Goal: Task Accomplishment & Management: Manage account settings

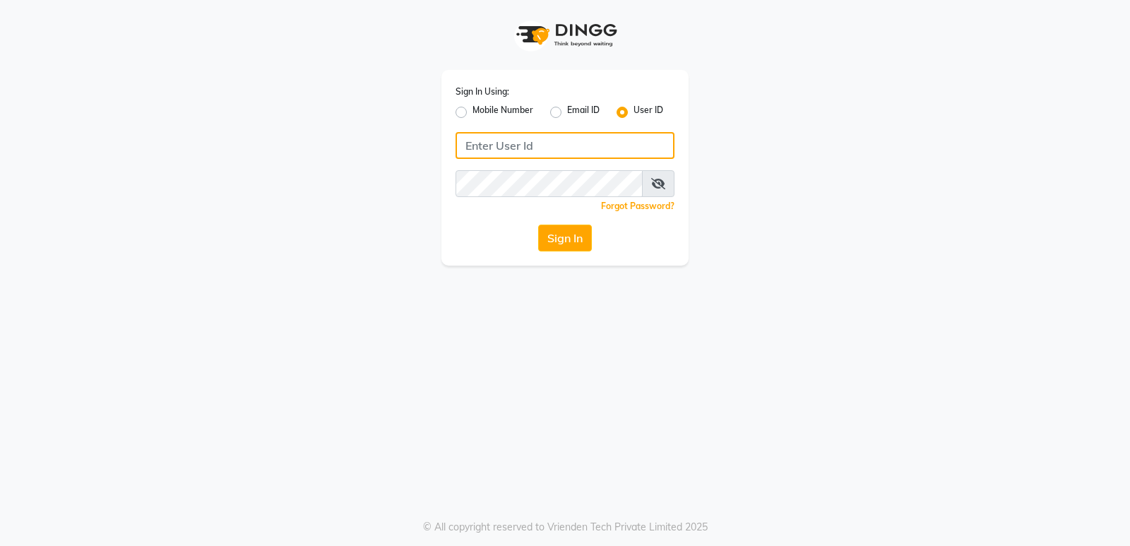
type input "8303933398"
click at [472, 114] on label "Mobile Number" at bounding box center [502, 112] width 61 height 17
click at [472, 113] on input "Mobile Number" at bounding box center [476, 108] width 9 height 9
radio input "true"
radio input "false"
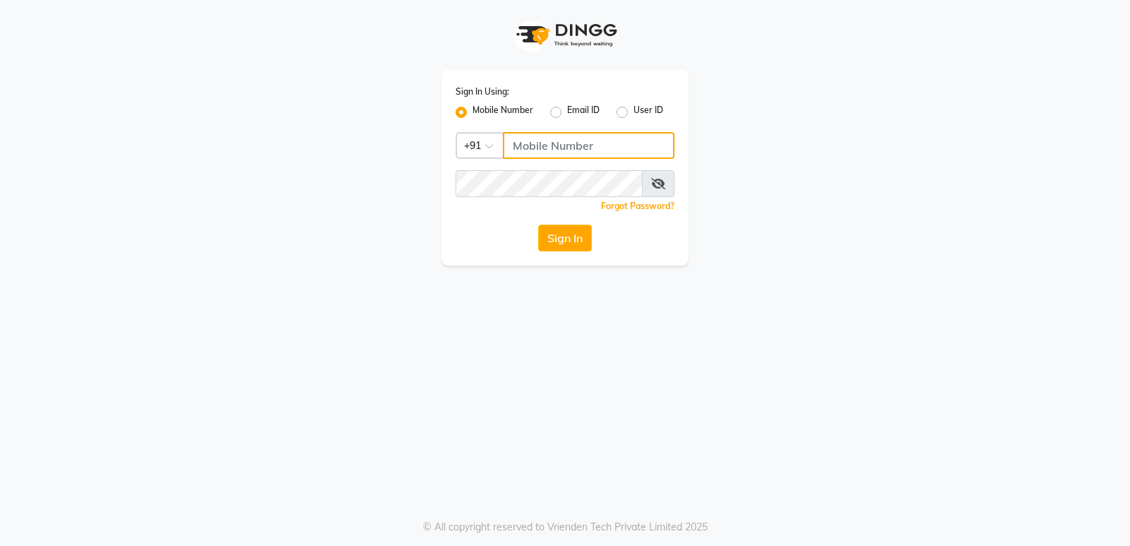
click at [550, 148] on input "Username" at bounding box center [589, 145] width 172 height 27
type input "8303933398"
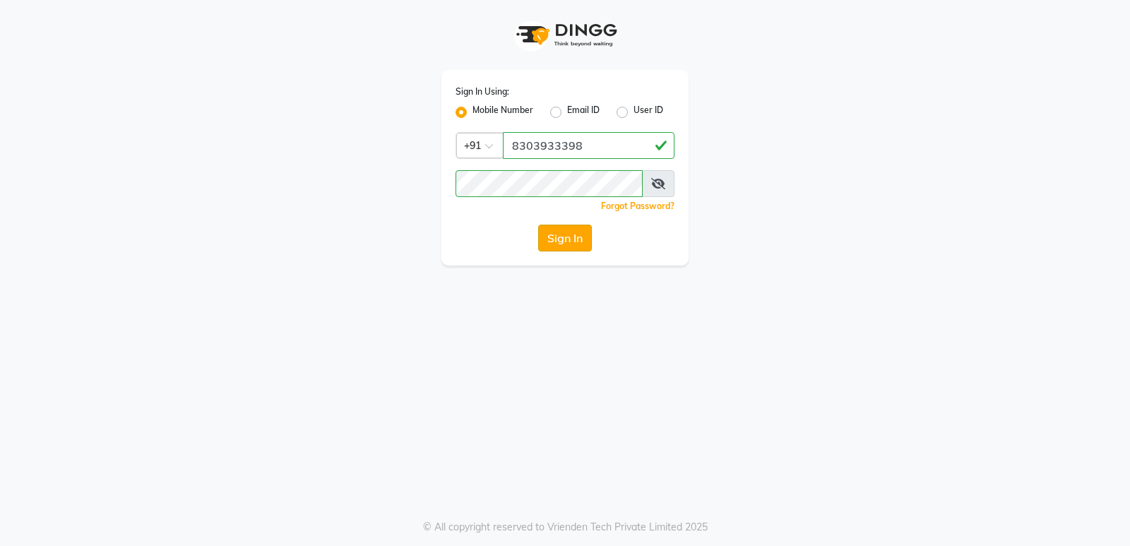
click at [580, 225] on button "Sign In" at bounding box center [565, 238] width 54 height 27
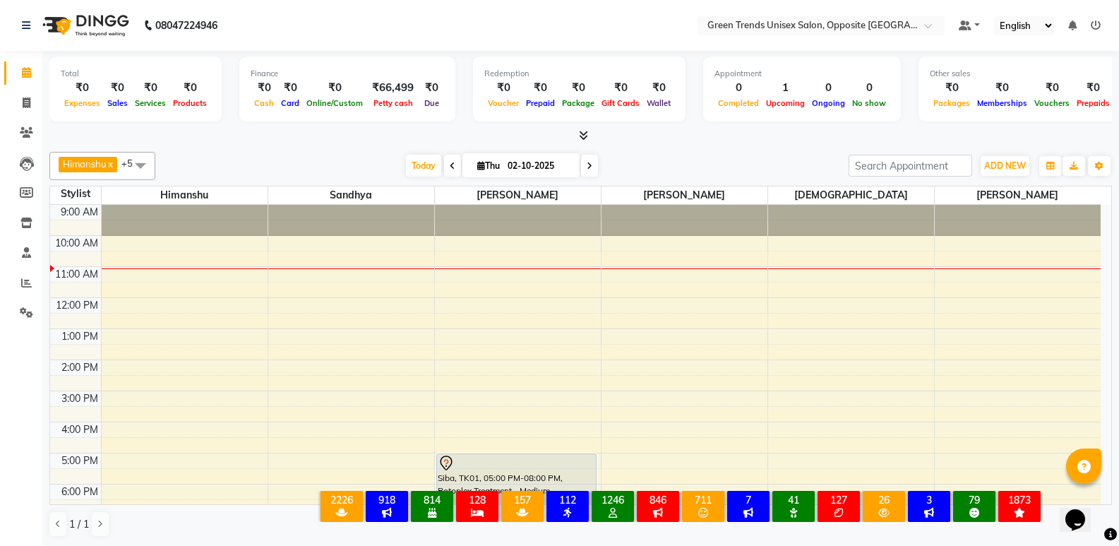
drag, startPoint x: 185, startPoint y: 5, endPoint x: 400, endPoint y: 7, distance: 214.7
click at [533, 141] on div at bounding box center [580, 136] width 1063 height 15
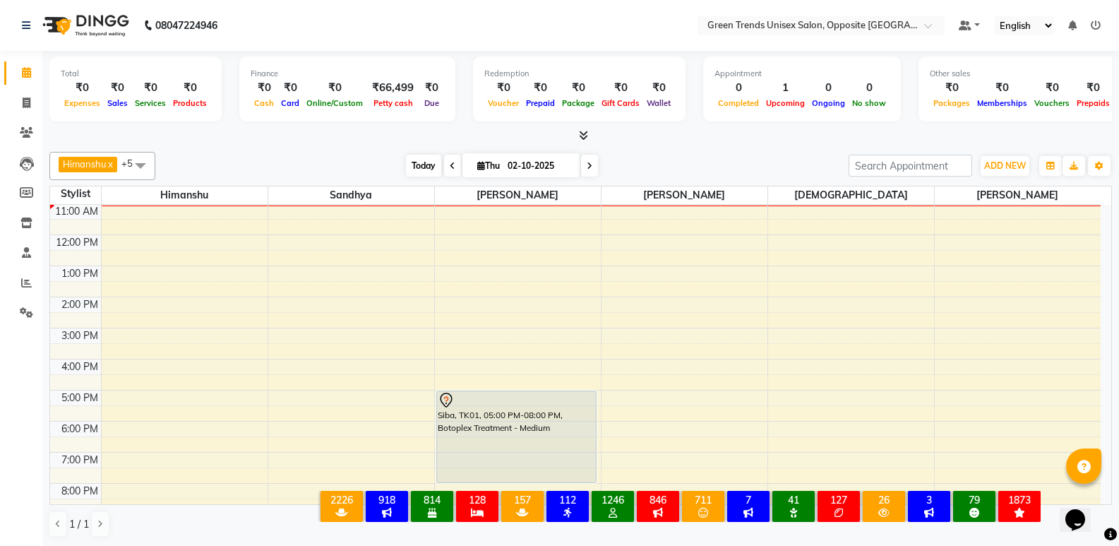
click at [414, 160] on span "Today" at bounding box center [423, 166] width 35 height 22
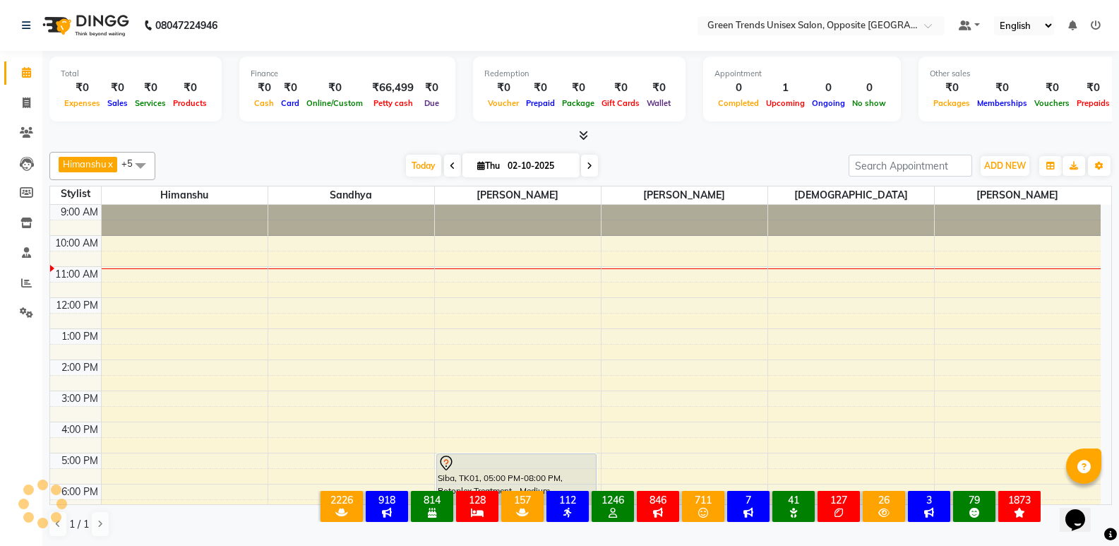
scroll to position [63, 0]
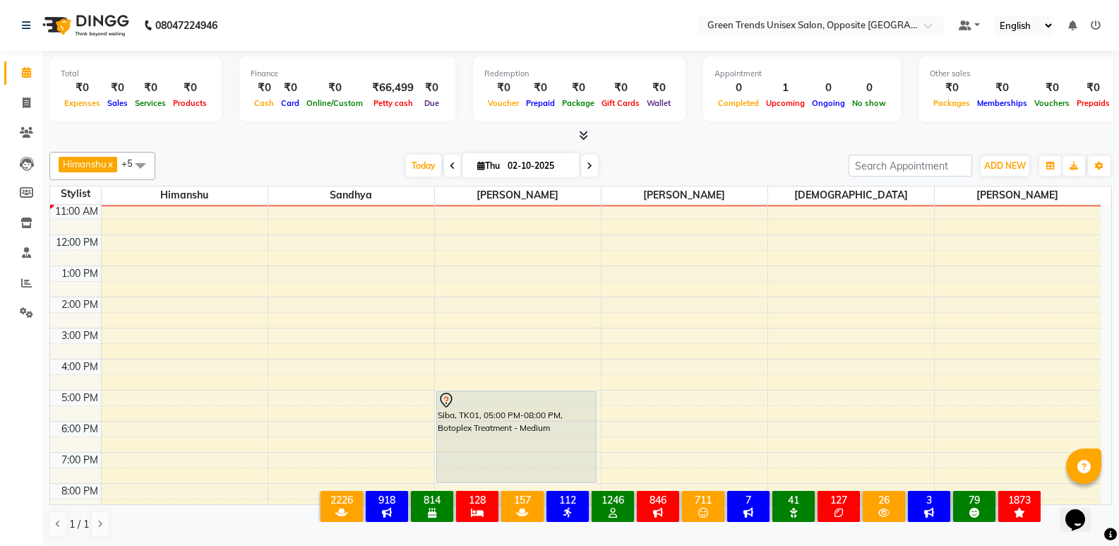
drag, startPoint x: 1119, startPoint y: 385, endPoint x: 1122, endPoint y: 394, distance: 9.6
click at [1119, 390] on html "08047224946 Select Location × Green Trends Unisex Salon, Opposite Khazana Marke…" at bounding box center [559, 273] width 1119 height 546
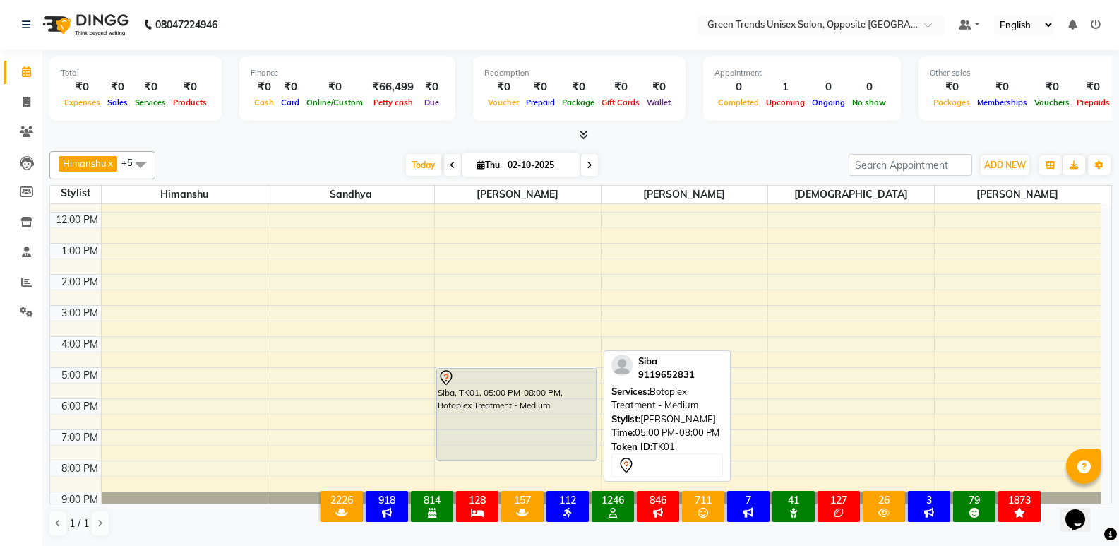
scroll to position [104, 0]
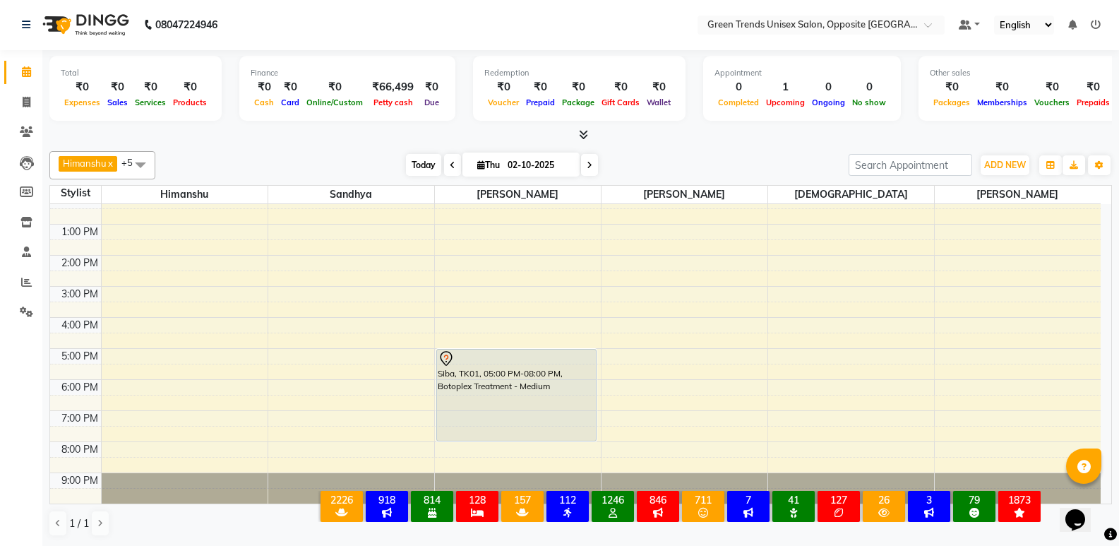
click at [410, 157] on span "Today" at bounding box center [423, 165] width 35 height 22
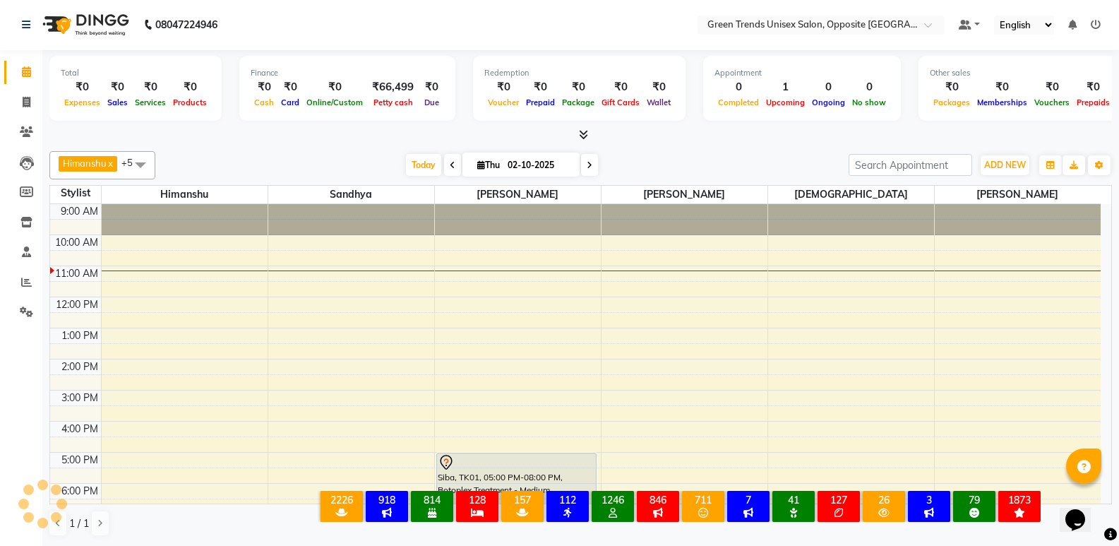
scroll to position [63, 0]
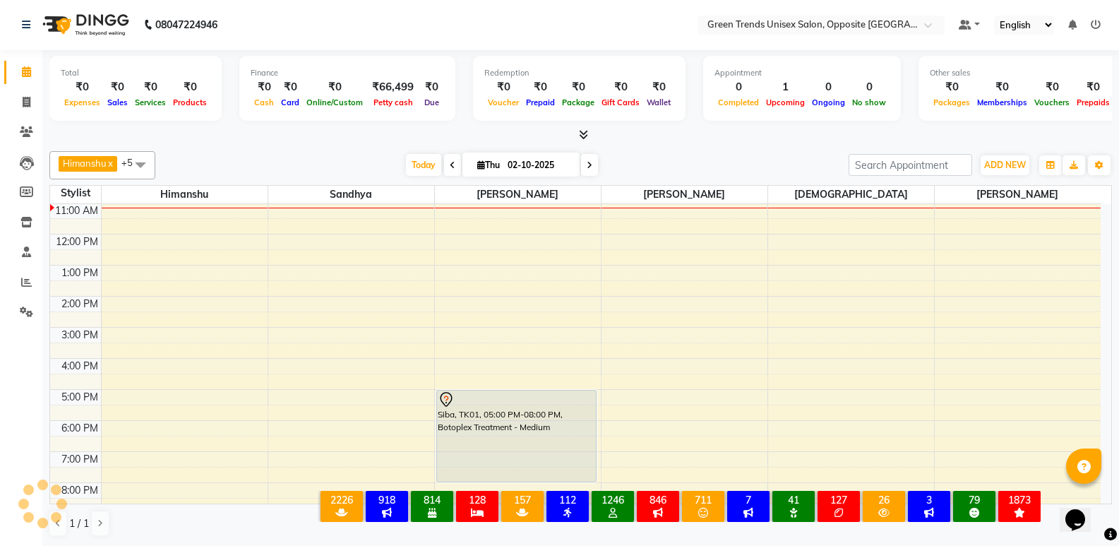
click at [348, 143] on div "Total ₹0 Expenses ₹0 Sales ₹0 Services ₹0 Products Finance ₹0 Cash ₹0 Card ₹0 O…" at bounding box center [580, 298] width 1077 height 496
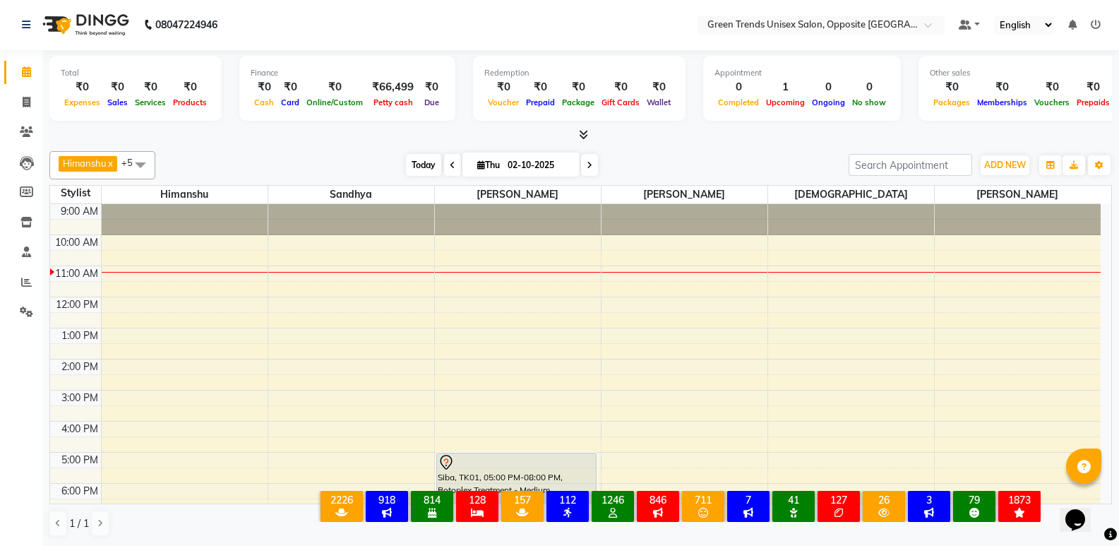
click at [418, 160] on span "Today" at bounding box center [423, 165] width 35 height 22
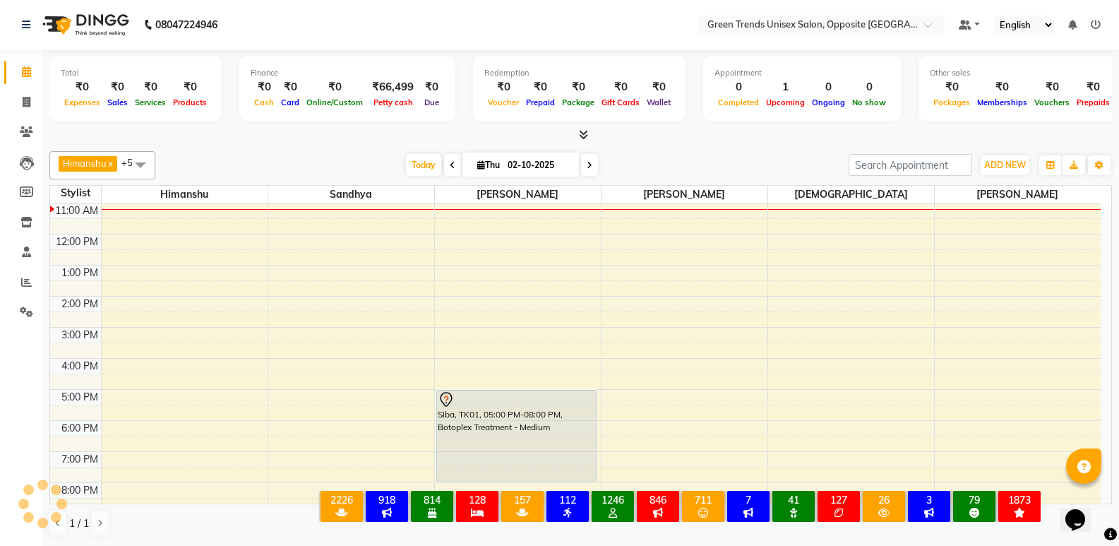
click at [351, 150] on div "[PERSON_NAME] x [PERSON_NAME] x [PERSON_NAME] x [PERSON_NAME] x +5 Select All […" at bounding box center [580, 343] width 1063 height 397
click at [36, 101] on span at bounding box center [26, 103] width 25 height 16
select select "5225"
select select "service"
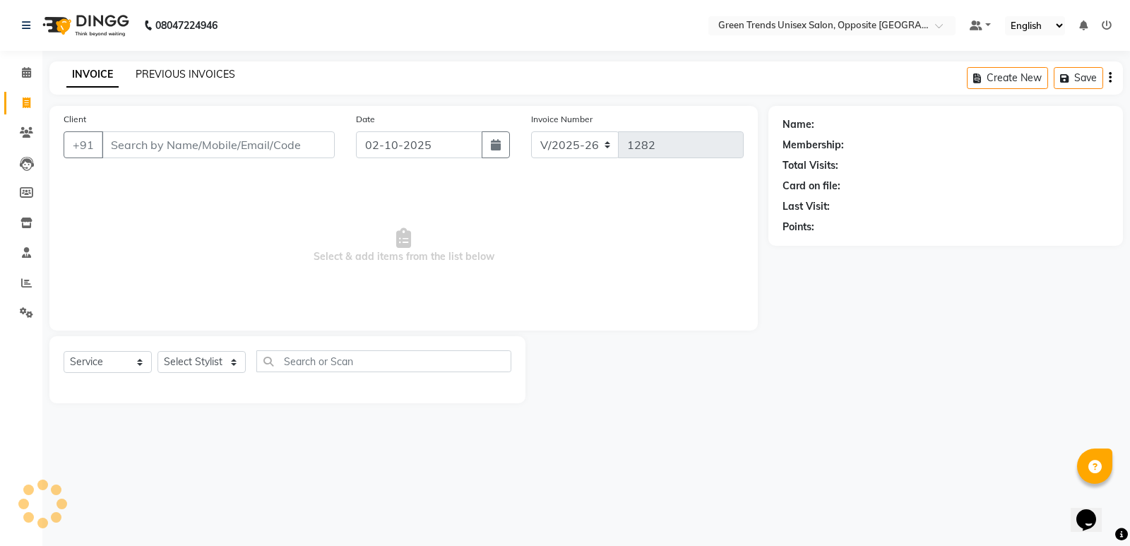
click at [161, 72] on link "PREVIOUS INVOICES" at bounding box center [186, 74] width 100 height 13
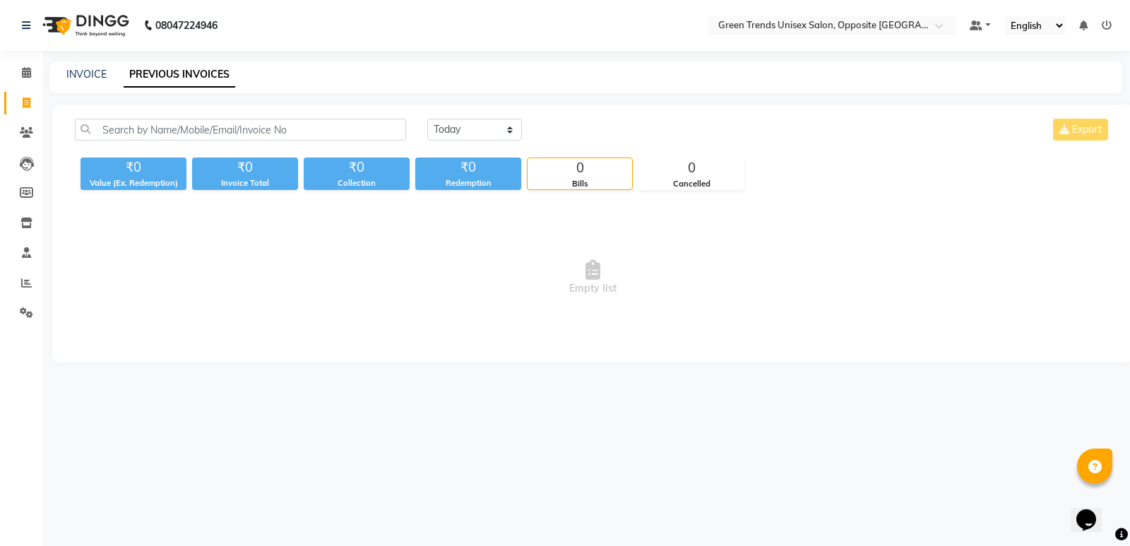
click at [340, 109] on div "[DATE] [DATE] Custom Range Export ₹0 Value (Ex. Redemption) ₹0 Invoice Total ₹0…" at bounding box center [592, 234] width 1081 height 258
click at [374, 87] on div "INVOICE PREVIOUS INVOICES" at bounding box center [585, 77] width 1073 height 32
click at [72, 76] on link "INVOICE" at bounding box center [86, 74] width 40 height 13
select select "service"
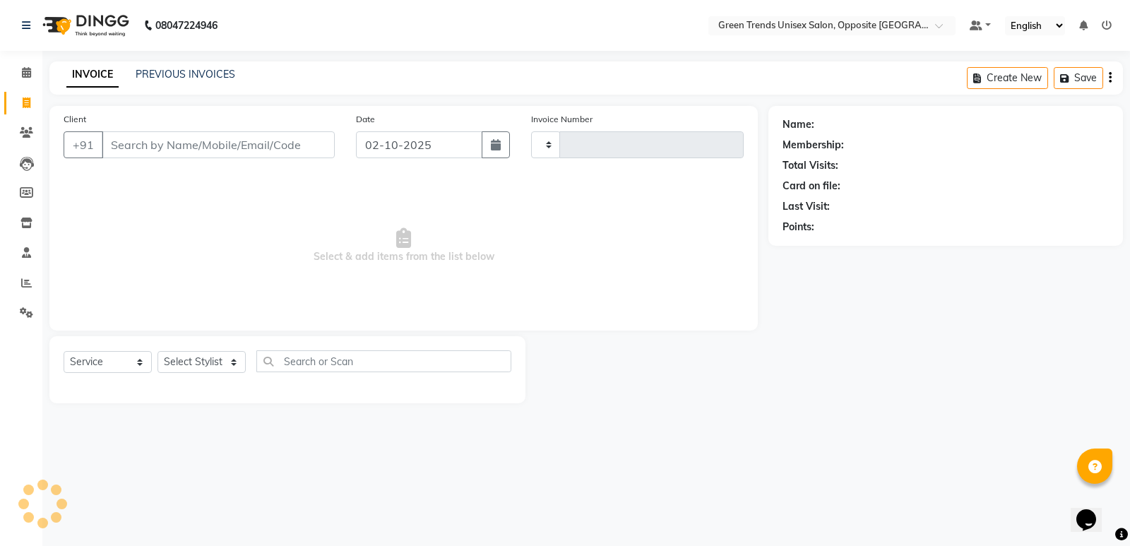
type input "1282"
select select "5225"
click at [9, 66] on link "Calendar" at bounding box center [21, 72] width 34 height 23
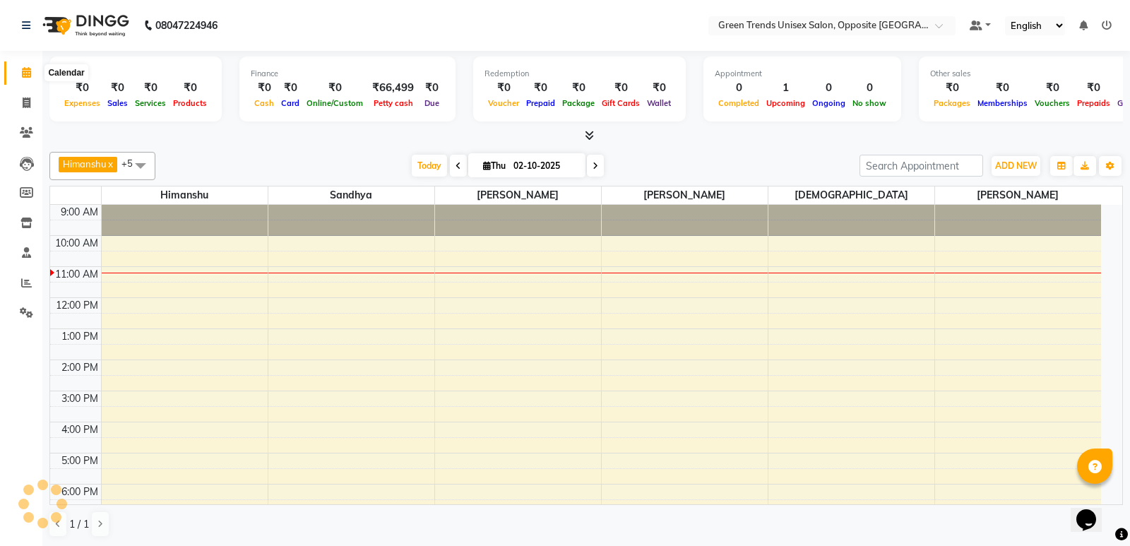
click at [23, 74] on icon at bounding box center [26, 72] width 9 height 11
click at [24, 73] on icon at bounding box center [26, 72] width 9 height 11
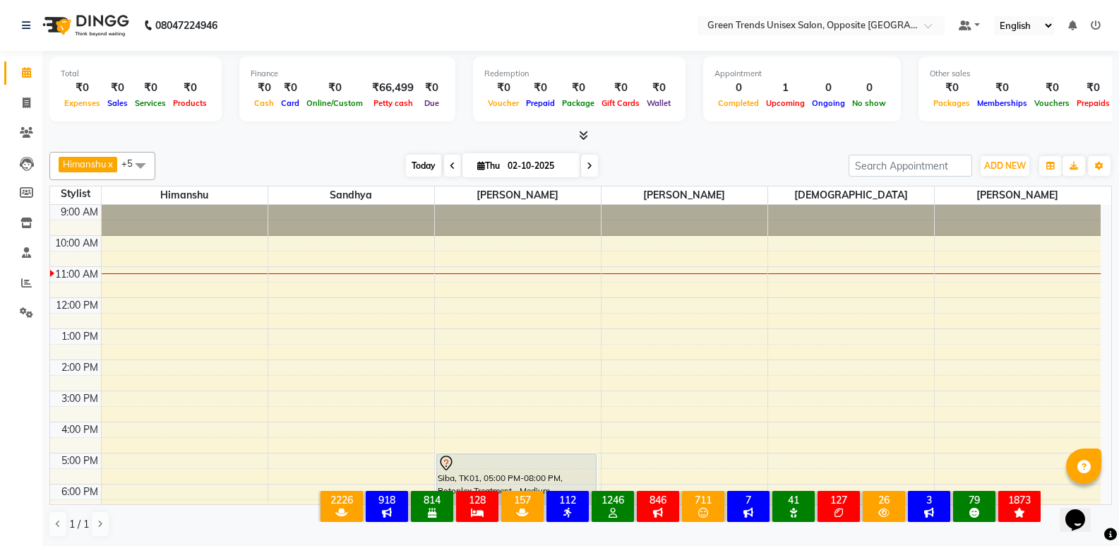
click at [434, 172] on span "Today" at bounding box center [423, 166] width 35 height 22
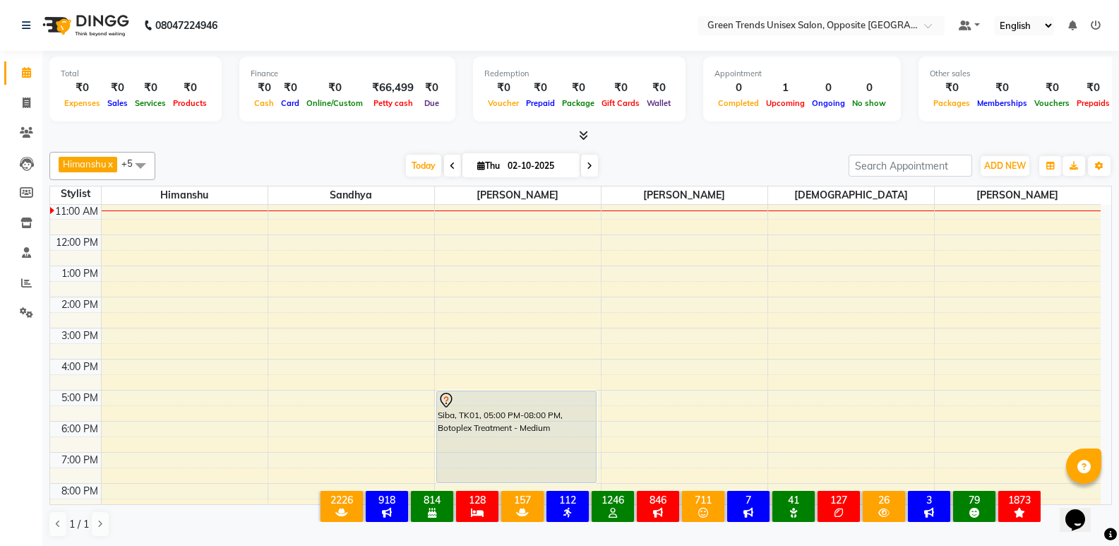
click at [450, 96] on div "Total ₹0 Expenses ₹0 Sales ₹0 Services ₹0 Products Finance ₹0 Cash ₹0 Card ₹0 O…" at bounding box center [580, 90] width 1063 height 69
click at [455, 90] on div "Total ₹0 Expenses ₹0 Sales ₹0 Services ₹0 Products Finance ₹0 Cash ₹0 Card ₹0 O…" at bounding box center [580, 90] width 1063 height 69
click at [377, 148] on div "[PERSON_NAME] x [PERSON_NAME] x [PERSON_NAME] x [PERSON_NAME] x +5 Select All […" at bounding box center [580, 344] width 1063 height 397
click at [422, 160] on span "Today" at bounding box center [423, 166] width 35 height 22
click at [406, 160] on span "Today" at bounding box center [423, 166] width 35 height 22
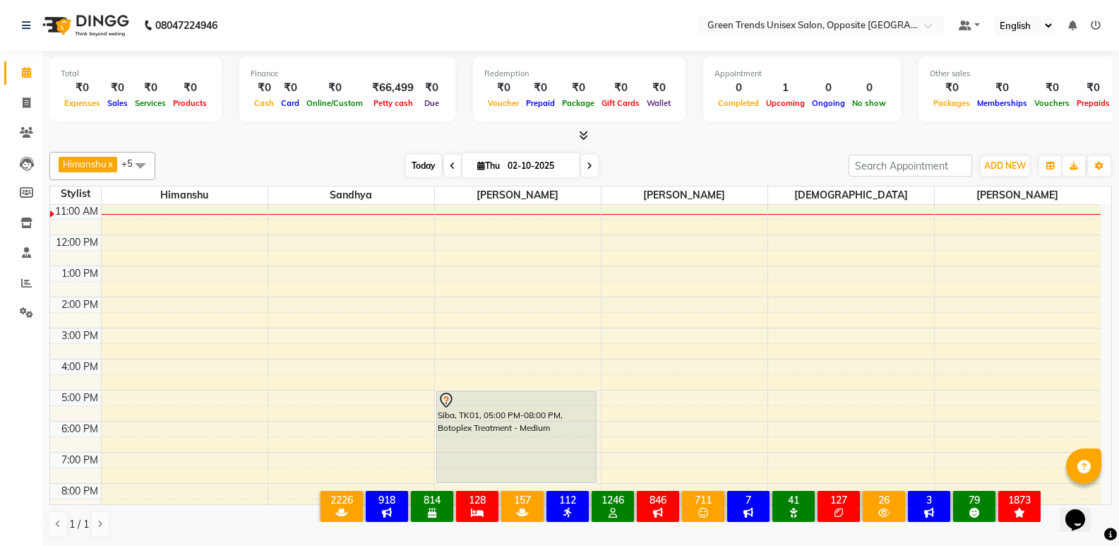
click at [409, 162] on span "Today" at bounding box center [423, 166] width 35 height 22
click at [359, 148] on div "[PERSON_NAME] x [PERSON_NAME] x [PERSON_NAME] x [PERSON_NAME] x +5 Select All […" at bounding box center [580, 344] width 1063 height 397
drag, startPoint x: 276, startPoint y: 121, endPoint x: 276, endPoint y: 129, distance: 8.5
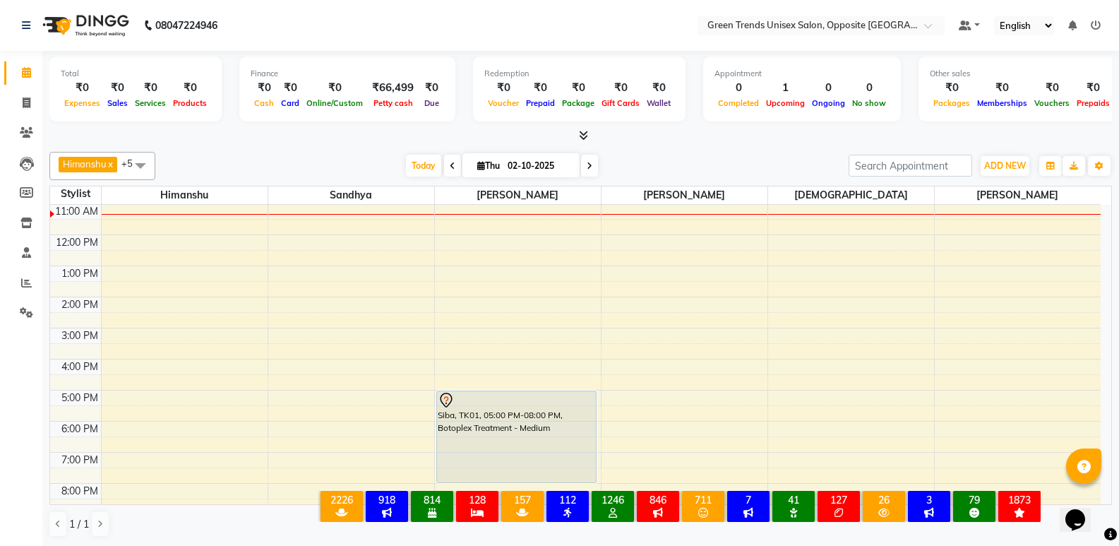
click at [276, 122] on div "Total ₹0 Expenses ₹0 Sales ₹0 Services ₹0 Products Finance ₹0 Cash ₹0 Card ₹0 O…" at bounding box center [580, 90] width 1063 height 69
click at [276, 126] on div "Total ₹0 Expenses ₹0 Sales ₹0 Services ₹0 Products Finance ₹0 Cash ₹0 Card ₹0 O…" at bounding box center [580, 97] width 1063 height 93
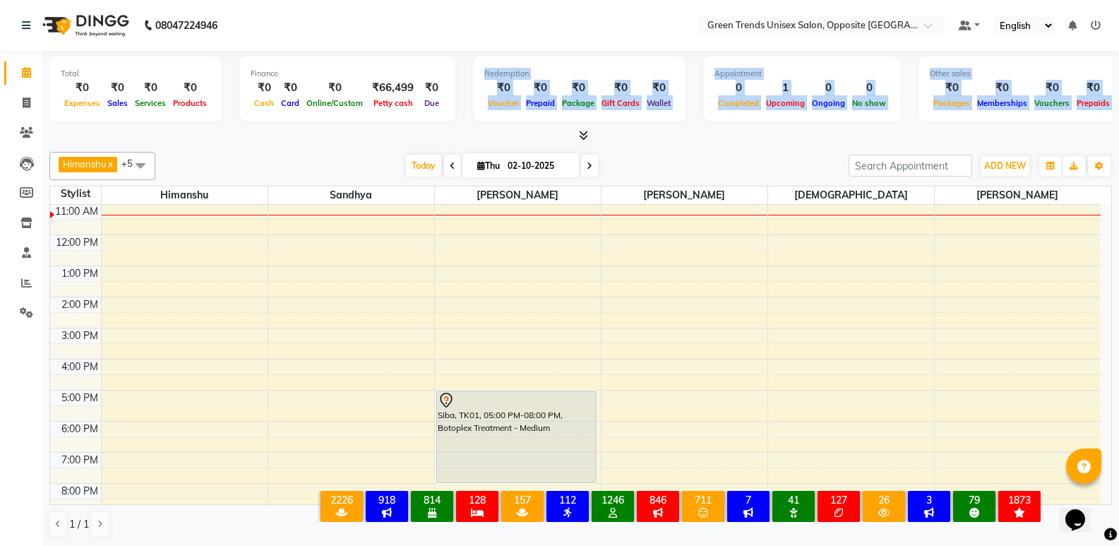
click at [268, 151] on div "[PERSON_NAME] x [PERSON_NAME] x [PERSON_NAME] x [PERSON_NAME] x +5 Select All […" at bounding box center [580, 344] width 1063 height 397
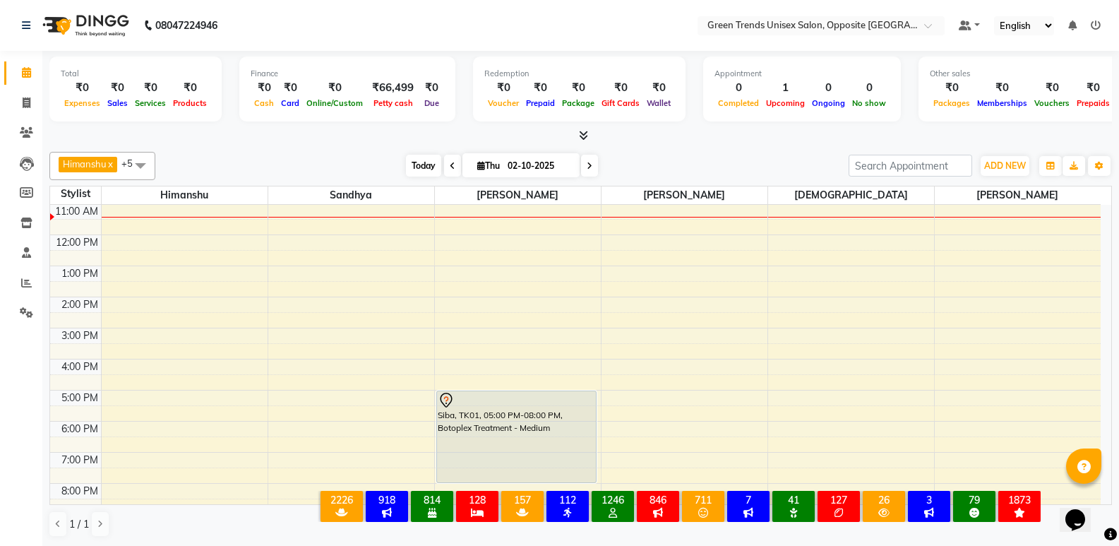
click at [418, 157] on span "Today" at bounding box center [423, 166] width 35 height 22
click at [373, 155] on div "Today Thu 02-10-2025" at bounding box center [501, 165] width 679 height 21
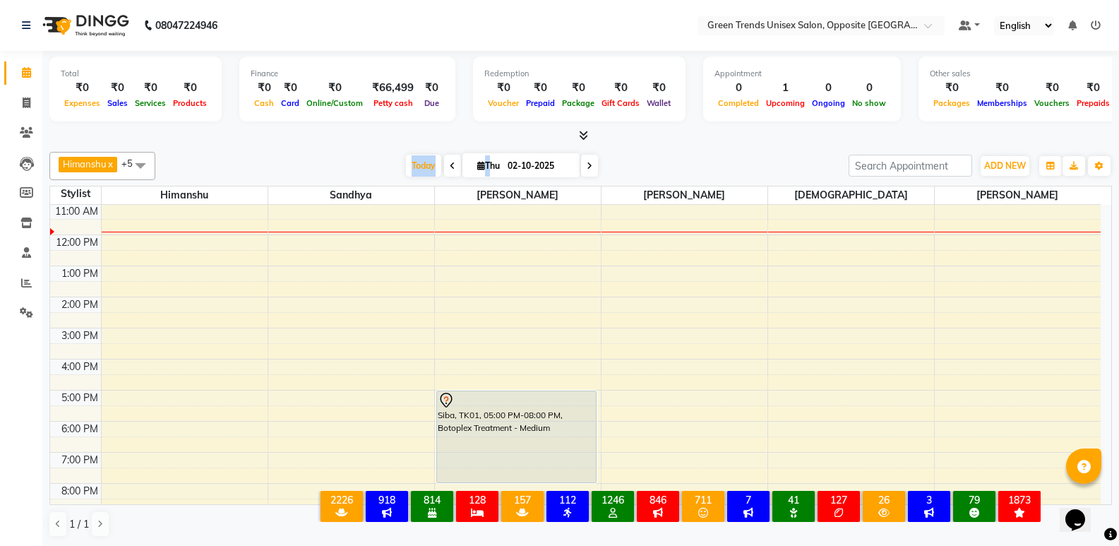
scroll to position [1, 0]
click at [373, 155] on div "Today Thu 02-10-2025" at bounding box center [501, 165] width 679 height 21
click at [285, 116] on div "Finance ₹0 Cash ₹0 Card ₹0 Online/Custom ₹66,499 [PERSON_NAME] cash ₹0 Due" at bounding box center [347, 88] width 216 height 65
click at [751, 167] on div "Today Thu 02-10-2025" at bounding box center [501, 165] width 679 height 21
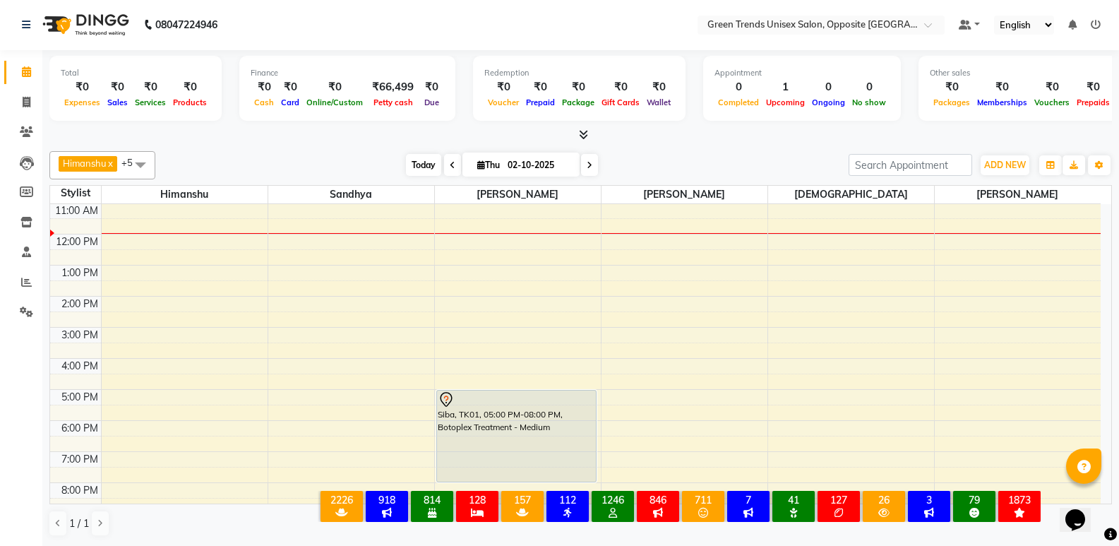
click at [422, 155] on span "Today" at bounding box center [423, 165] width 35 height 22
click at [395, 162] on div "Today Thu 02-10-2025" at bounding box center [501, 165] width 679 height 21
click at [407, 162] on span "Today" at bounding box center [423, 165] width 35 height 22
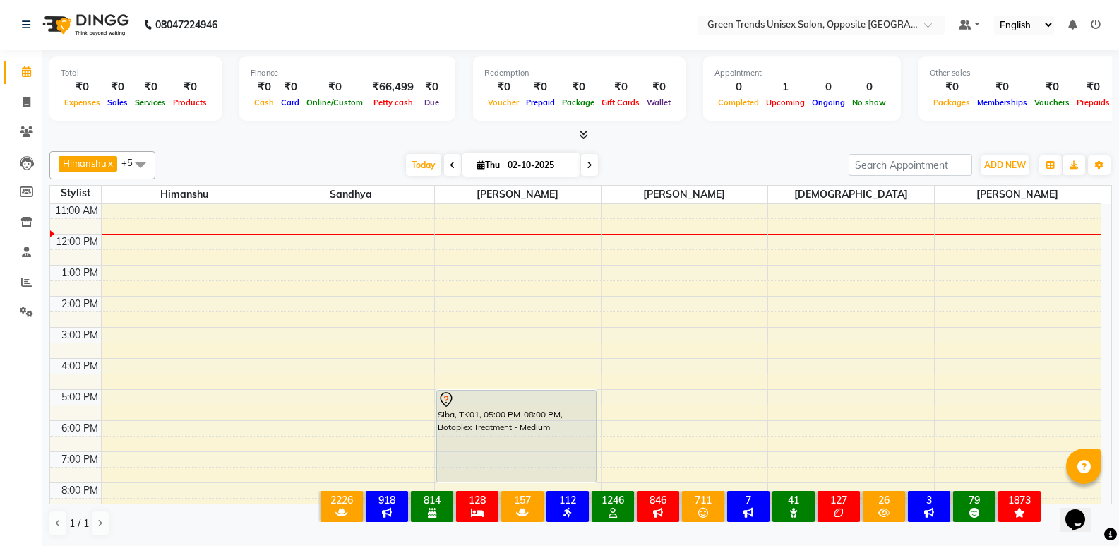
click at [412, 139] on div at bounding box center [580, 135] width 1063 height 15
click at [417, 155] on span "Today" at bounding box center [423, 165] width 35 height 22
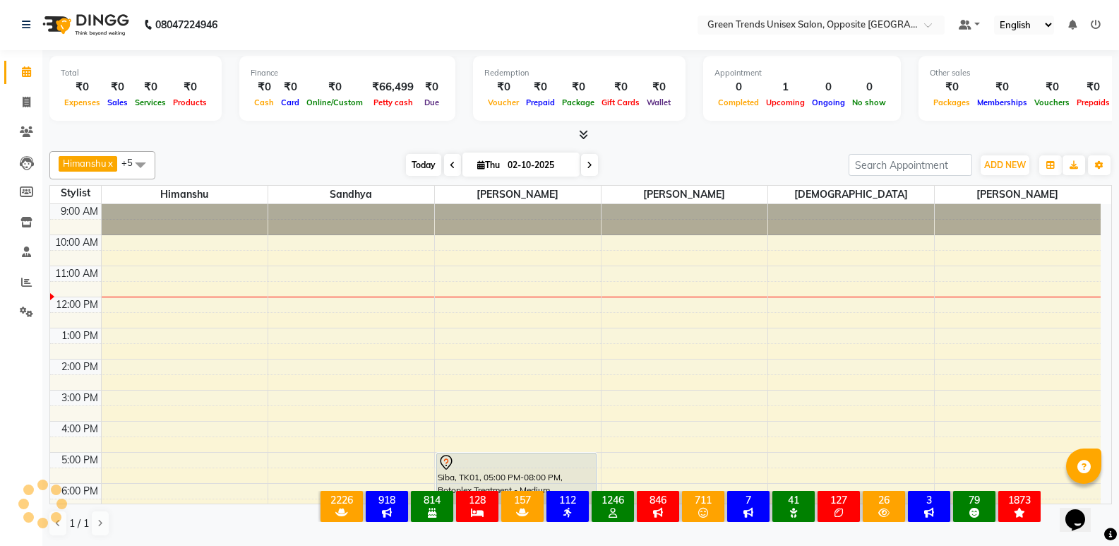
scroll to position [94, 0]
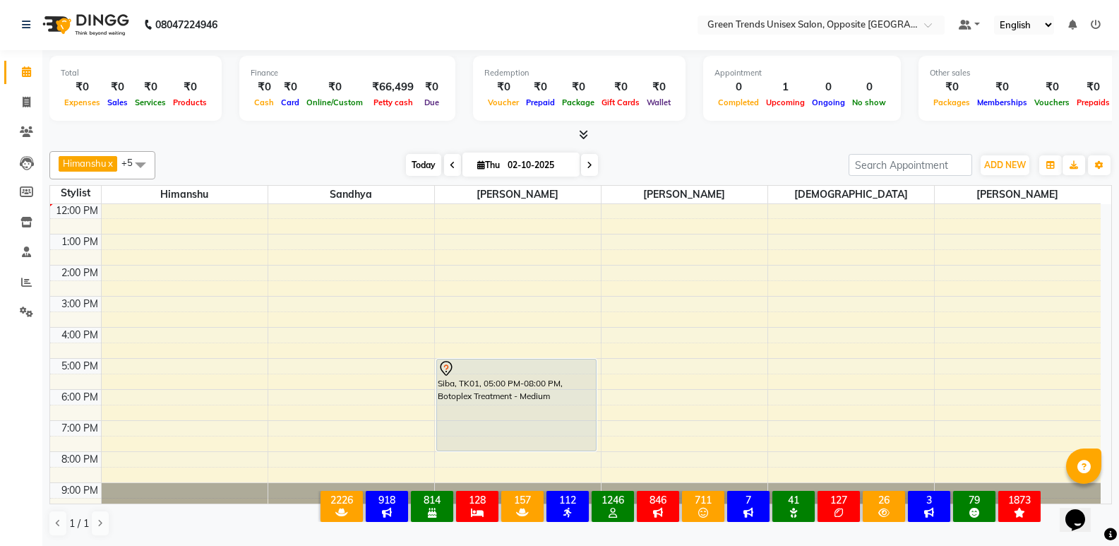
click at [413, 169] on span "Today" at bounding box center [423, 165] width 35 height 22
click at [355, 164] on div "Today Thu 02-10-2025" at bounding box center [501, 165] width 679 height 21
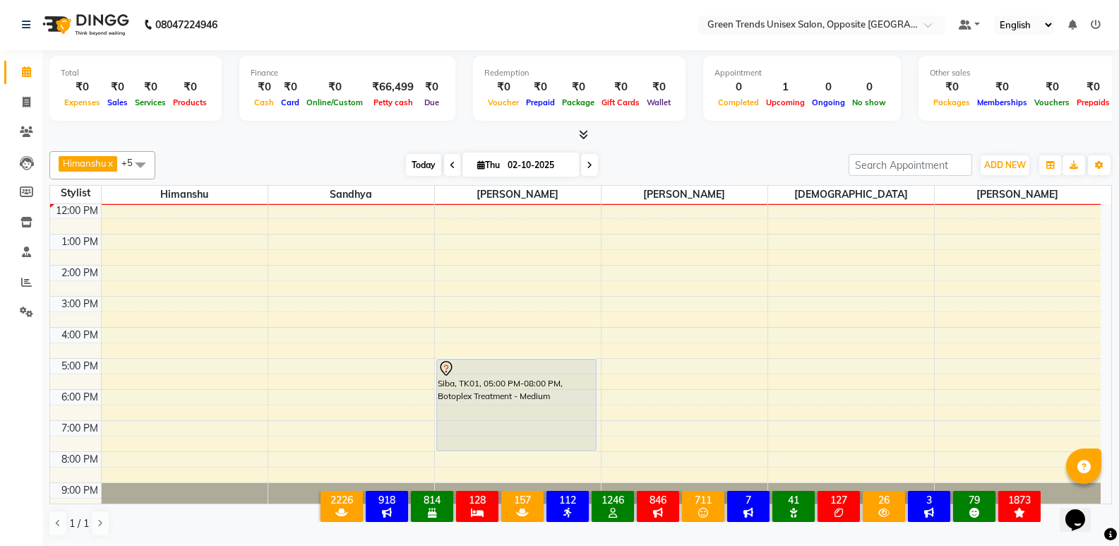
click at [412, 162] on span "Today" at bounding box center [423, 165] width 35 height 22
click at [378, 133] on div at bounding box center [580, 135] width 1063 height 15
click at [424, 163] on span "Today" at bounding box center [423, 165] width 35 height 22
click at [407, 162] on span "Today" at bounding box center [423, 165] width 35 height 22
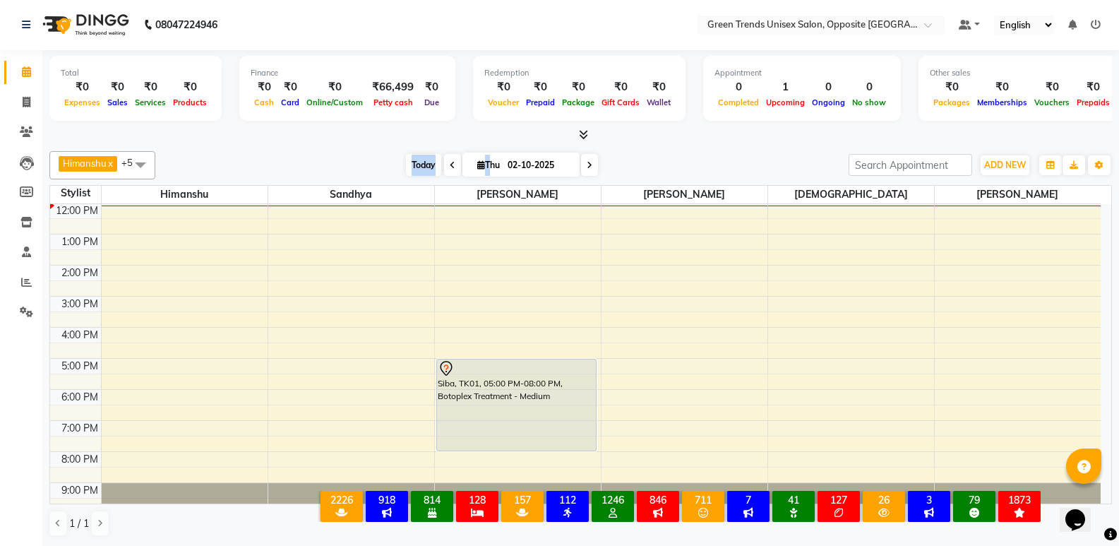
click at [407, 162] on span "Today" at bounding box center [423, 165] width 35 height 22
click at [424, 166] on span "Today" at bounding box center [423, 165] width 35 height 22
click at [400, 149] on div "[PERSON_NAME] x [PERSON_NAME] x [PERSON_NAME] x [PERSON_NAME] x +5 Select All […" at bounding box center [580, 343] width 1063 height 397
click at [419, 168] on span "Today" at bounding box center [423, 165] width 35 height 22
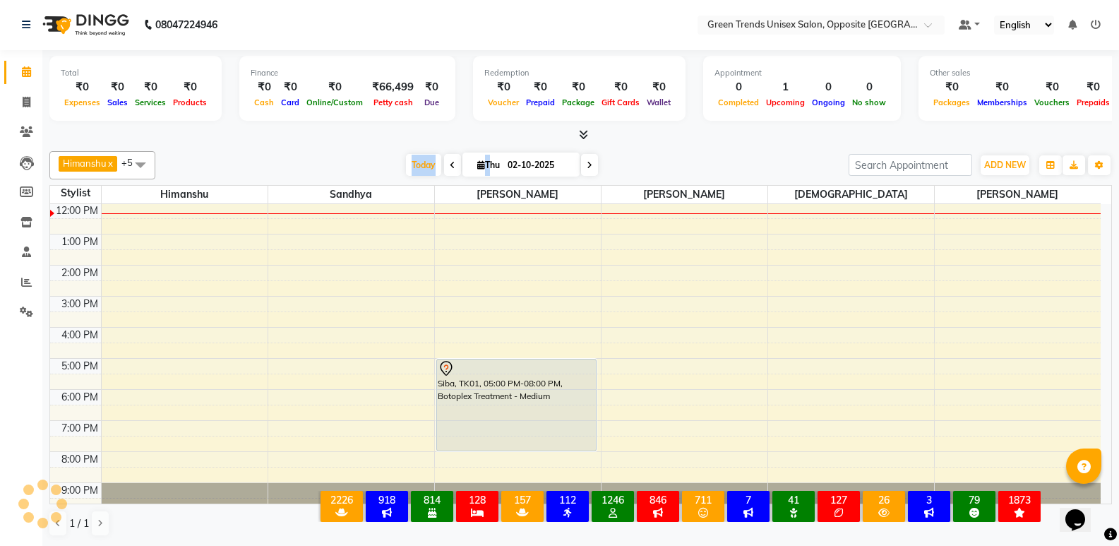
click at [359, 157] on div "Today Thu 02-10-2025" at bounding box center [501, 165] width 679 height 21
click at [376, 138] on div at bounding box center [580, 135] width 1063 height 15
click at [700, 369] on div "9:00 AM 10:00 AM 11:00 AM 12:00 PM 1:00 PM 2:00 PM 3:00 PM 4:00 PM 5:00 PM 6:00…" at bounding box center [575, 311] width 1051 height 403
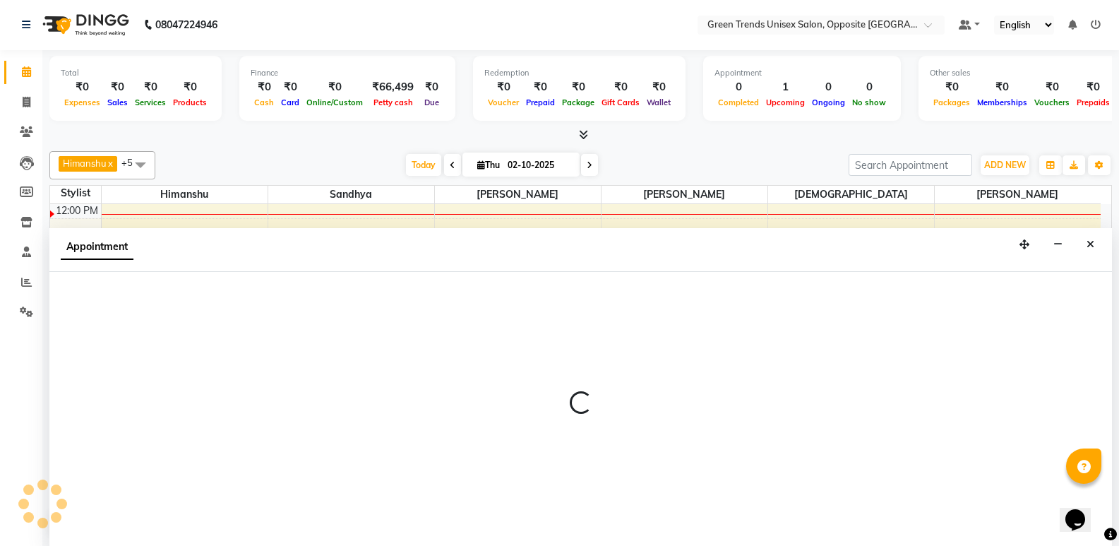
select select "75769"
select select "tentative"
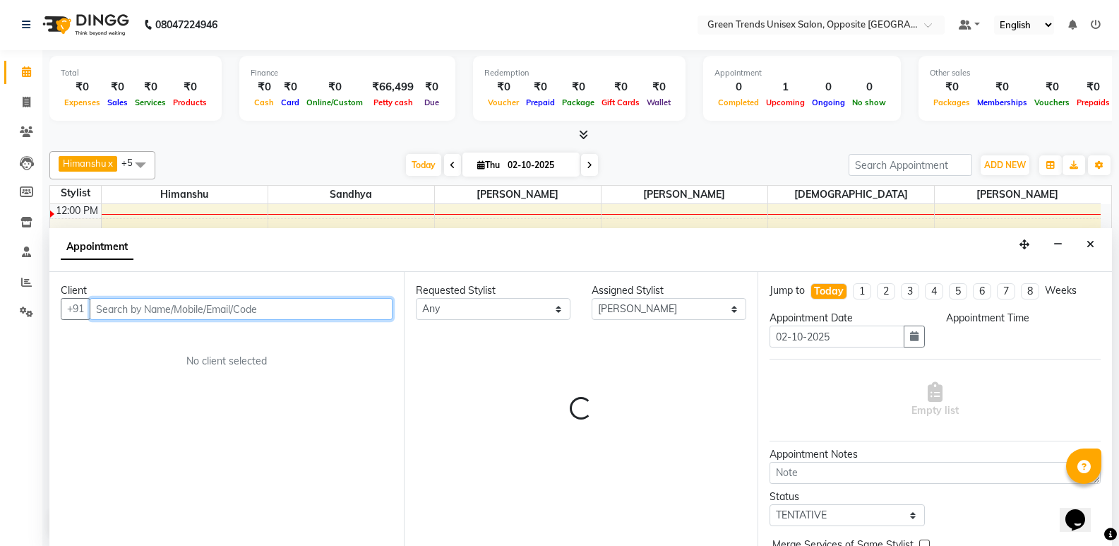
select select "960"
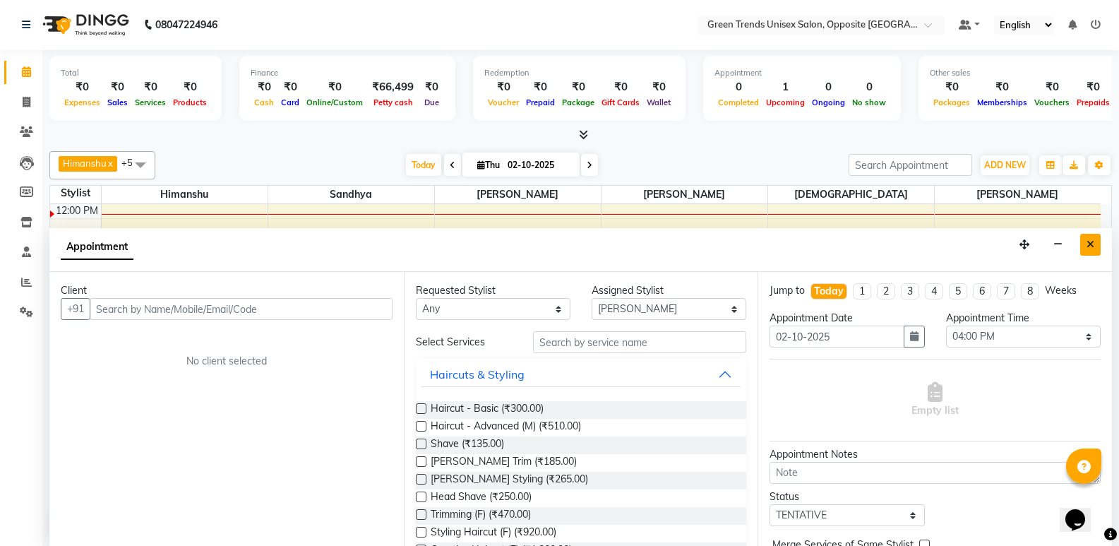
click at [1091, 246] on icon "Close" at bounding box center [1091, 244] width 8 height 10
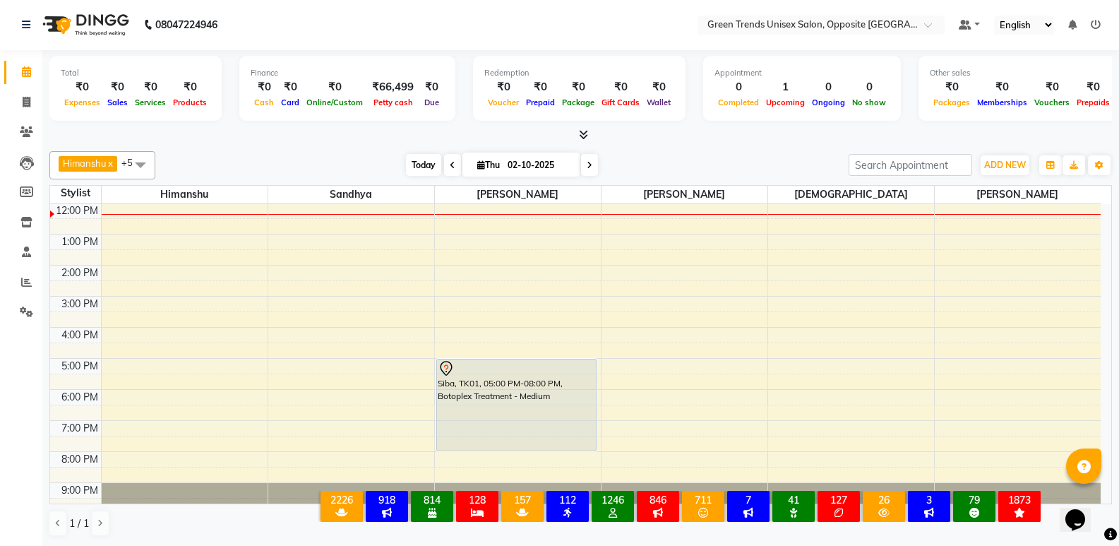
click at [427, 163] on span "Today" at bounding box center [423, 165] width 35 height 22
click at [432, 171] on span "Today" at bounding box center [423, 165] width 35 height 22
click at [407, 164] on span "Today" at bounding box center [423, 165] width 35 height 22
click at [350, 162] on div "Today Thu 02-10-2025" at bounding box center [501, 165] width 679 height 21
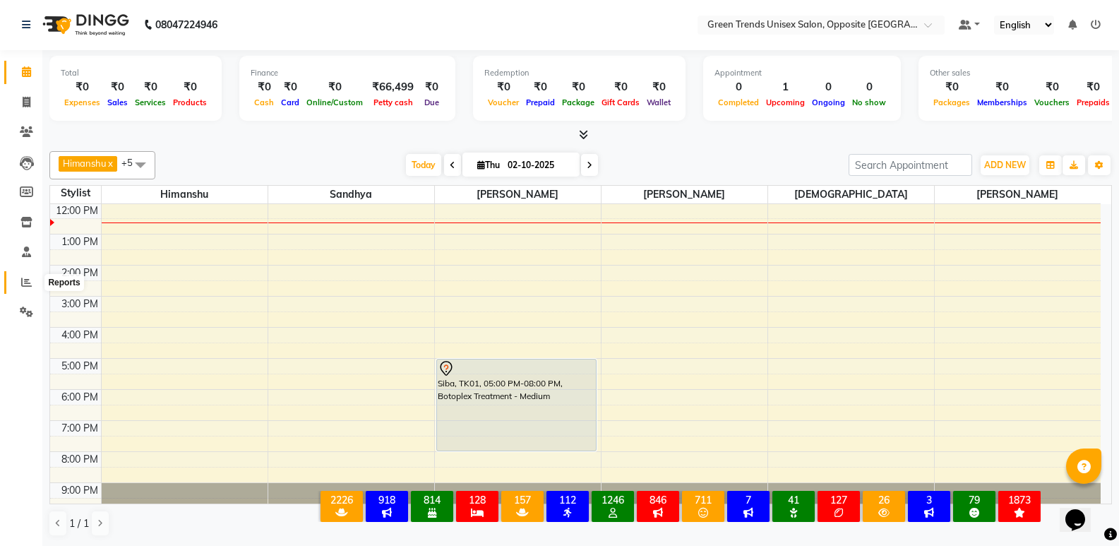
click at [37, 278] on span at bounding box center [26, 283] width 25 height 16
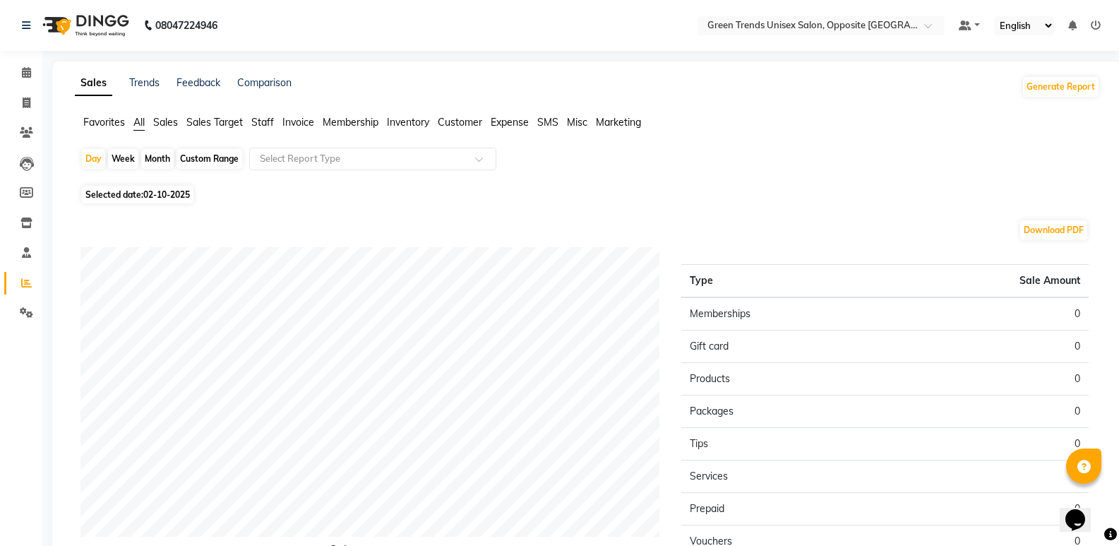
click at [451, 124] on span "Customer" at bounding box center [460, 122] width 44 height 13
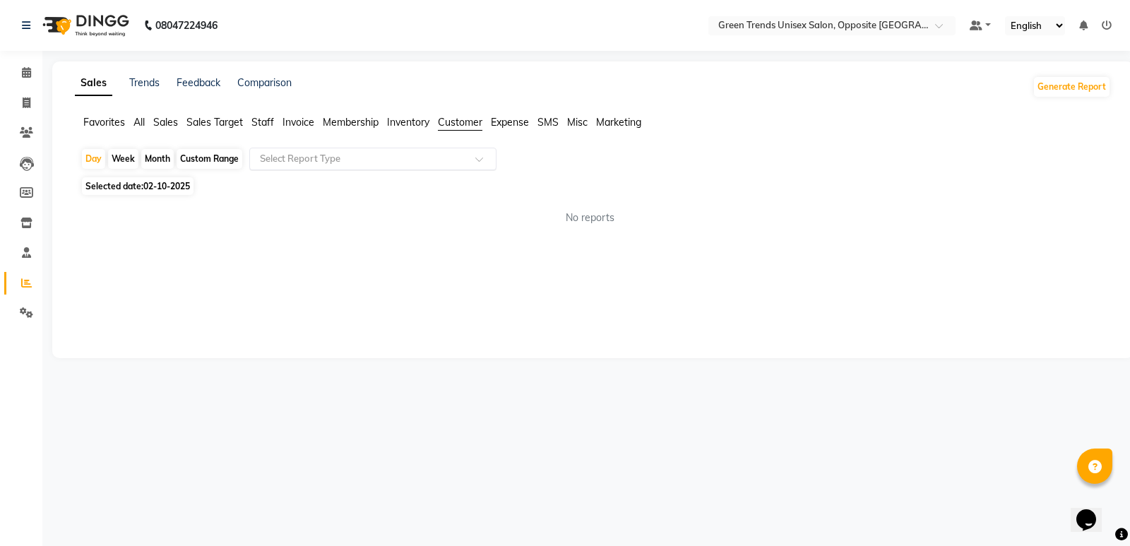
click at [474, 163] on div at bounding box center [373, 159] width 246 height 14
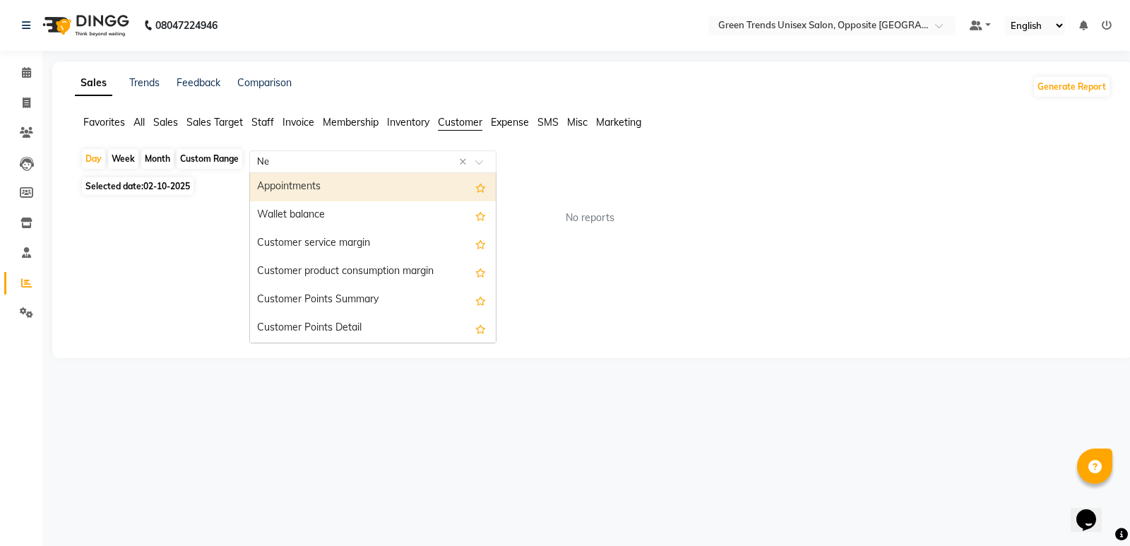
type input "New"
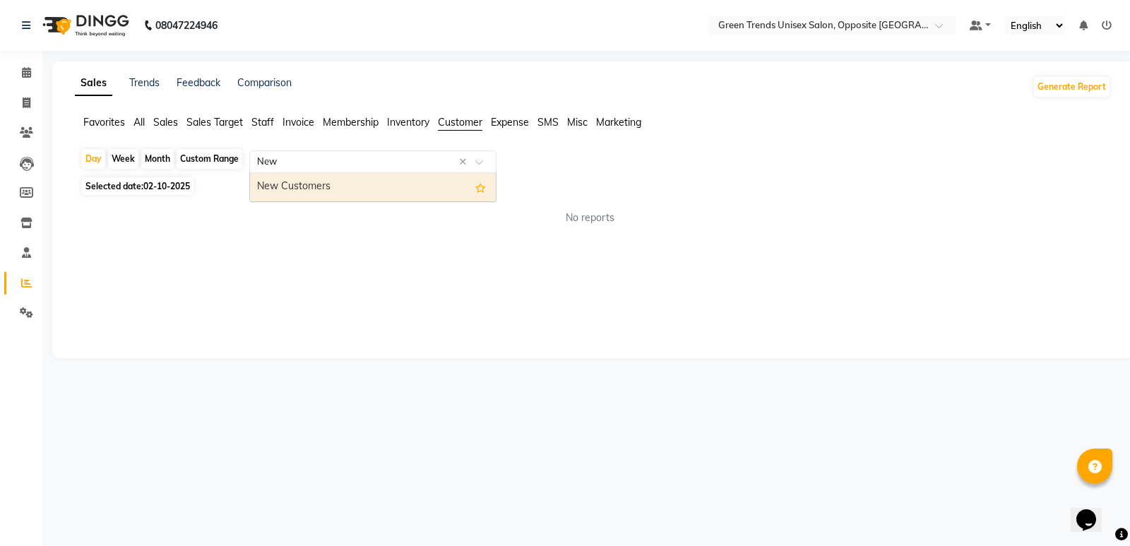
click at [294, 181] on div "New Customers" at bounding box center [373, 187] width 246 height 28
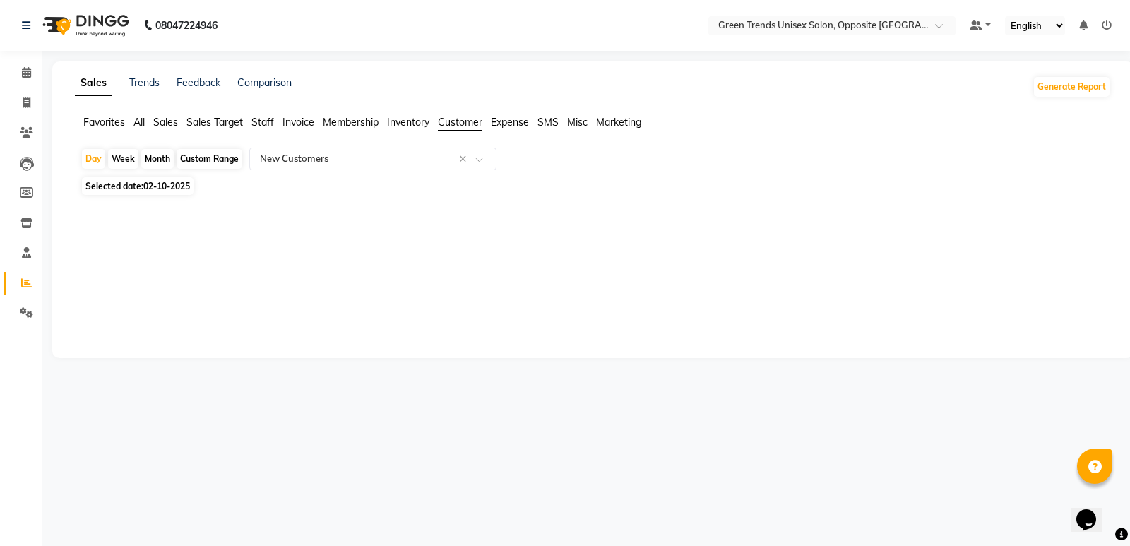
click at [155, 157] on div "Month" at bounding box center [157, 159] width 32 height 20
select select "10"
select select "2025"
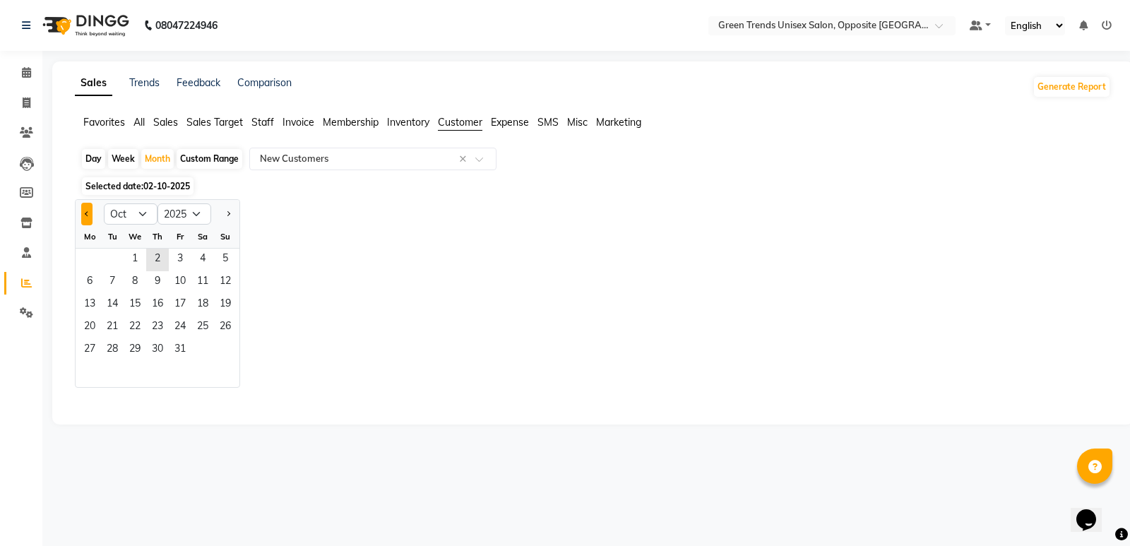
click at [87, 215] on span "Previous month" at bounding box center [87, 213] width 5 height 5
click at [86, 211] on span "Previous month" at bounding box center [87, 213] width 5 height 5
select select "8"
click at [186, 263] on span "1" at bounding box center [180, 260] width 23 height 23
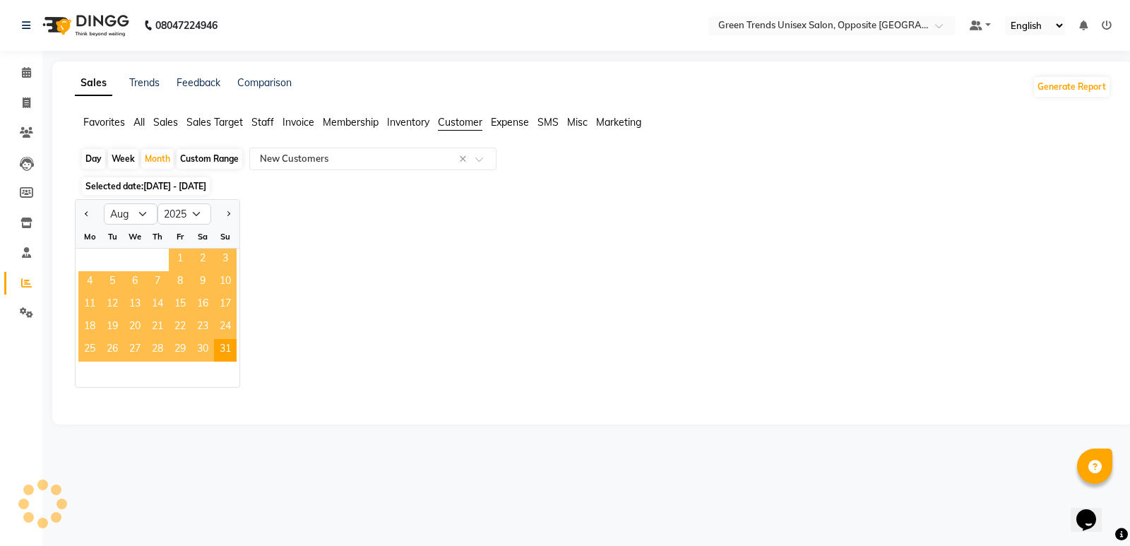
select select "full_report"
select select "csv"
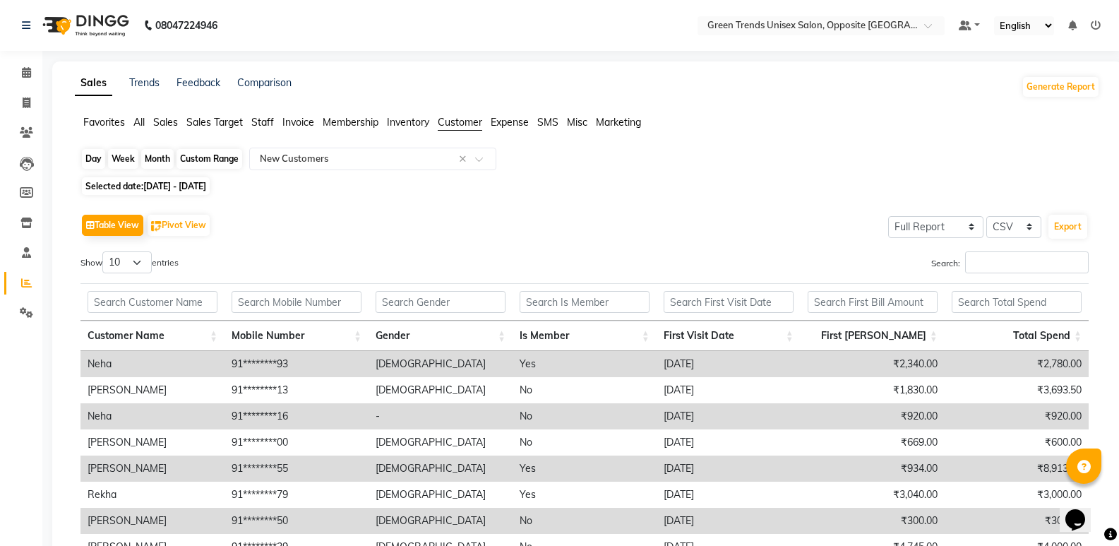
click at [161, 159] on div "Month" at bounding box center [157, 159] width 32 height 20
select select "8"
select select "2025"
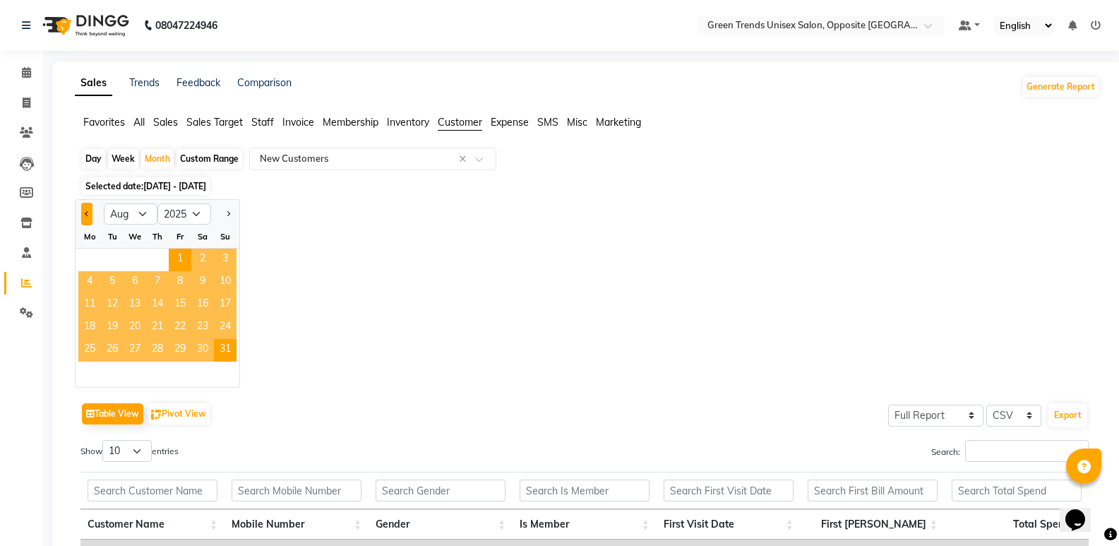
click at [91, 217] on button "Previous month" at bounding box center [86, 214] width 11 height 23
select select "7"
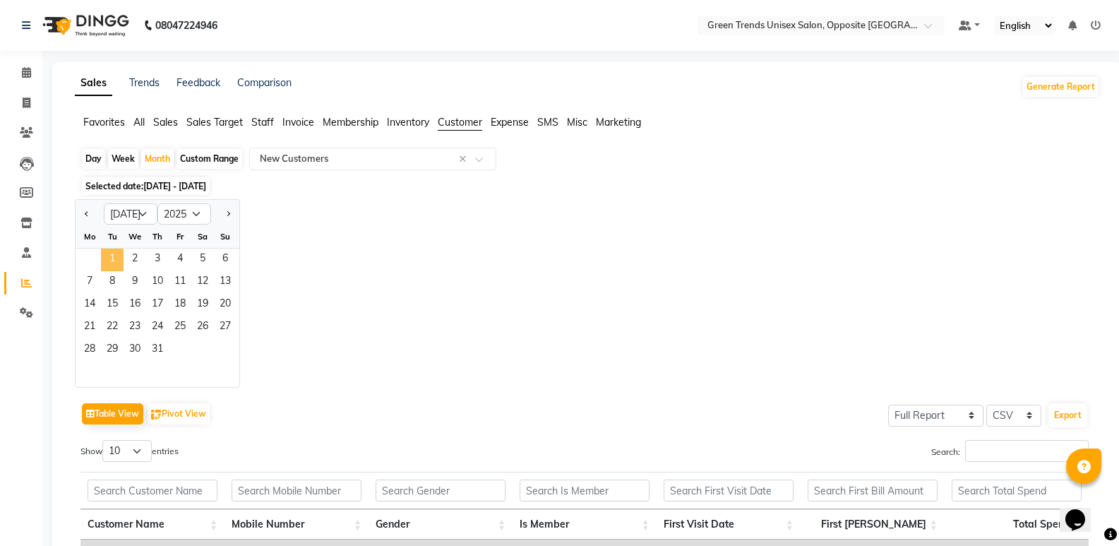
click at [117, 258] on span "1" at bounding box center [112, 260] width 23 height 23
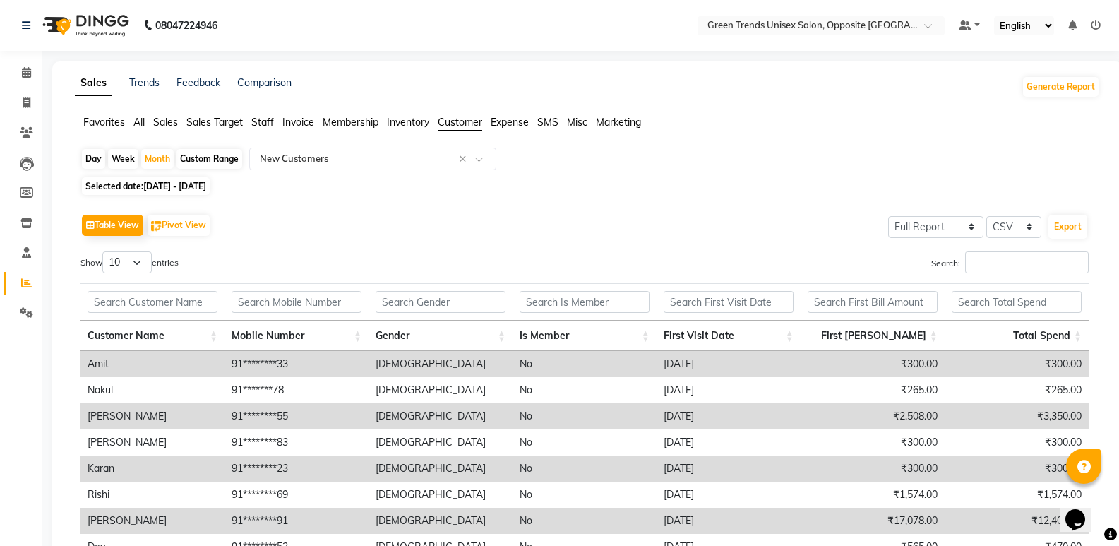
drag, startPoint x: 1129, startPoint y: 255, endPoint x: 1122, endPoint y: 379, distance: 124.5
click at [1119, 379] on html "08047224946 Select Location × Green Trends Unisex Salon, Opposite Khazana Marke…" at bounding box center [559, 273] width 1119 height 546
click at [160, 160] on div "Month" at bounding box center [157, 159] width 32 height 20
select select "7"
select select "2025"
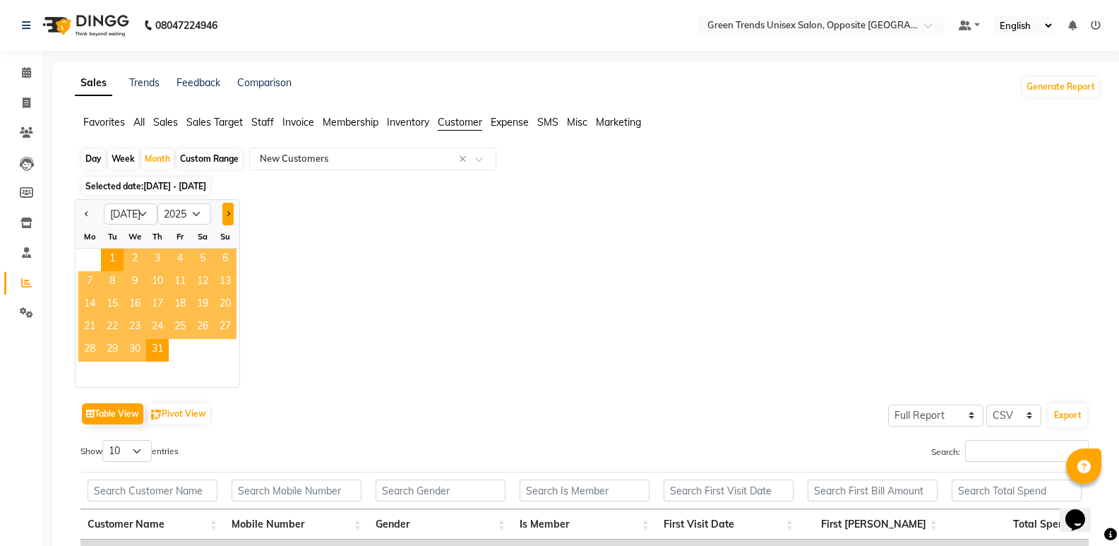
click at [223, 212] on button "Next month" at bounding box center [227, 214] width 11 height 23
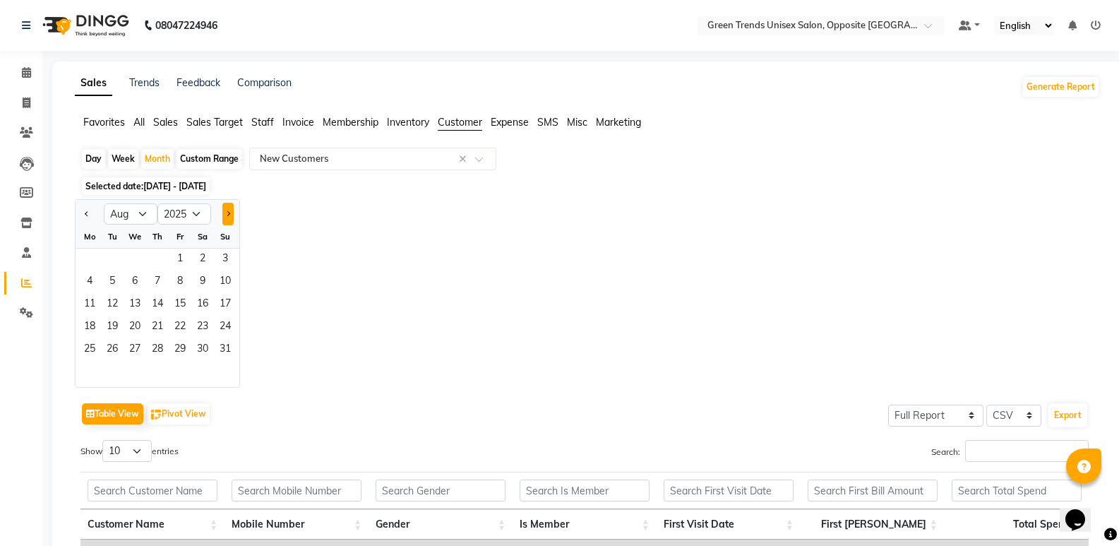
click at [223, 212] on button "Next month" at bounding box center [227, 214] width 11 height 23
select select "9"
click at [87, 250] on span "1" at bounding box center [89, 260] width 23 height 23
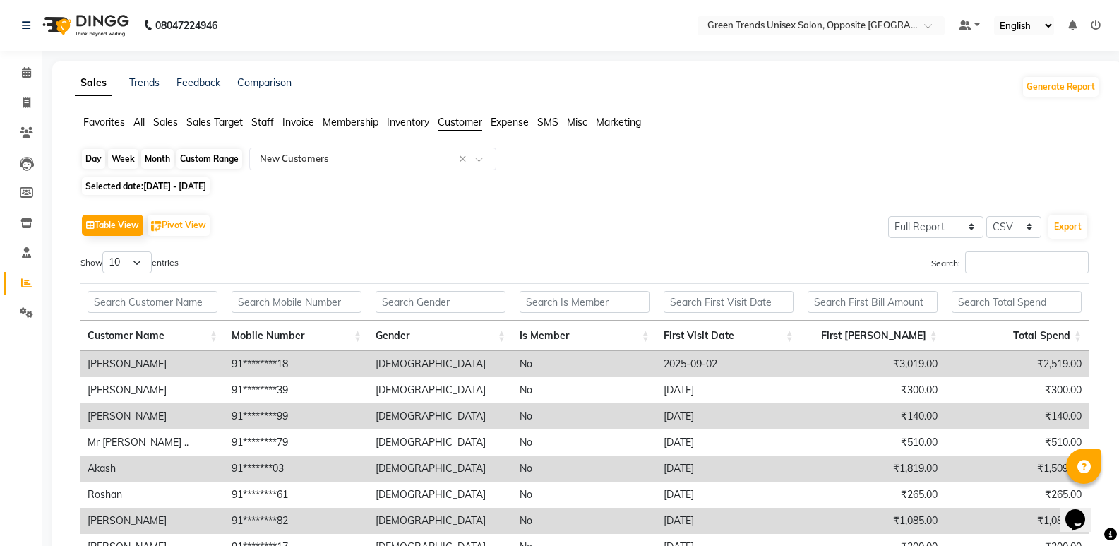
click at [165, 162] on div "Month" at bounding box center [157, 159] width 32 height 20
click at [153, 155] on div "Month" at bounding box center [157, 159] width 32 height 20
select select "9"
select select "2025"
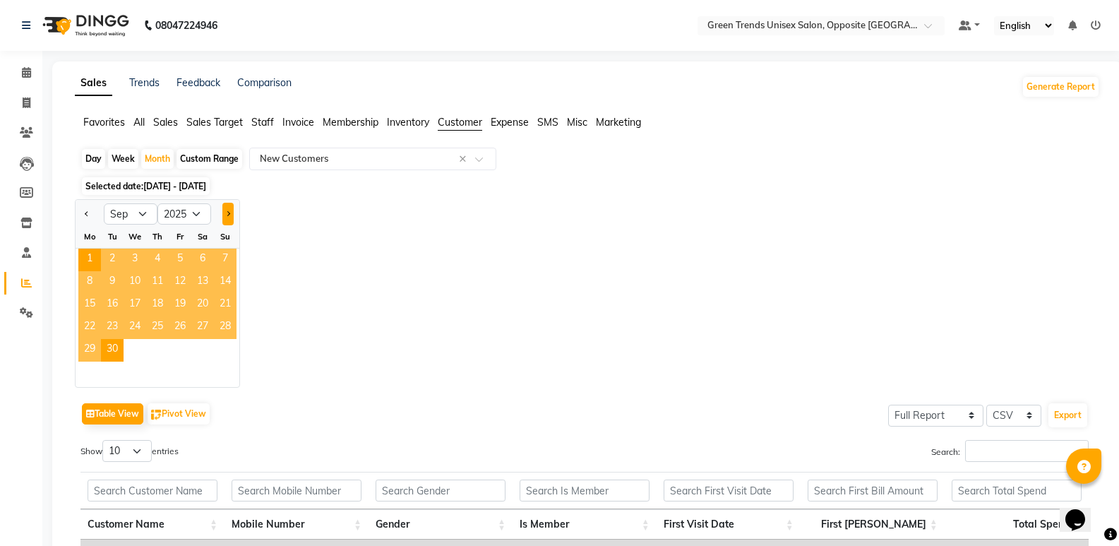
click at [232, 213] on button "Next month" at bounding box center [227, 214] width 11 height 23
select select "10"
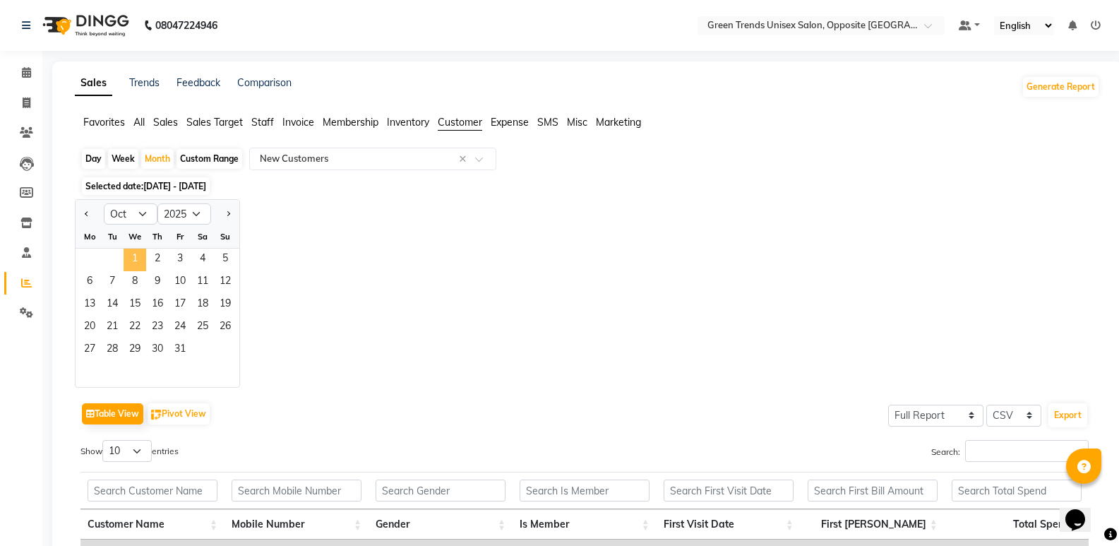
click at [132, 255] on span "1" at bounding box center [135, 260] width 23 height 23
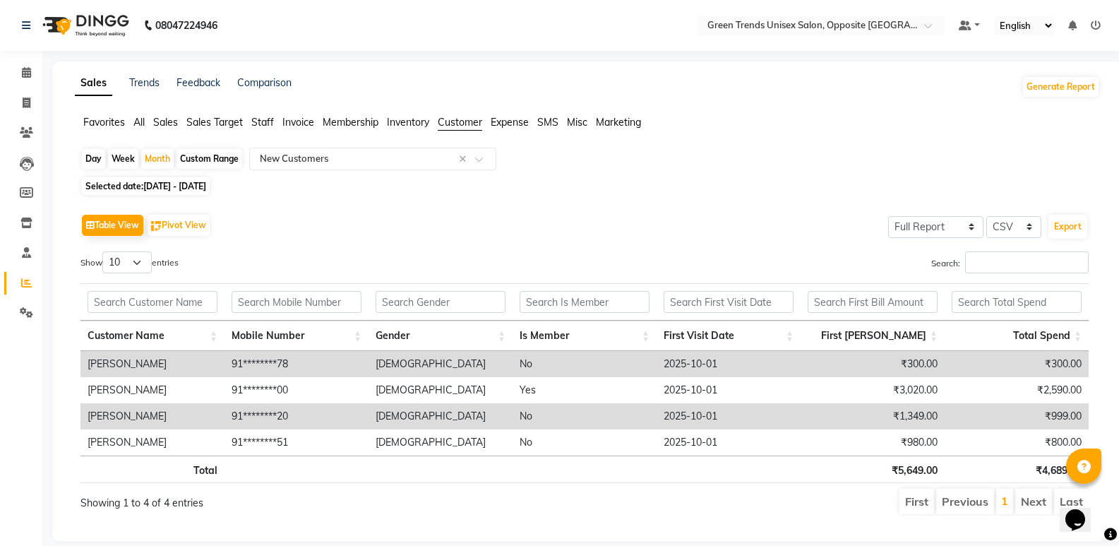
click at [477, 236] on div "Table View Pivot View Select Full Report Filtered Report Select CSV PDF Export" at bounding box center [584, 225] width 1008 height 30
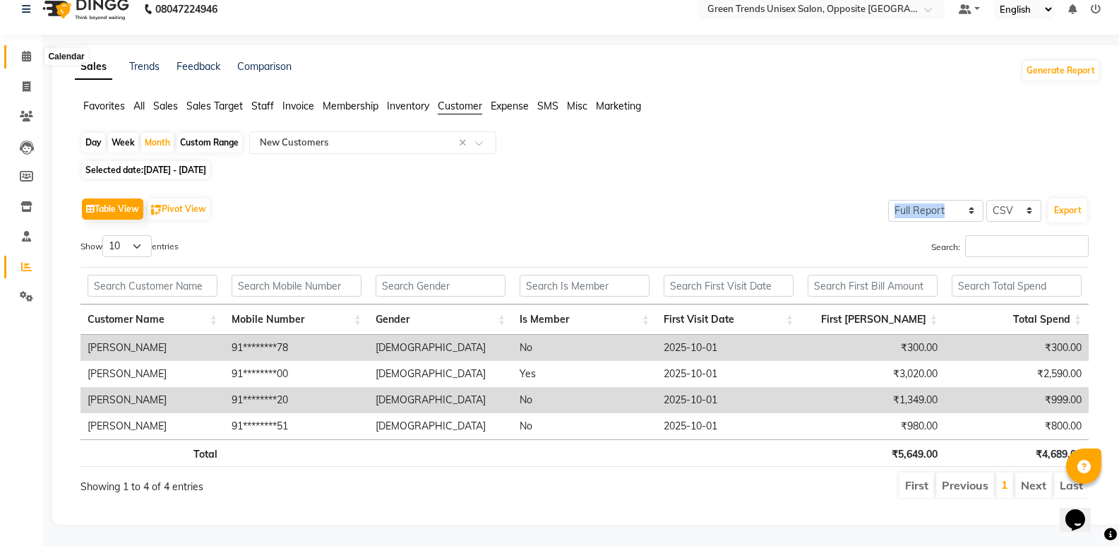
click at [22, 51] on icon at bounding box center [26, 56] width 9 height 11
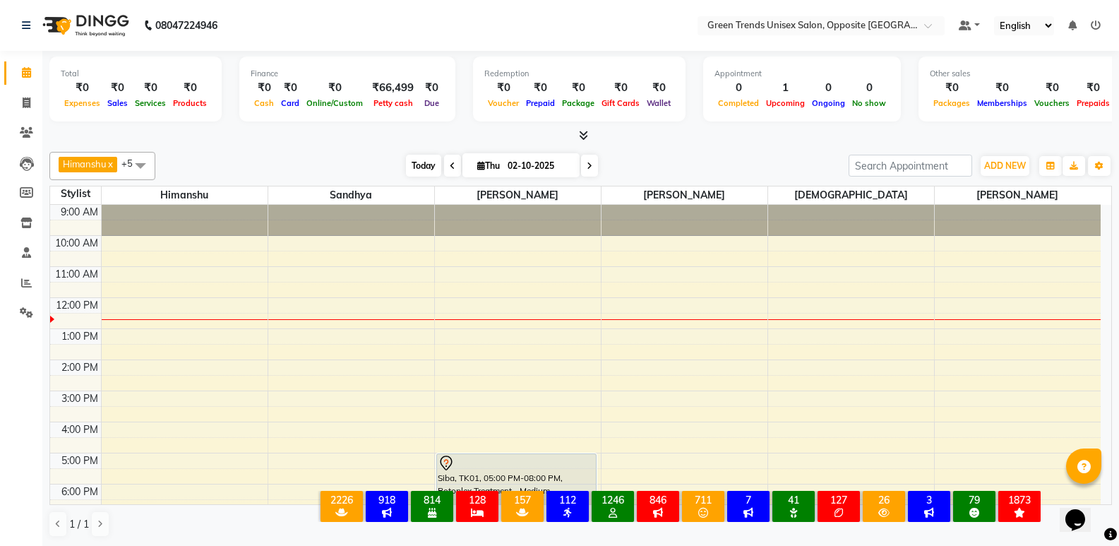
click at [418, 157] on span "Today" at bounding box center [423, 166] width 35 height 22
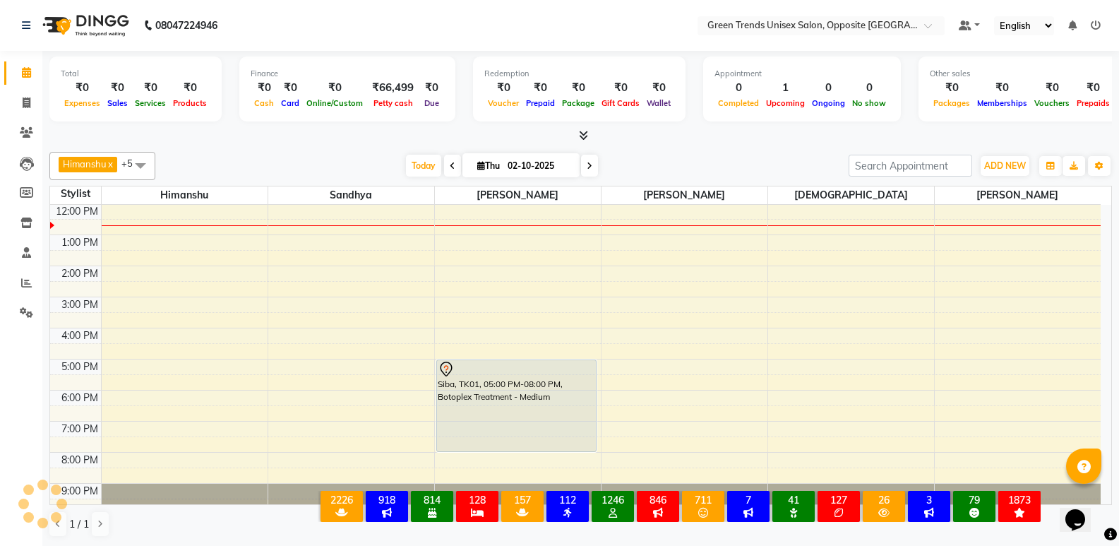
click at [346, 148] on div "[PERSON_NAME] x [PERSON_NAME] x [PERSON_NAME] x [PERSON_NAME] x +5 Select All […" at bounding box center [580, 344] width 1063 height 397
click at [591, 171] on span at bounding box center [589, 166] width 17 height 22
type input "03-10-2025"
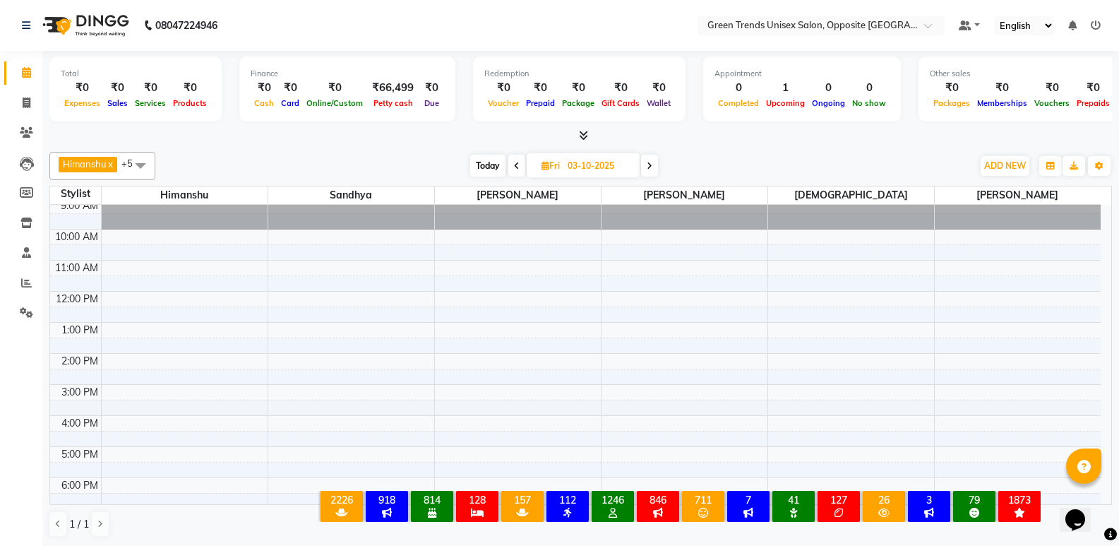
scroll to position [0, 0]
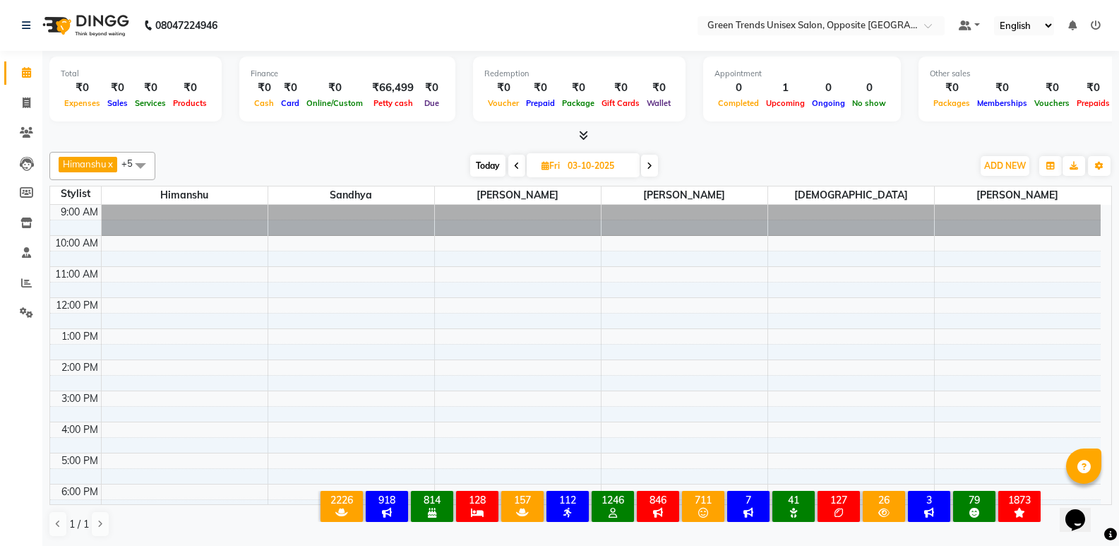
click at [711, 275] on div "9:00 AM 10:00 AM 11:00 AM 12:00 PM 1:00 PM 2:00 PM 3:00 PM 4:00 PM 5:00 PM 6:00…" at bounding box center [575, 406] width 1051 height 403
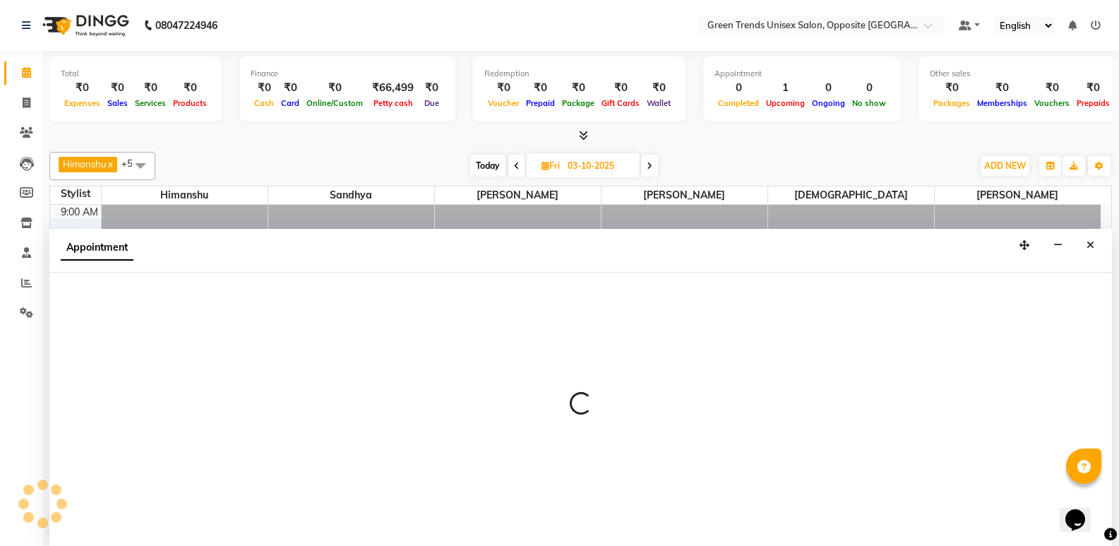
scroll to position [1, 0]
select select "75769"
select select "tentative"
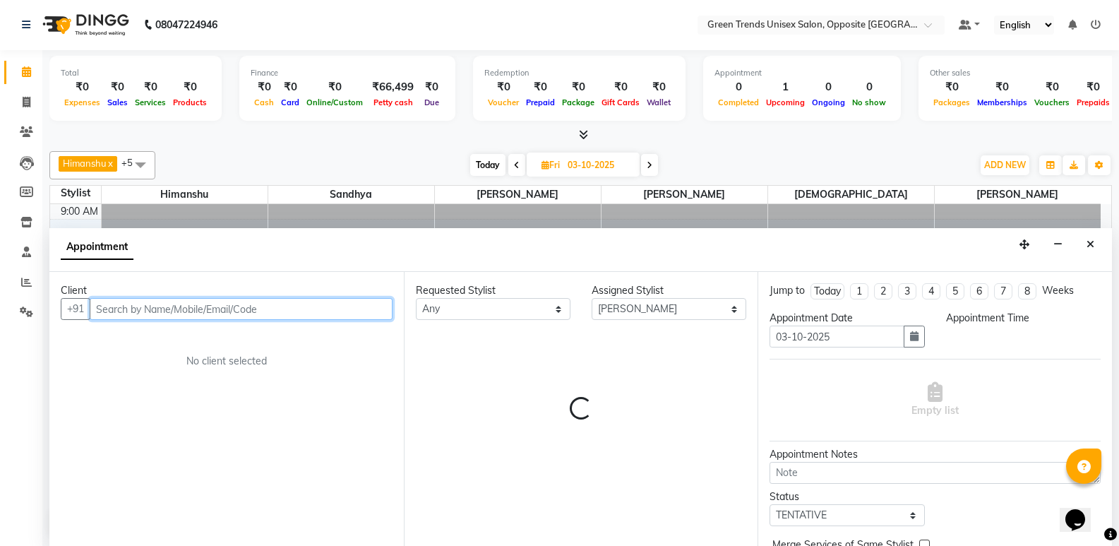
select select "660"
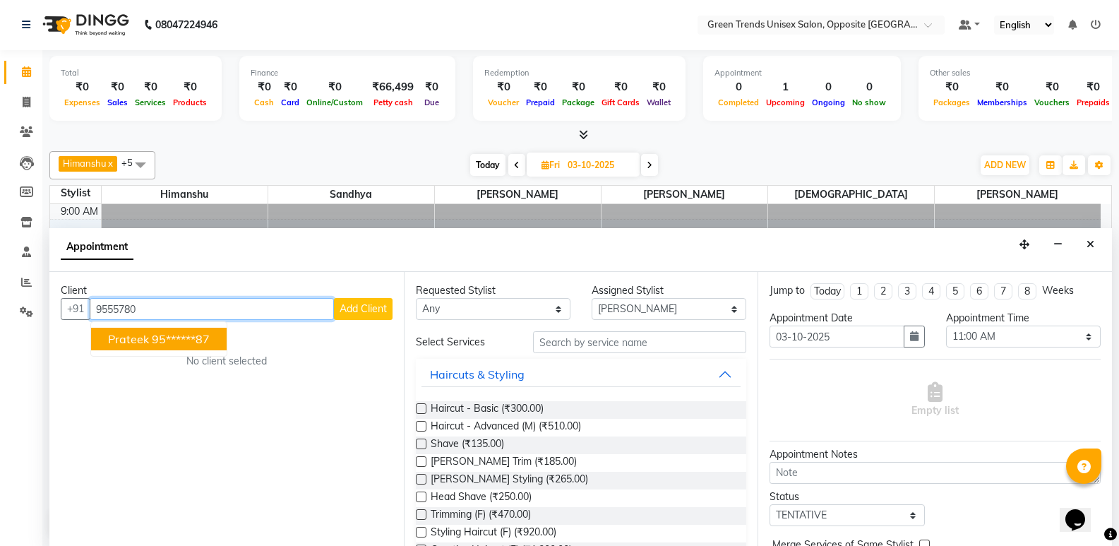
click at [202, 342] on ngb-highlight "95******87" at bounding box center [181, 339] width 58 height 14
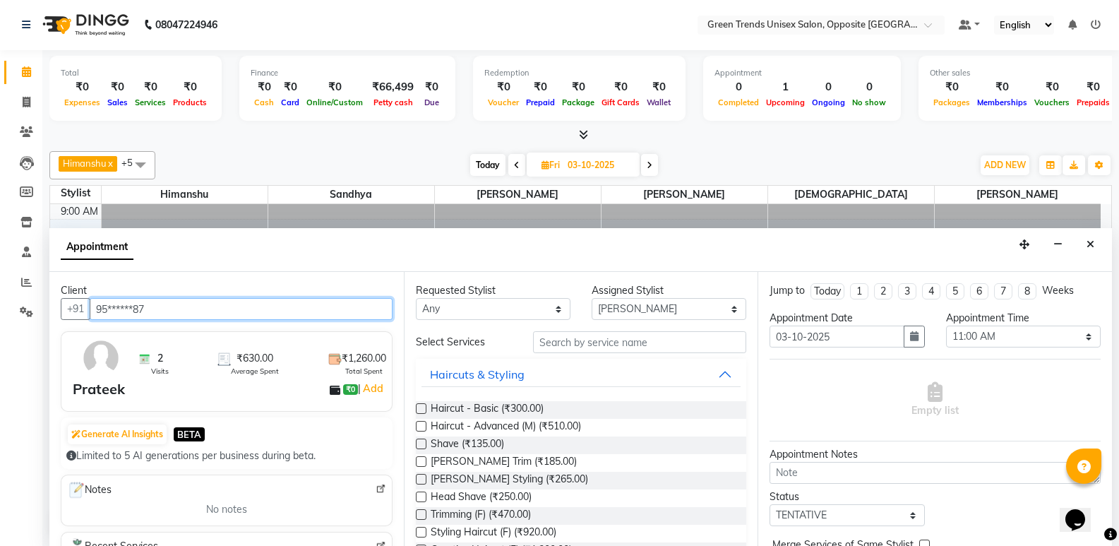
type input "95******87"
click at [424, 405] on label at bounding box center [421, 408] width 11 height 11
click at [424, 405] on input "checkbox" at bounding box center [420, 409] width 9 height 9
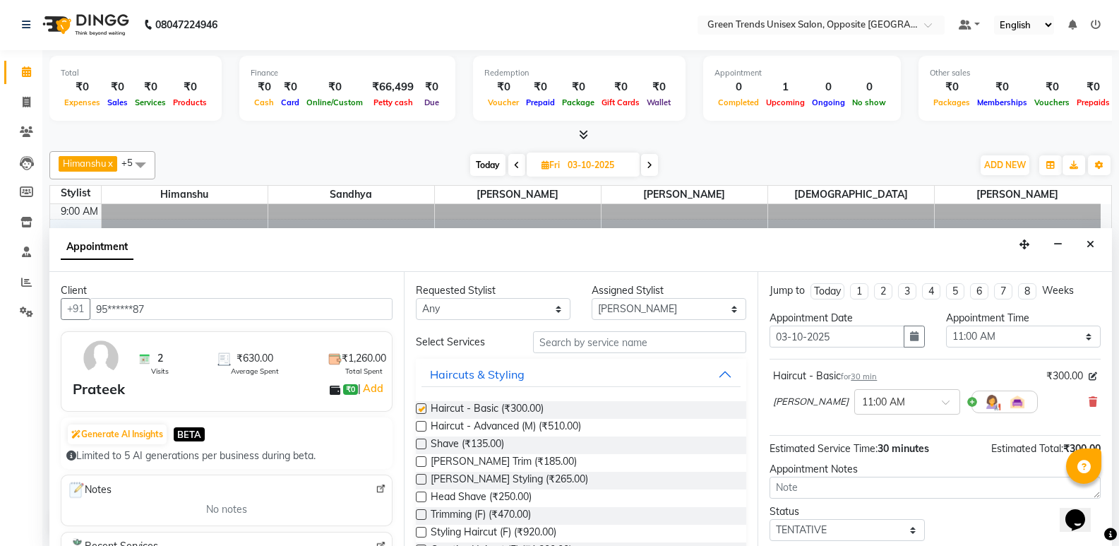
checkbox input "false"
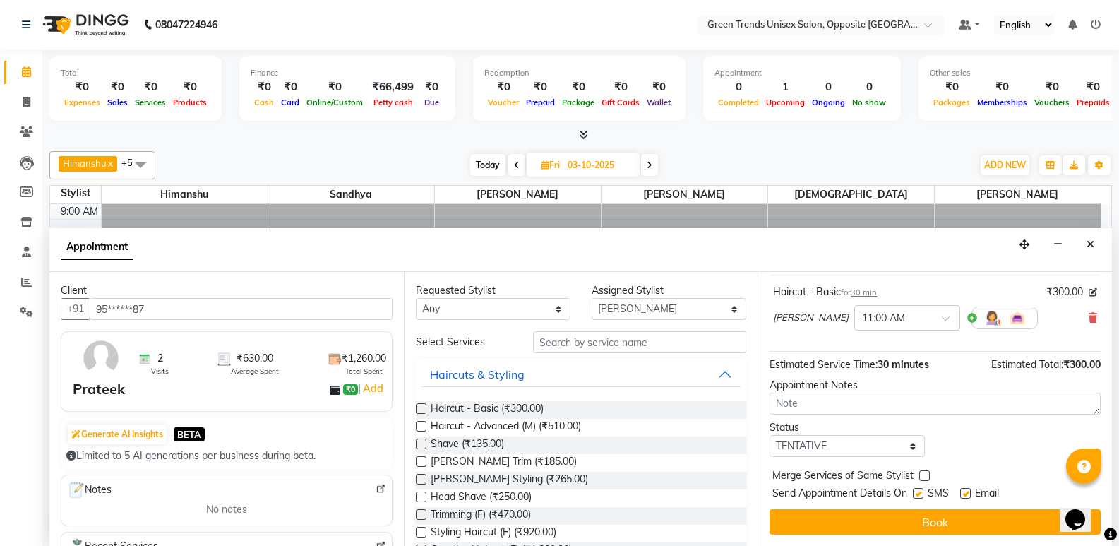
click at [953, 514] on button "Book" at bounding box center [935, 521] width 331 height 25
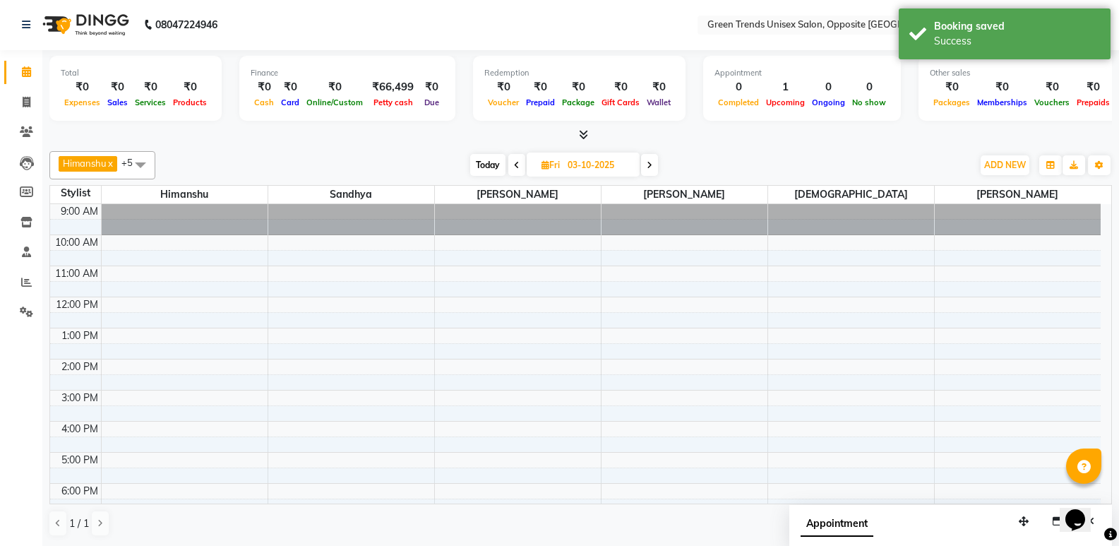
scroll to position [0, 0]
click at [484, 159] on span "Today" at bounding box center [487, 166] width 35 height 22
type input "02-10-2025"
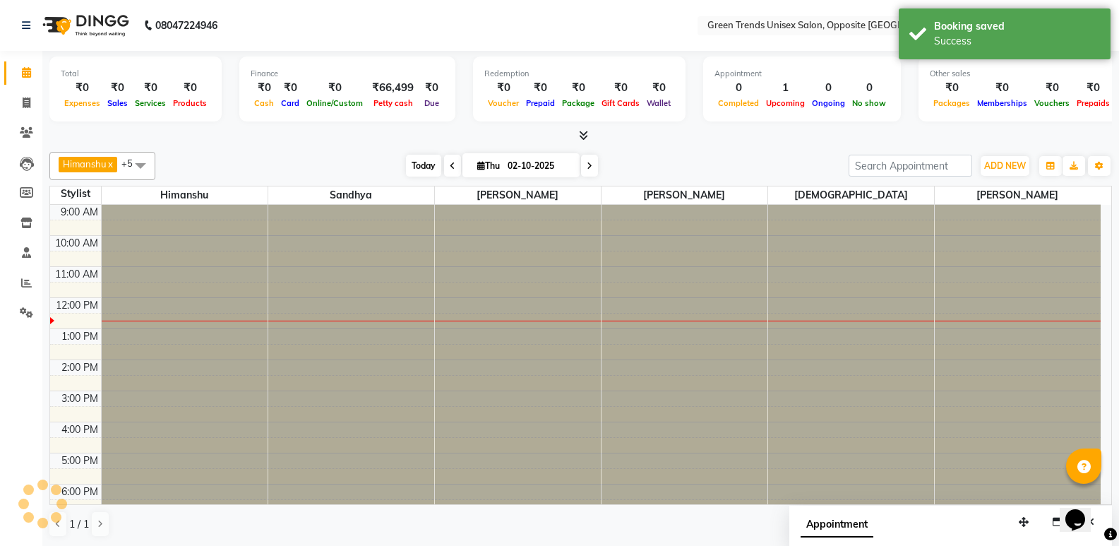
scroll to position [94, 0]
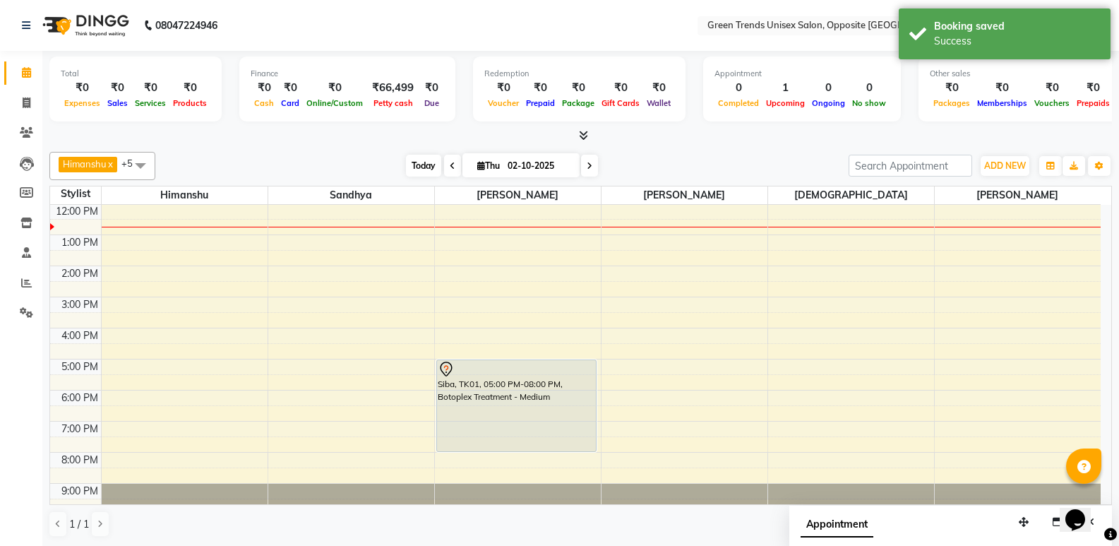
click at [411, 169] on span "Today" at bounding box center [423, 166] width 35 height 22
click at [282, 161] on div "Today Thu 02-10-2025" at bounding box center [501, 165] width 679 height 21
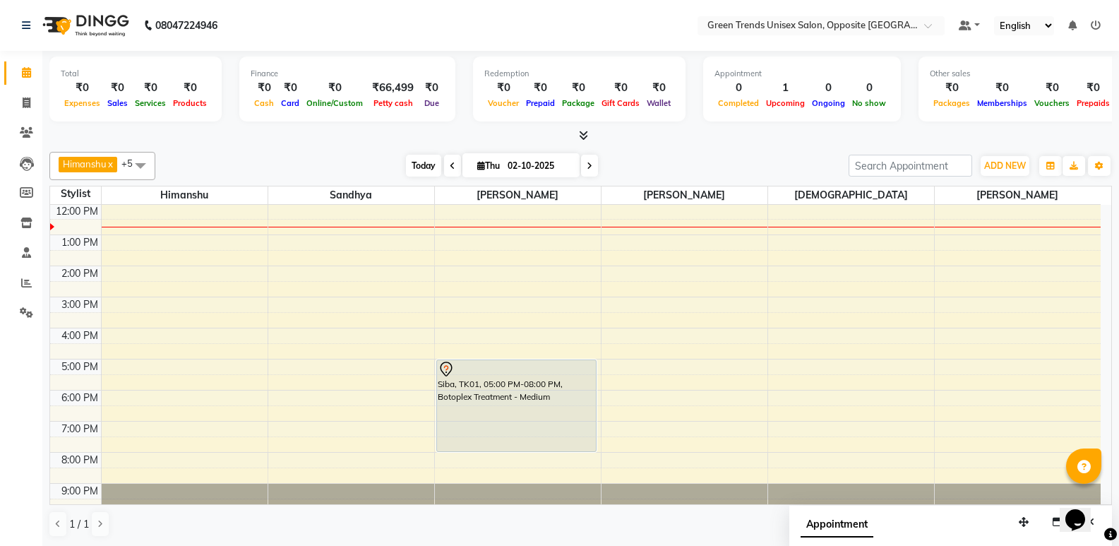
click at [424, 163] on span "Today" at bounding box center [423, 166] width 35 height 22
click at [313, 137] on div at bounding box center [580, 136] width 1063 height 15
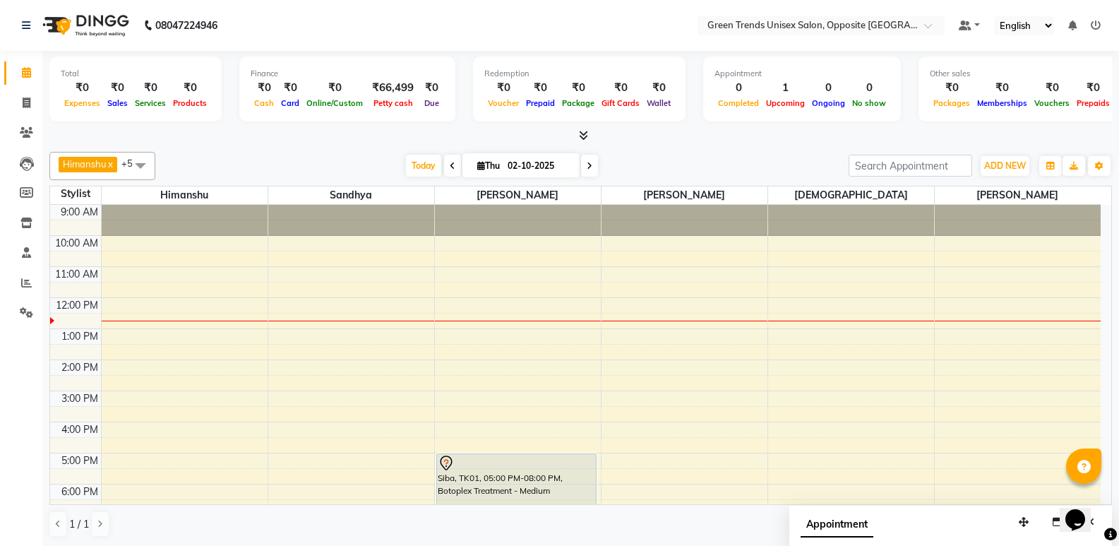
click at [416, 149] on div "[PERSON_NAME] x [PERSON_NAME] x [PERSON_NAME] x [PERSON_NAME] x +5 Select All […" at bounding box center [580, 344] width 1063 height 397
click at [425, 165] on span "Today" at bounding box center [423, 166] width 35 height 22
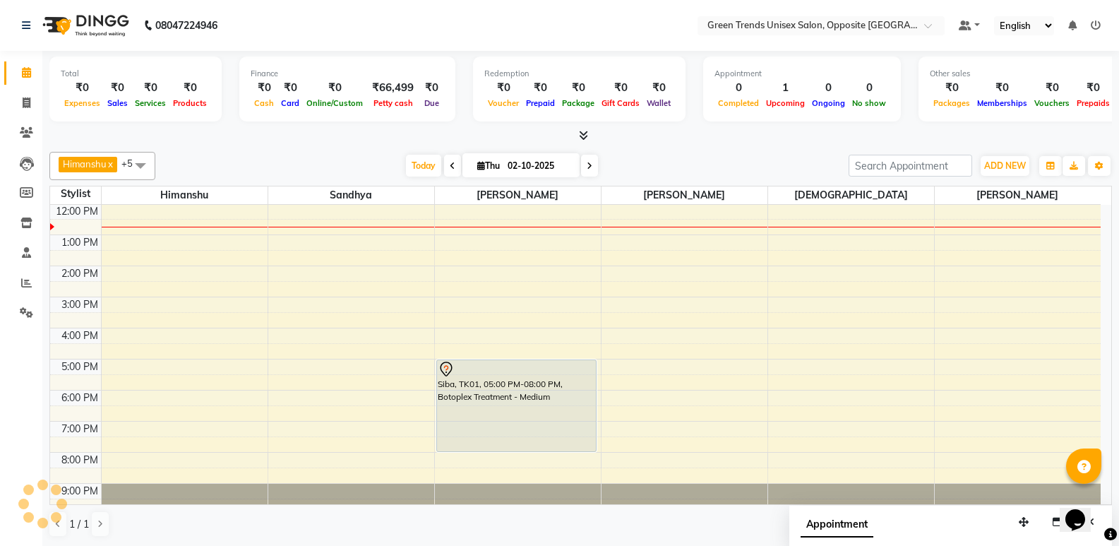
click at [351, 142] on div at bounding box center [580, 136] width 1063 height 15
click at [420, 170] on span "Today" at bounding box center [423, 166] width 35 height 22
click at [395, 148] on div "[PERSON_NAME] x [PERSON_NAME] x [PERSON_NAME] x [PERSON_NAME] x +5 Select All […" at bounding box center [580, 344] width 1063 height 397
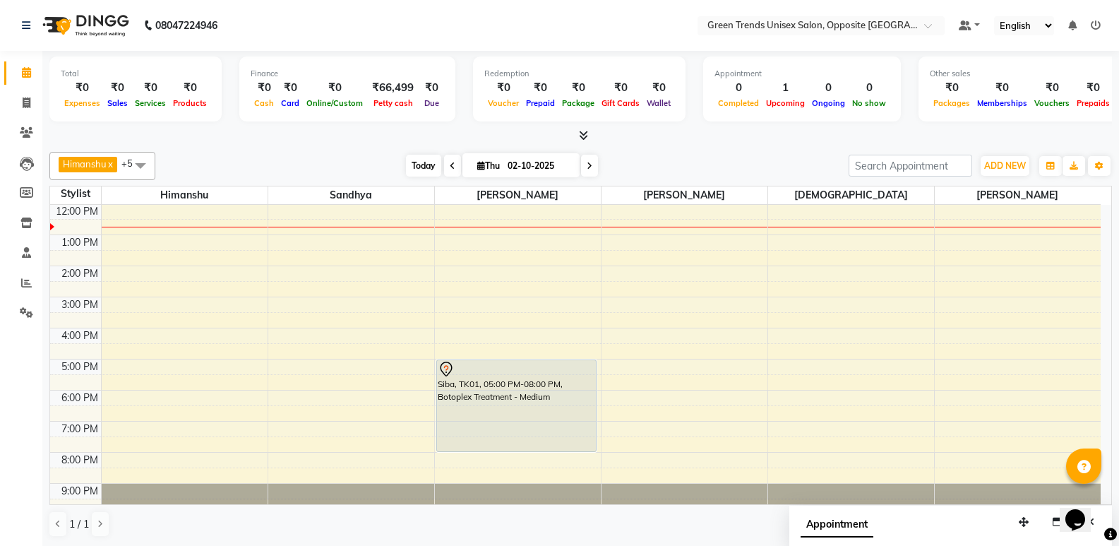
click at [417, 164] on span "Today" at bounding box center [423, 166] width 35 height 22
click at [335, 153] on div "[PERSON_NAME] x [PERSON_NAME] x [PERSON_NAME] x [PERSON_NAME] x +5 Select All […" at bounding box center [580, 166] width 1063 height 28
click at [424, 164] on span "Today" at bounding box center [423, 166] width 35 height 22
click at [336, 147] on div "[PERSON_NAME] x [PERSON_NAME] x [PERSON_NAME] x [PERSON_NAME] x +5 Select All […" at bounding box center [580, 344] width 1063 height 397
click at [424, 171] on span "Today" at bounding box center [423, 166] width 35 height 22
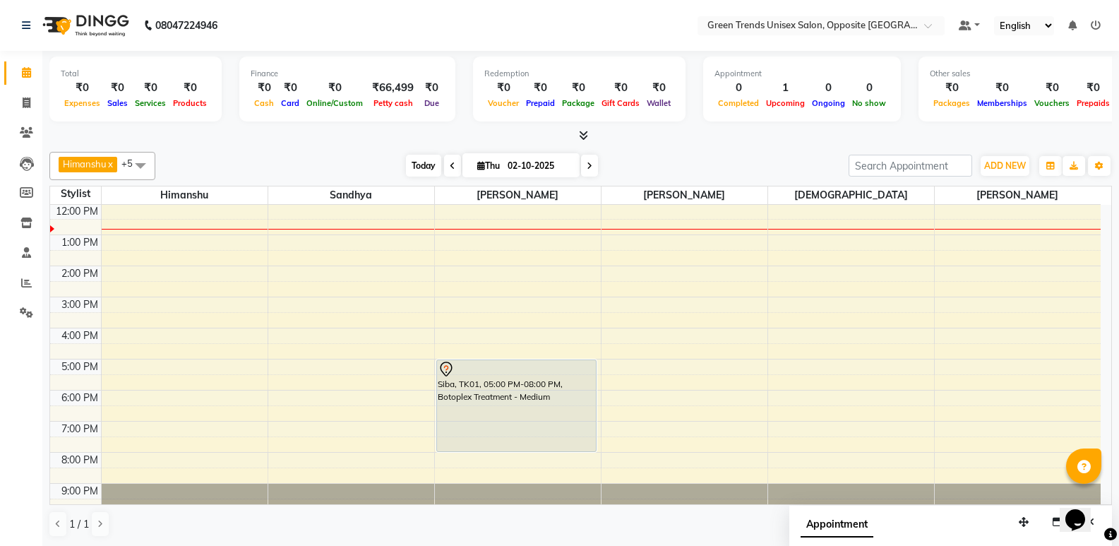
drag, startPoint x: 434, startPoint y: 166, endPoint x: 414, endPoint y: 168, distance: 20.6
click at [432, 167] on span "Today" at bounding box center [423, 166] width 35 height 22
click at [412, 167] on span "Today" at bounding box center [423, 166] width 35 height 22
click at [297, 119] on div "Finance ₹0 Cash ₹0 Card ₹0 Online/Custom ₹66,499 [PERSON_NAME] cash ₹0 Due" at bounding box center [347, 88] width 216 height 65
drag, startPoint x: 414, startPoint y: 163, endPoint x: 349, endPoint y: 135, distance: 71.5
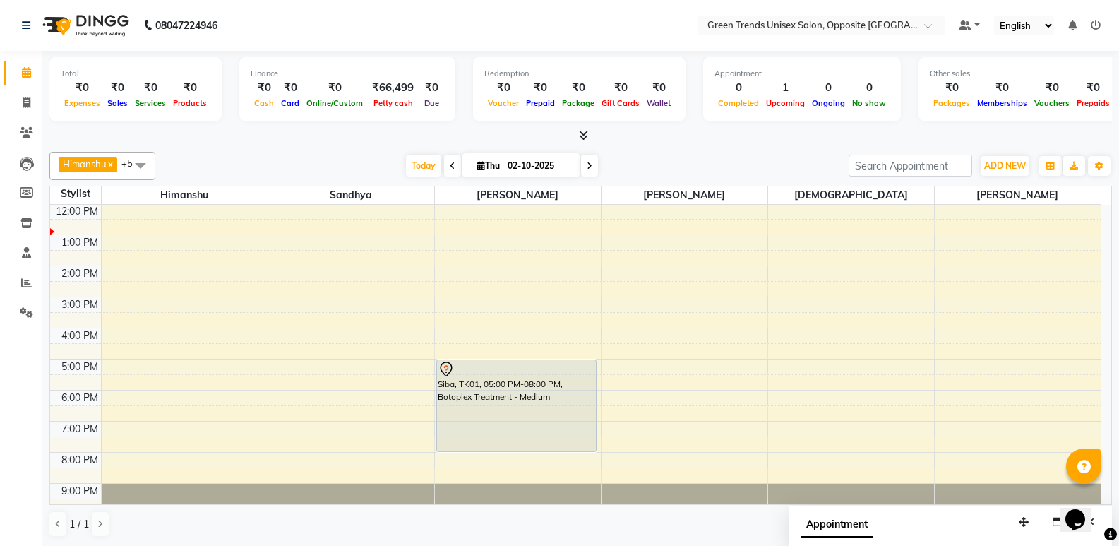
click at [416, 162] on span "Today" at bounding box center [423, 166] width 35 height 22
click at [336, 124] on div "Total ₹0 Expenses ₹0 Sales ₹0 Services ₹0 Products Finance ₹0 Cash ₹0 Card ₹0 O…" at bounding box center [580, 90] width 1063 height 69
click at [419, 169] on span "Today" at bounding box center [423, 166] width 35 height 22
click at [371, 158] on div "Today Thu 02-10-2025" at bounding box center [501, 165] width 679 height 21
click at [405, 165] on div "Today Thu 02-10-2025" at bounding box center [502, 165] width 195 height 21
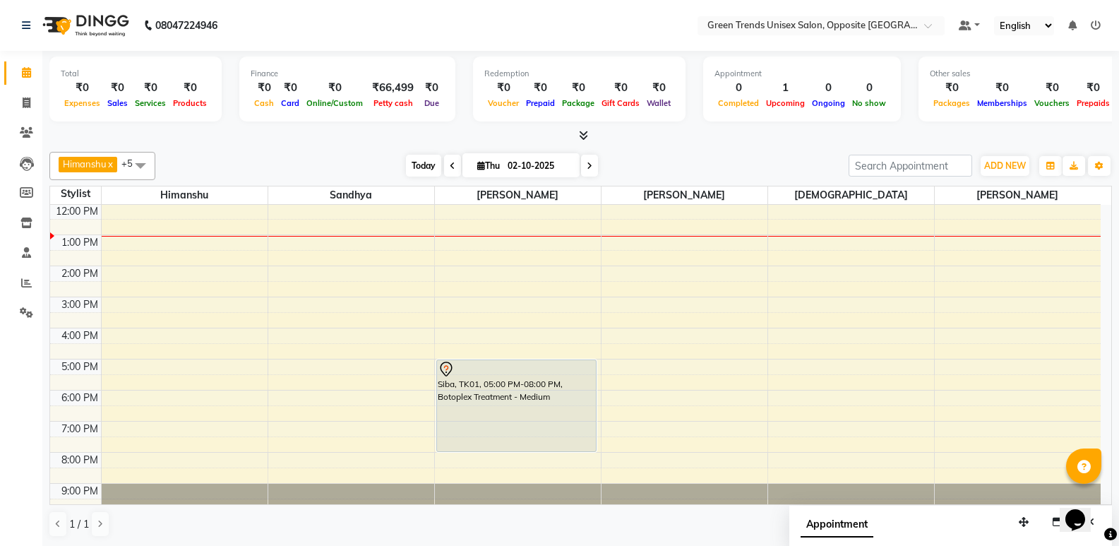
click at [418, 162] on span "Today" at bounding box center [423, 166] width 35 height 22
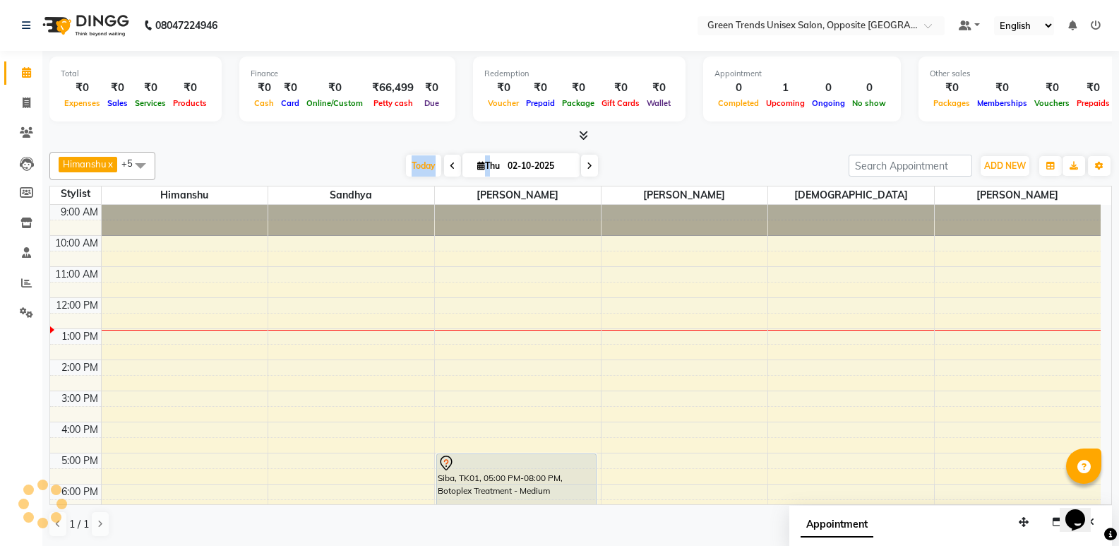
click at [330, 136] on div at bounding box center [580, 136] width 1063 height 15
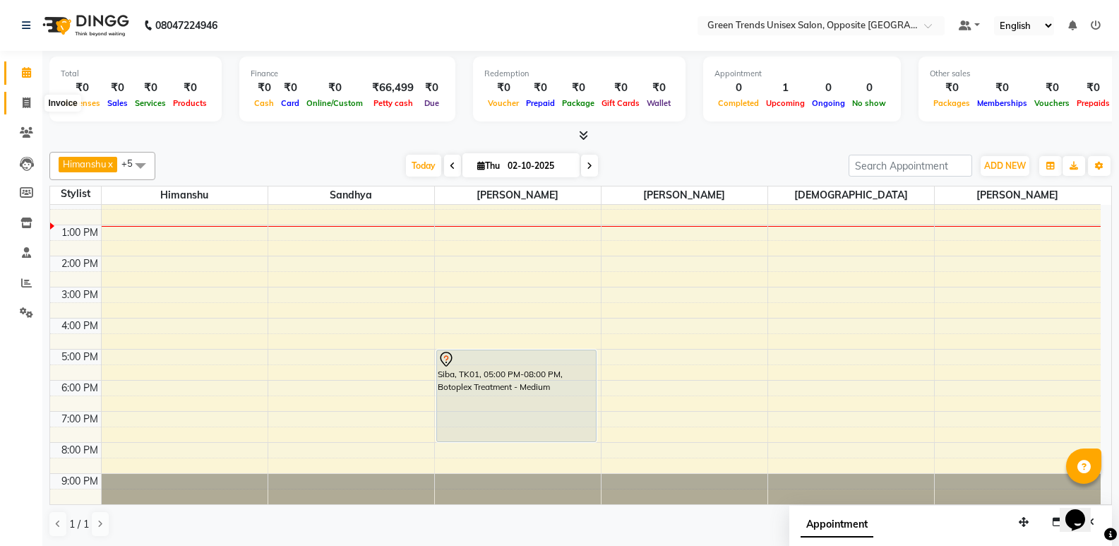
click at [25, 98] on icon at bounding box center [27, 102] width 8 height 11
select select "service"
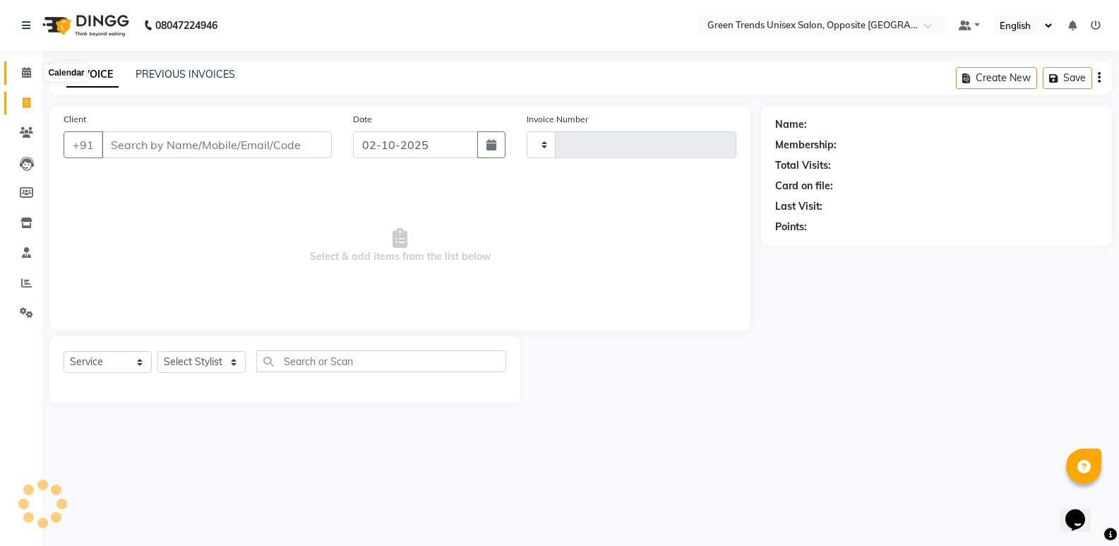
type input "1282"
select select "5225"
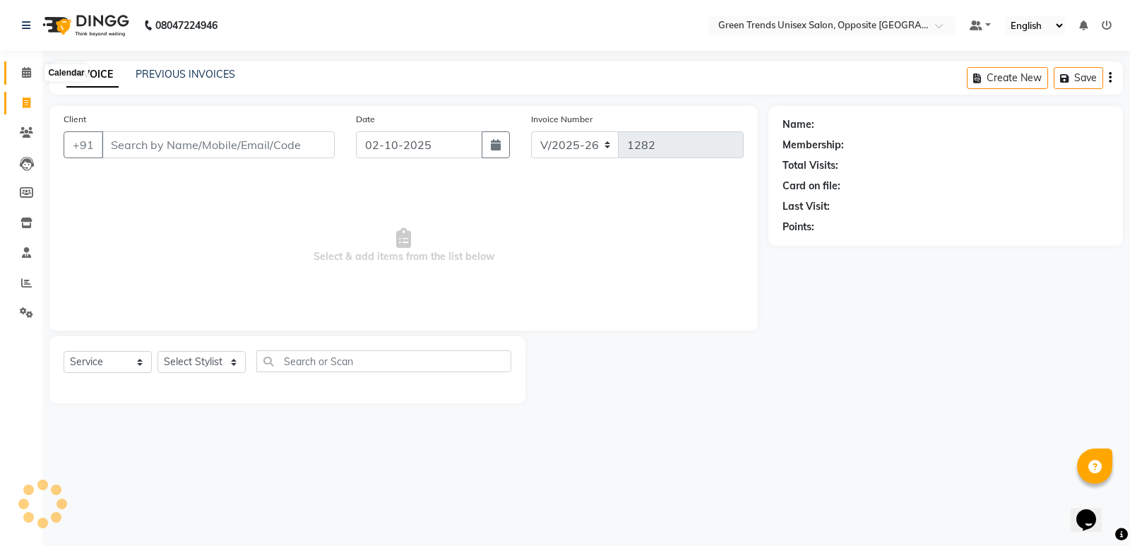
click at [29, 68] on icon at bounding box center [26, 72] width 9 height 11
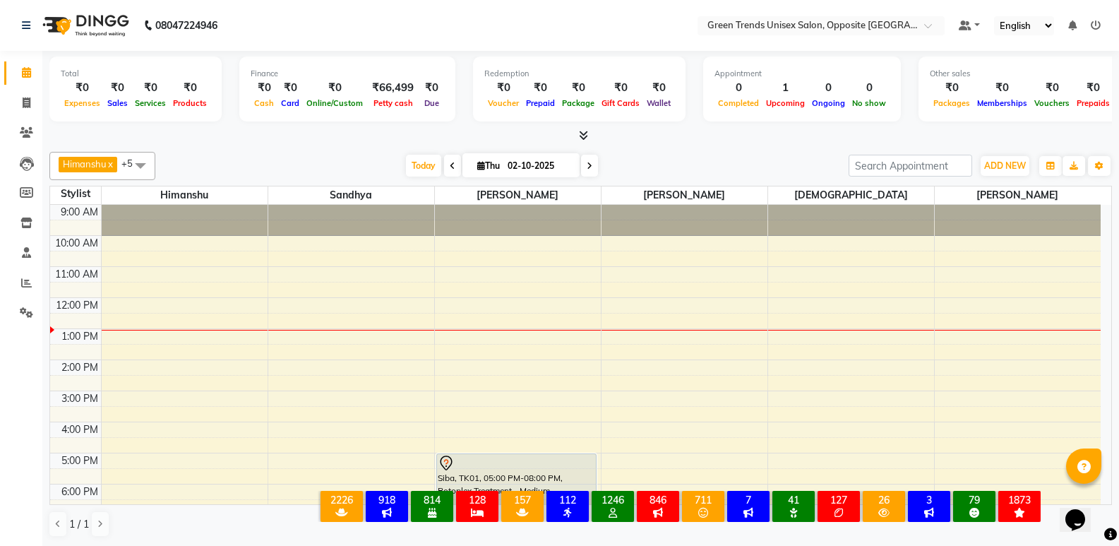
click at [285, 159] on div "Today Thu 02-10-2025" at bounding box center [501, 165] width 679 height 21
click at [286, 159] on div "Today Thu 02-10-2025" at bounding box center [501, 165] width 679 height 21
click at [298, 155] on div "Today Thu 02-10-2025" at bounding box center [501, 165] width 679 height 21
click at [409, 157] on span "Today" at bounding box center [423, 165] width 35 height 22
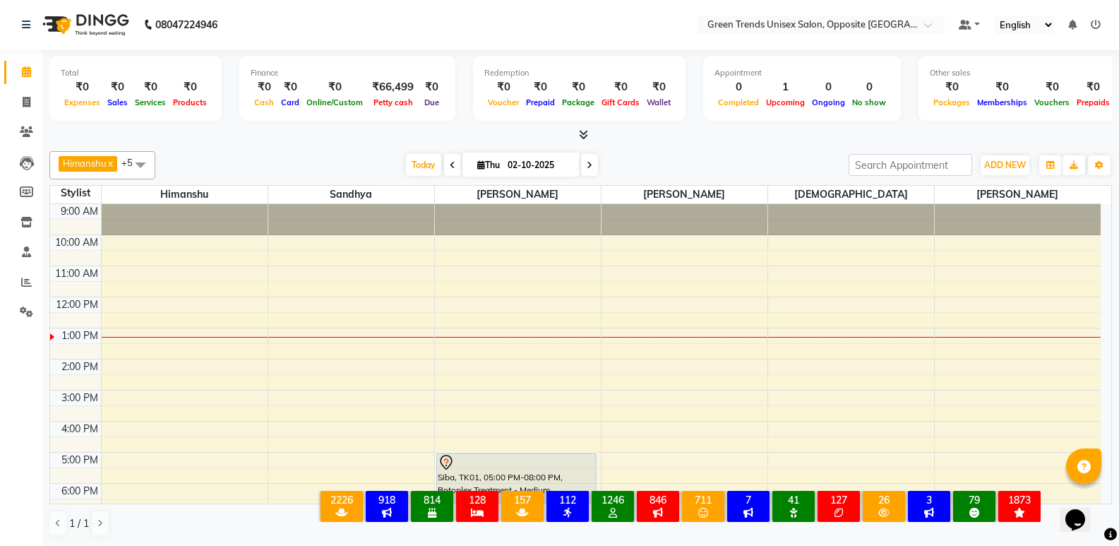
scroll to position [104, 0]
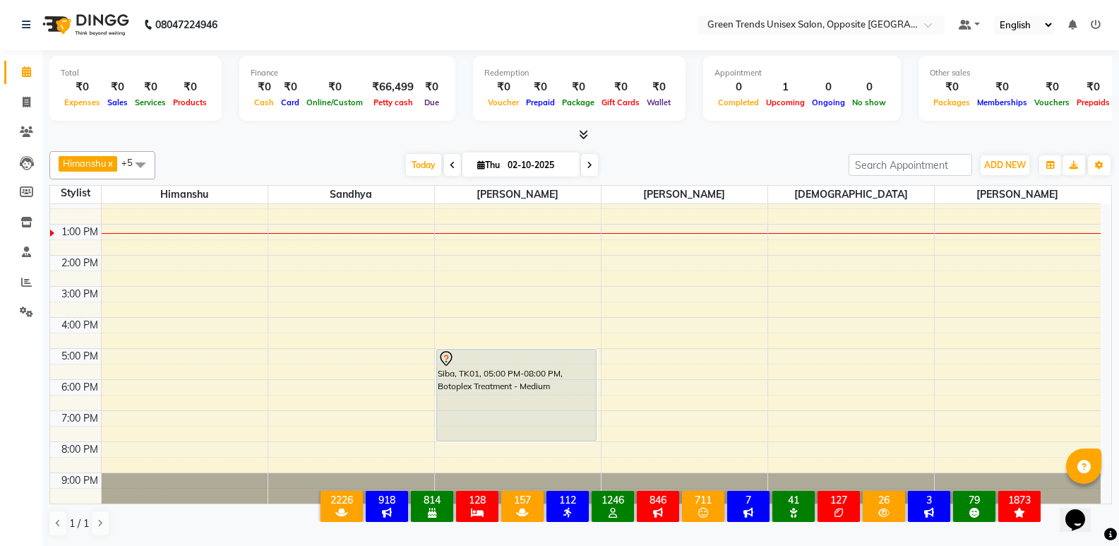
click at [208, 239] on div "9:00 AM 10:00 AM 11:00 AM 12:00 PM 1:00 PM 2:00 PM 3:00 PM 4:00 PM 5:00 PM 6:00…" at bounding box center [575, 301] width 1051 height 403
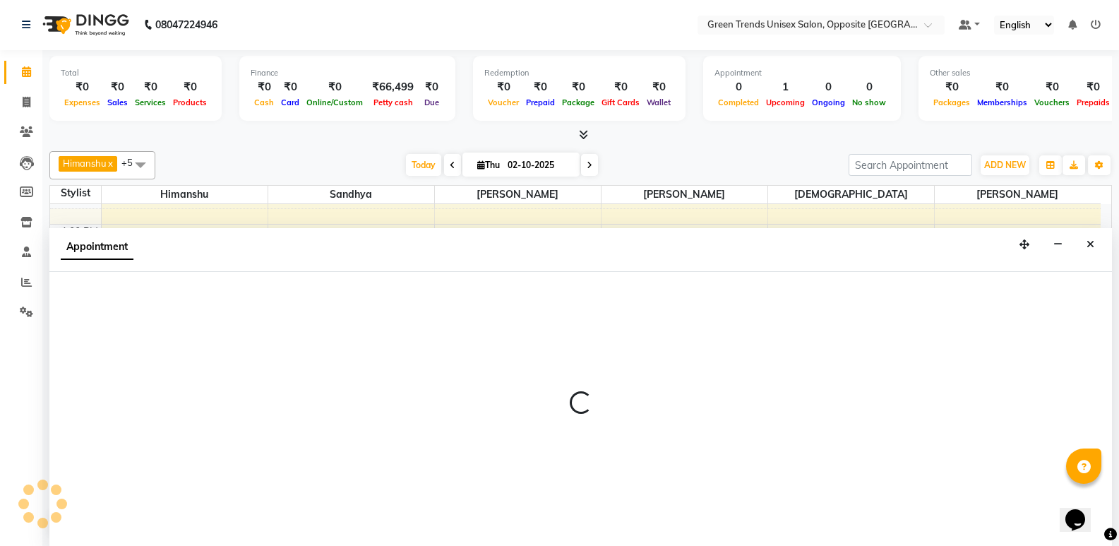
click at [211, 232] on div "Appointment" at bounding box center [580, 250] width 1063 height 44
select select "82136"
select select "tentative"
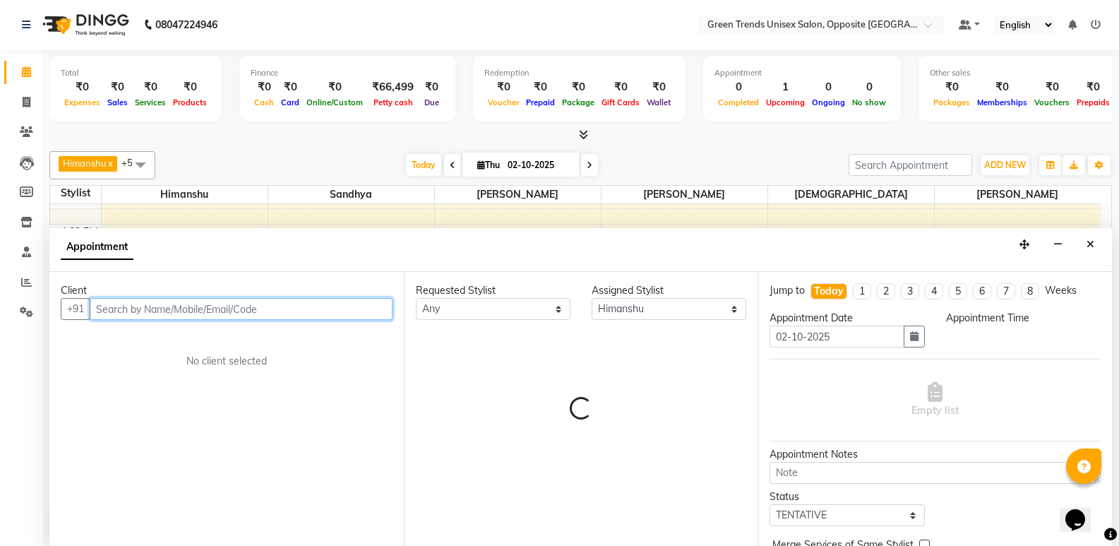
select select "780"
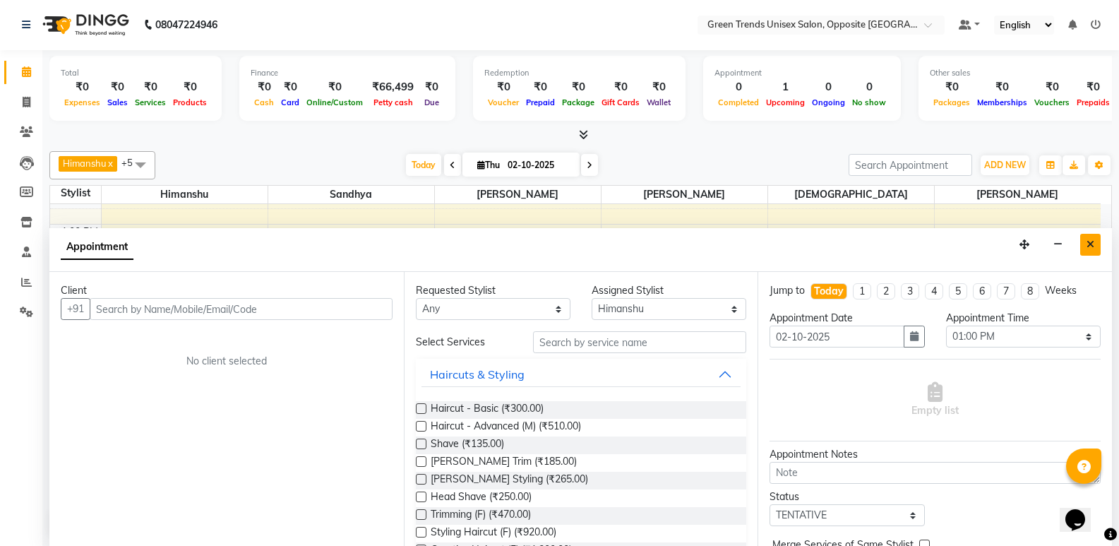
click at [1095, 245] on button "Close" at bounding box center [1090, 245] width 20 height 22
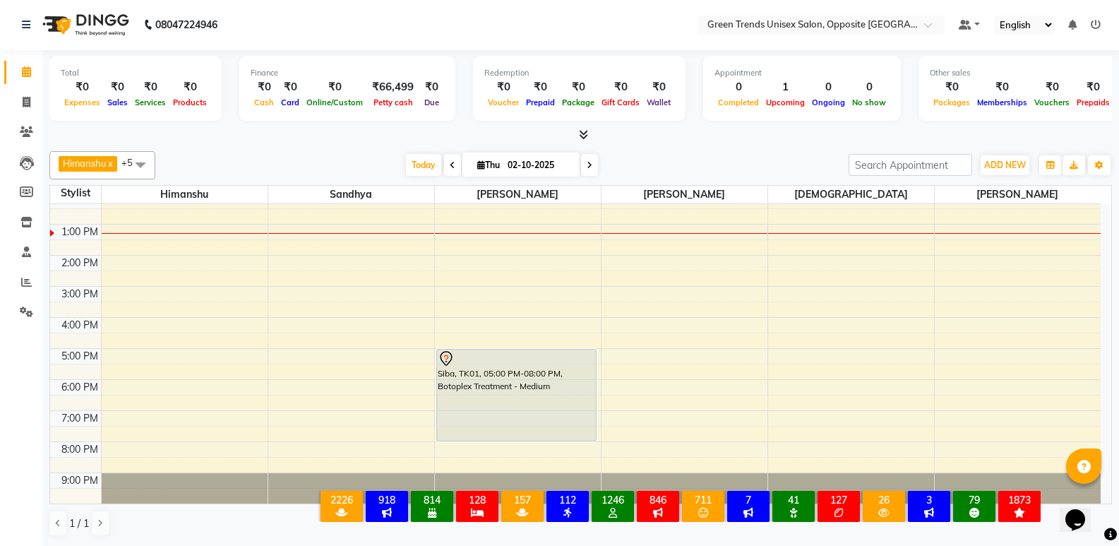
click at [235, 229] on div "9:00 AM 10:00 AM 11:00 AM 12:00 PM 1:00 PM 2:00 PM 3:00 PM 4:00 PM 5:00 PM 6:00…" at bounding box center [575, 301] width 1051 height 403
select select "82136"
select select "780"
select select "tentative"
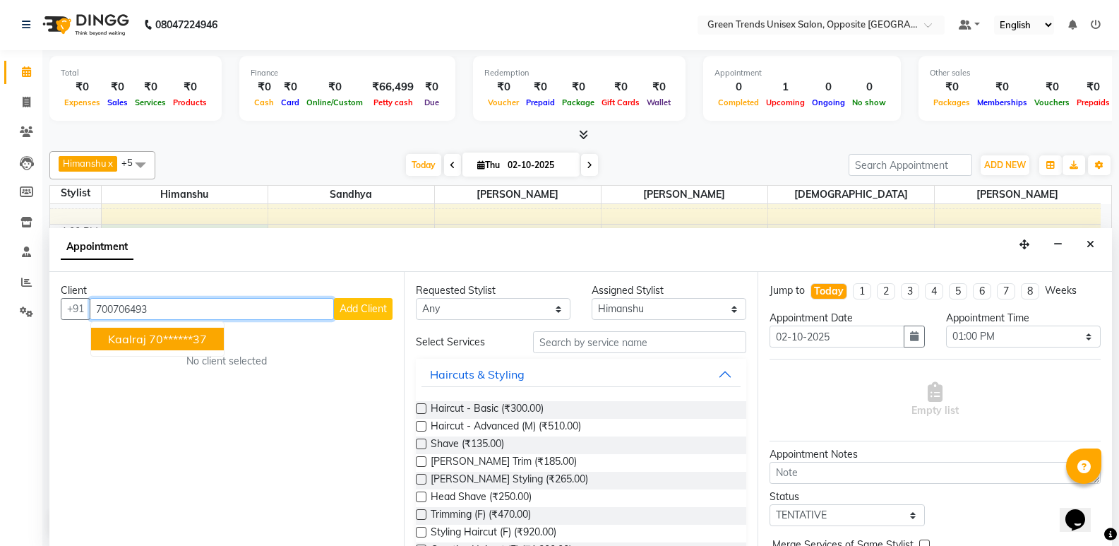
click at [171, 331] on button "Kaalraj 70******37" at bounding box center [157, 339] width 133 height 23
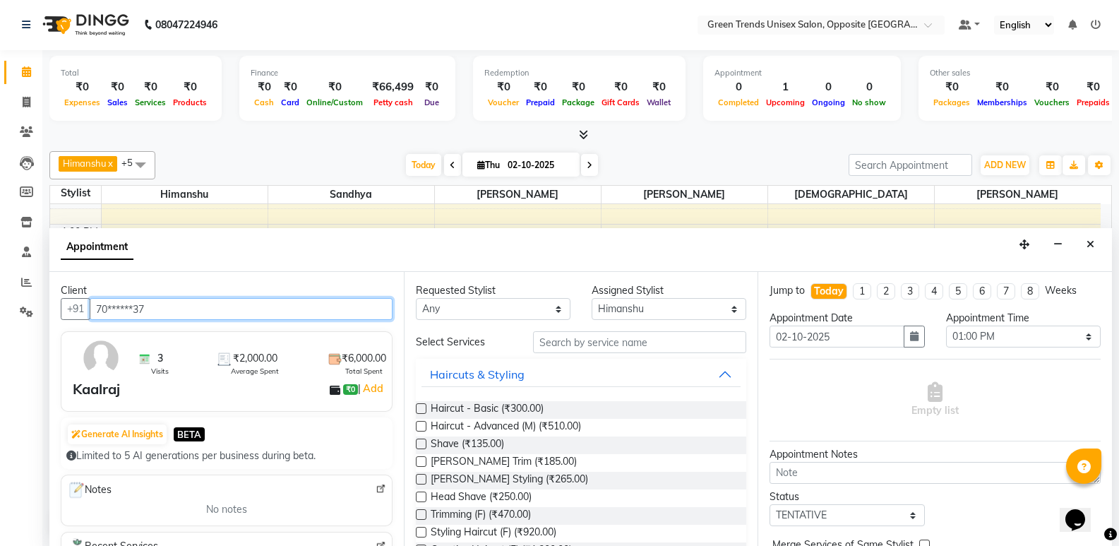
type input "70******37"
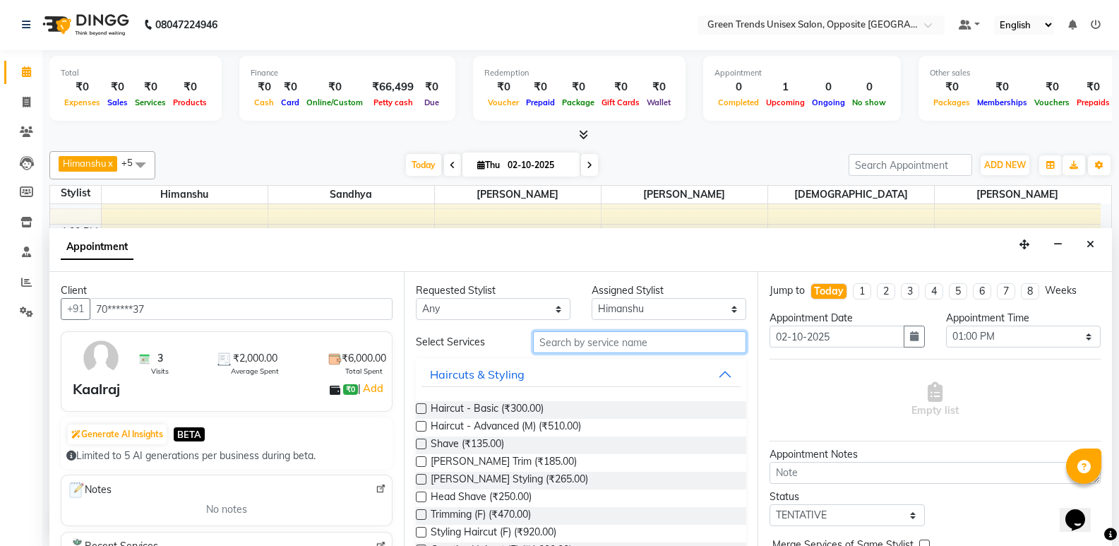
click at [551, 342] on input "text" at bounding box center [639, 342] width 213 height 22
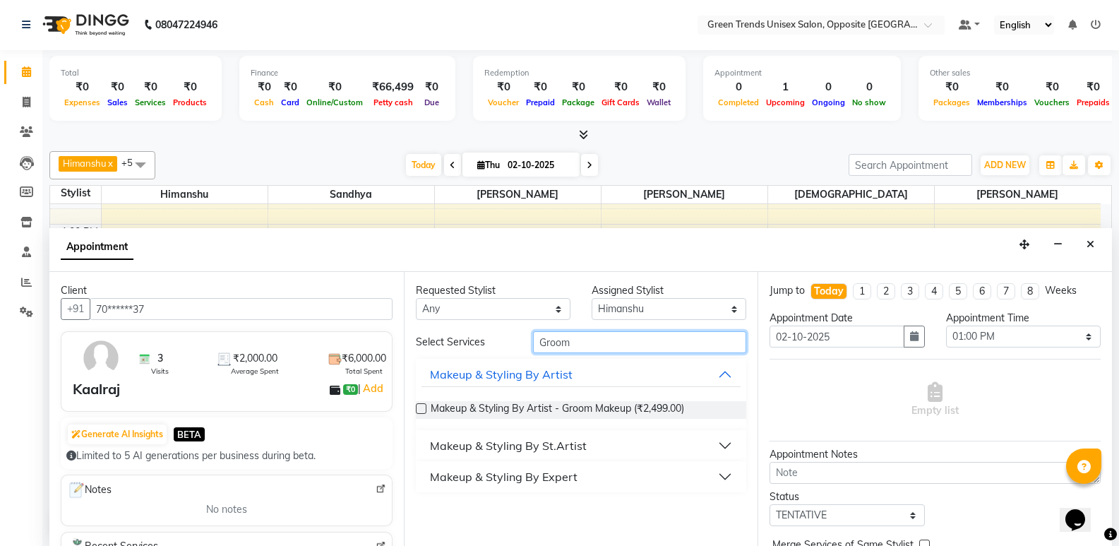
type input "Groom"
click at [423, 411] on label at bounding box center [421, 408] width 11 height 11
click at [423, 411] on input "checkbox" at bounding box center [420, 409] width 9 height 9
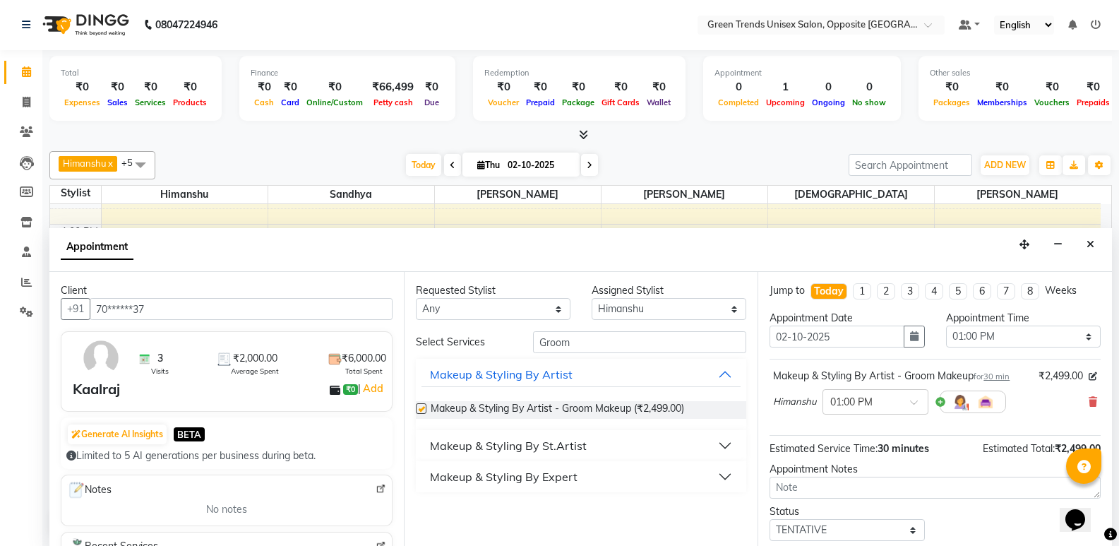
click at [423, 411] on label at bounding box center [421, 408] width 11 height 11
click at [423, 411] on input "checkbox" at bounding box center [420, 409] width 9 height 9
checkbox input "false"
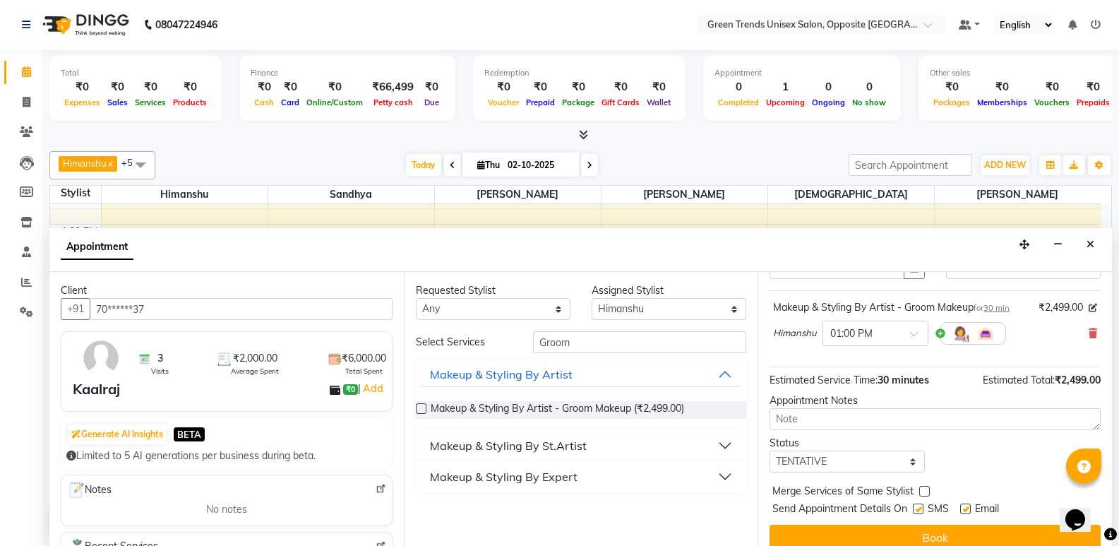
scroll to position [84, 0]
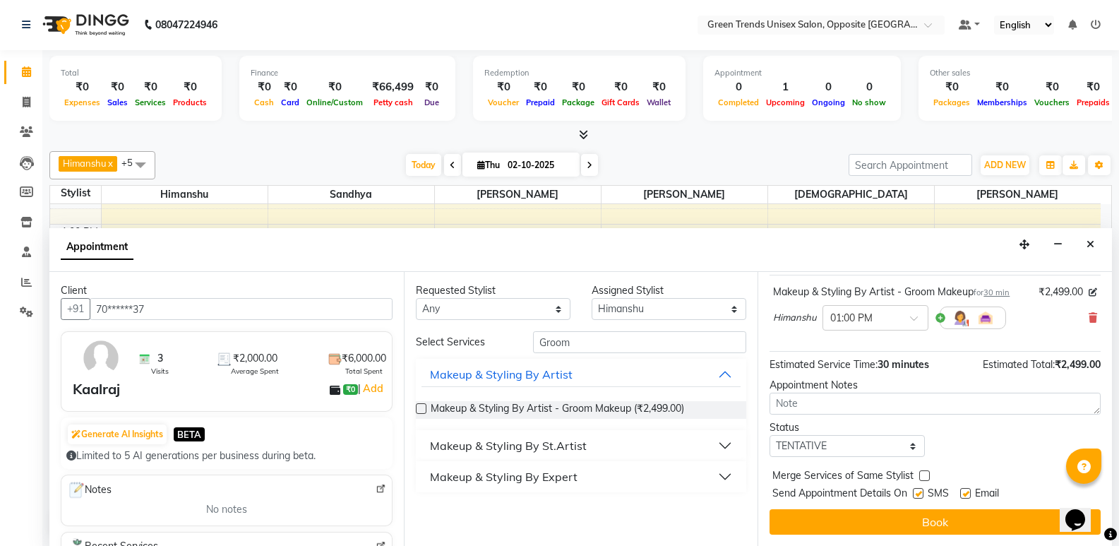
click at [1099, 468] on div at bounding box center [1083, 465] width 35 height 35
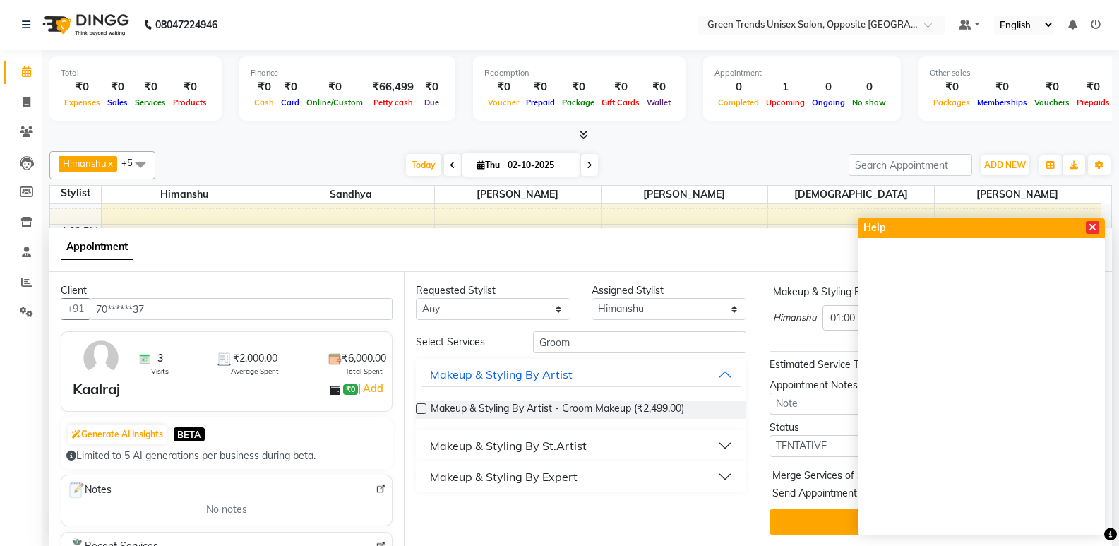
click at [1094, 229] on icon at bounding box center [1093, 227] width 8 height 10
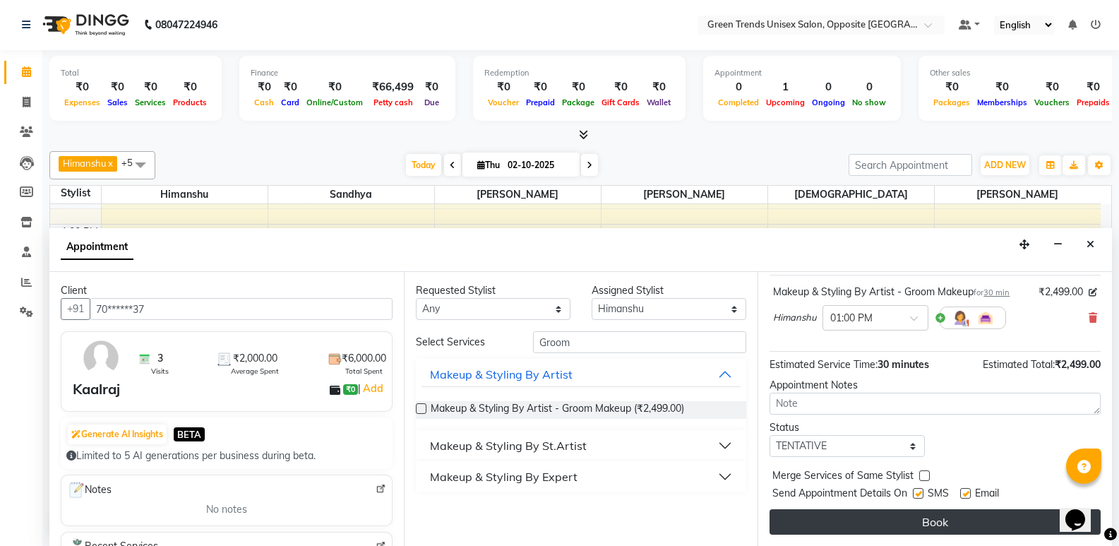
click at [964, 522] on button "Book" at bounding box center [935, 521] width 331 height 25
click at [964, 522] on div "Book" at bounding box center [935, 521] width 331 height 25
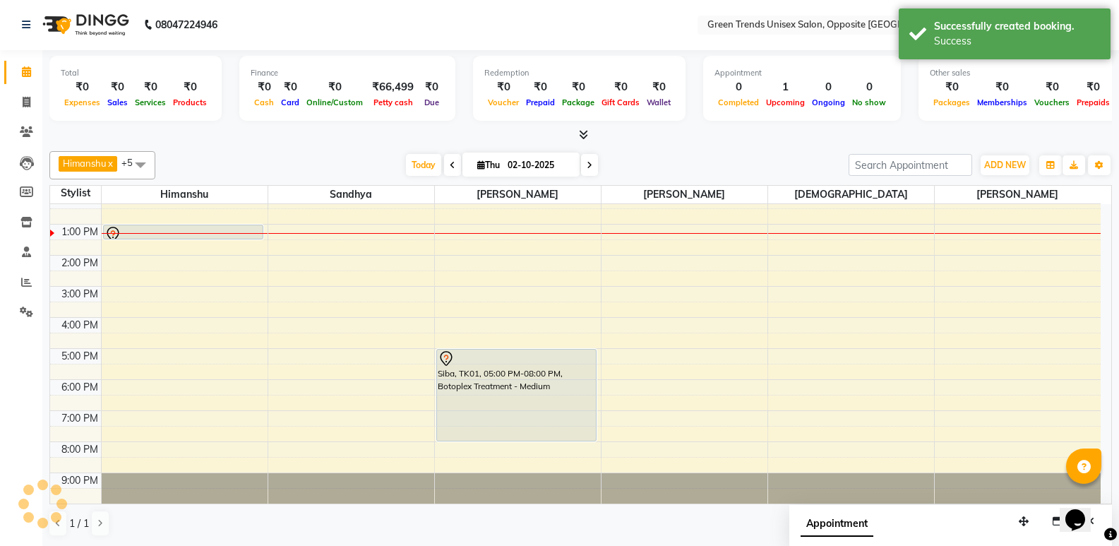
scroll to position [0, 0]
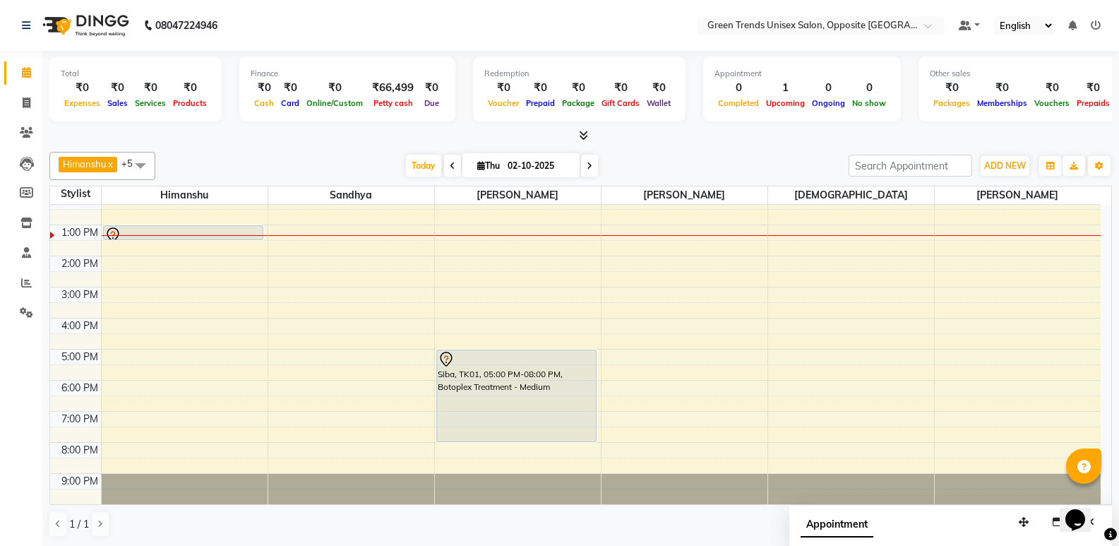
click at [417, 148] on div "[PERSON_NAME] x [PERSON_NAME] x [PERSON_NAME] x [PERSON_NAME] x +5 Select All […" at bounding box center [580, 344] width 1063 height 397
click at [431, 169] on span "Today" at bounding box center [423, 166] width 35 height 22
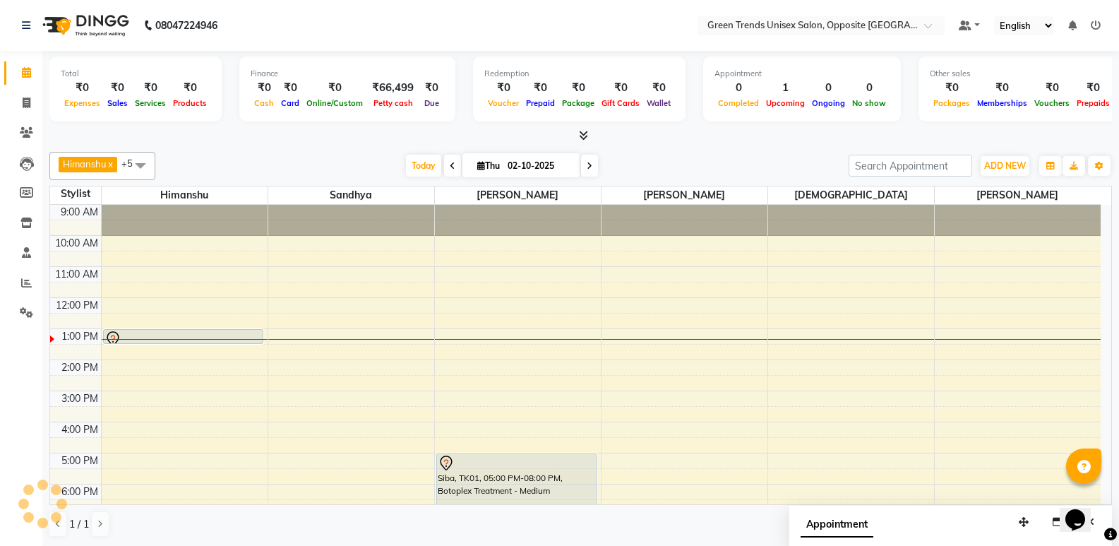
scroll to position [104, 0]
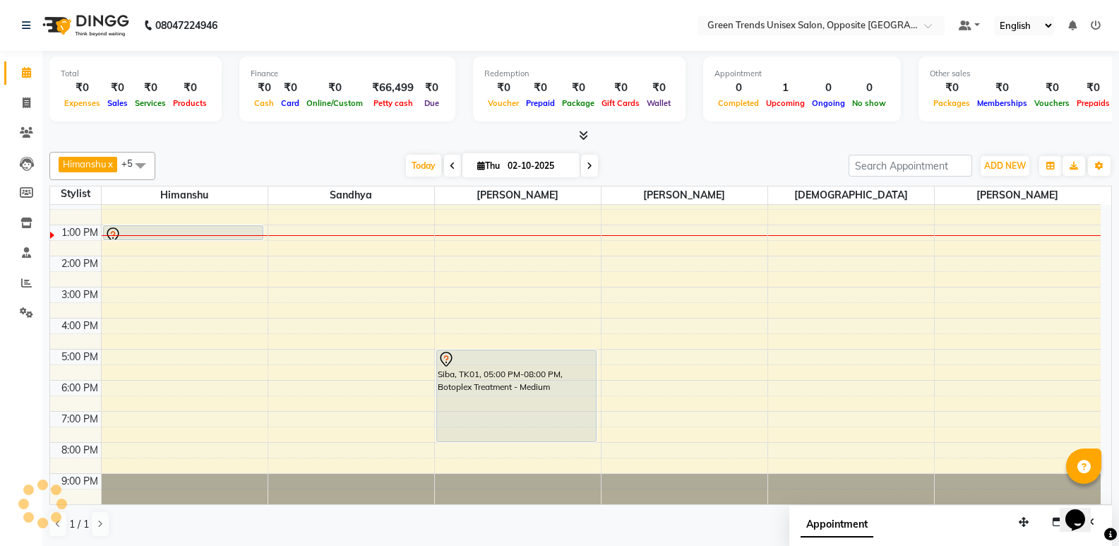
click at [377, 157] on div "Today Thu 02-10-2025" at bounding box center [501, 165] width 679 height 21
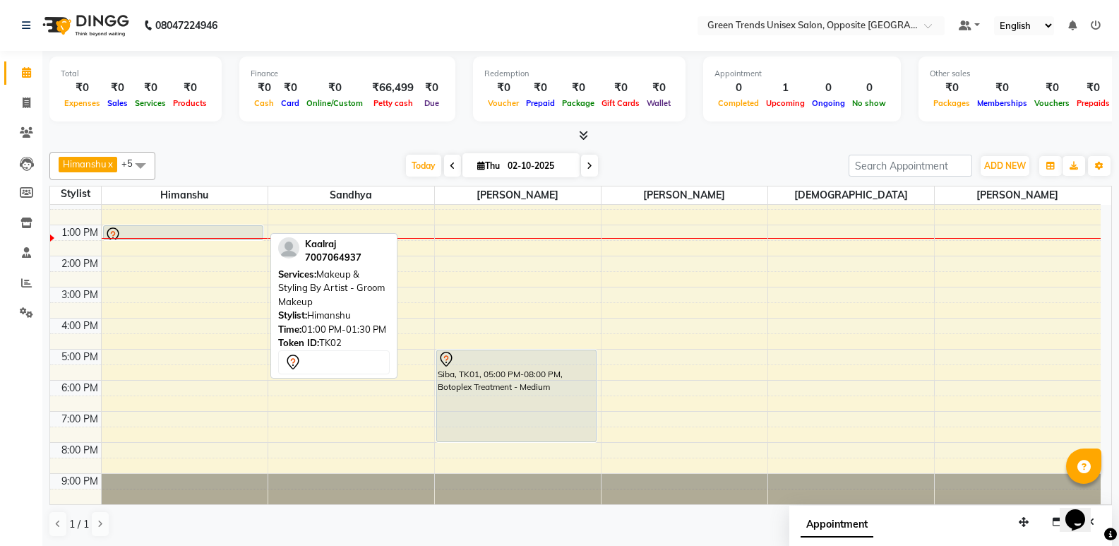
click at [125, 226] on div "Kaalraj, TK02, 01:00 PM-01:30 PM, Makeup & Styling By Artist - Groom Makeup" at bounding box center [183, 232] width 159 height 13
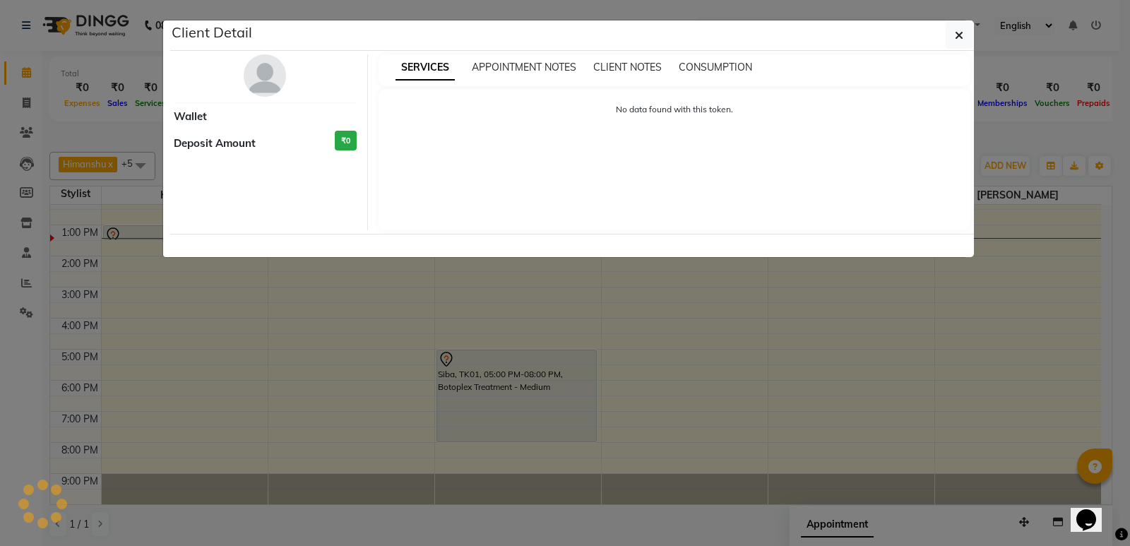
select select "7"
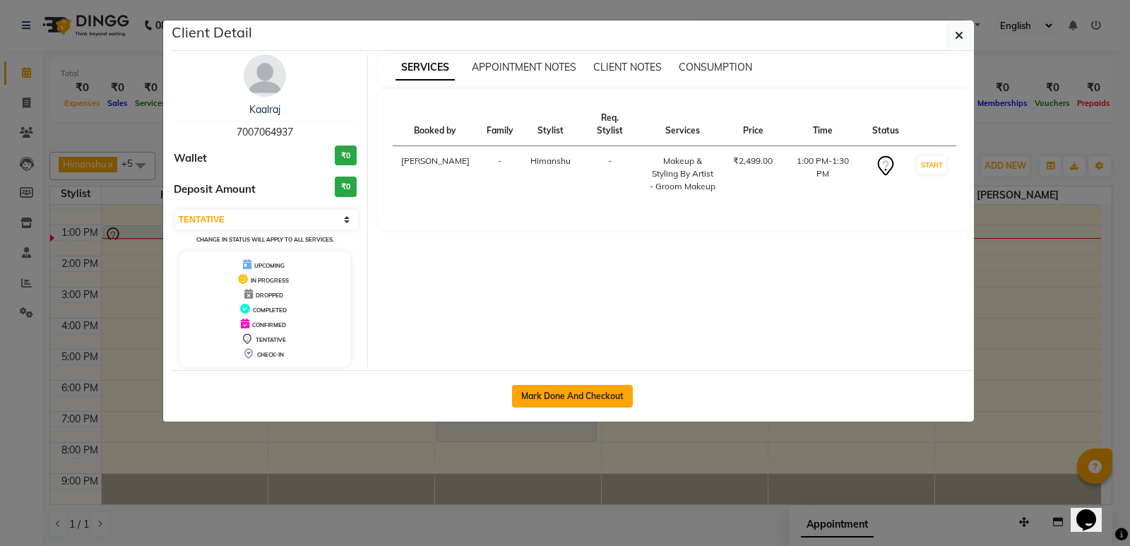
click at [569, 390] on button "Mark Done And Checkout" at bounding box center [572, 396] width 121 height 23
select select "service"
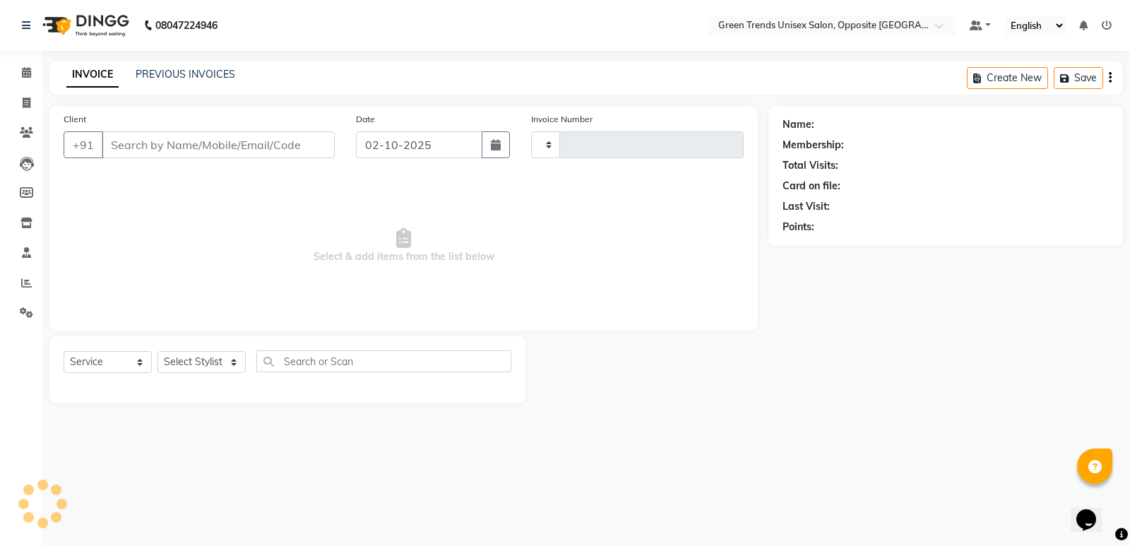
type input "1282"
select select "5225"
type input "70******37"
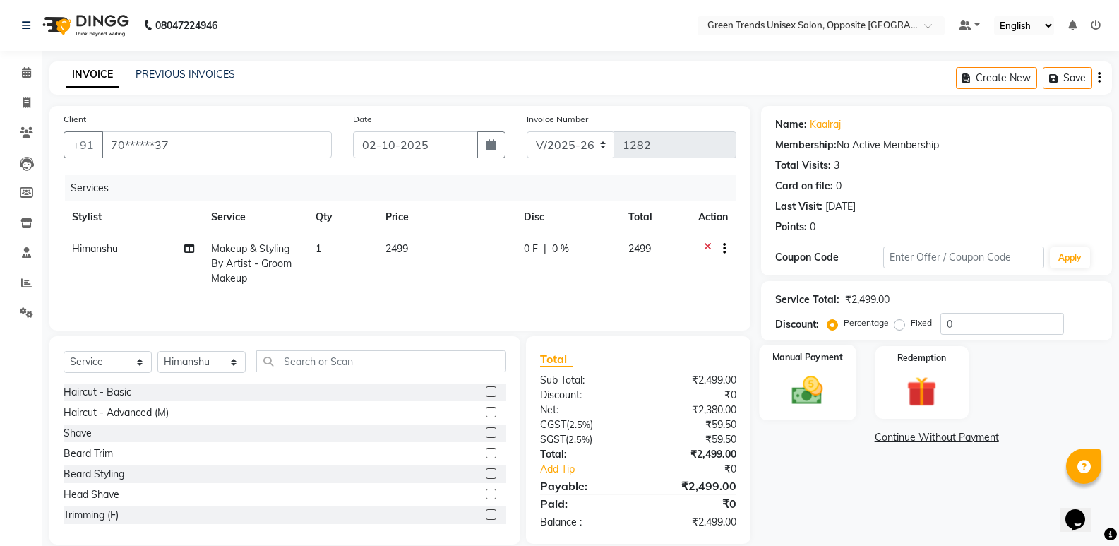
scroll to position [20, 0]
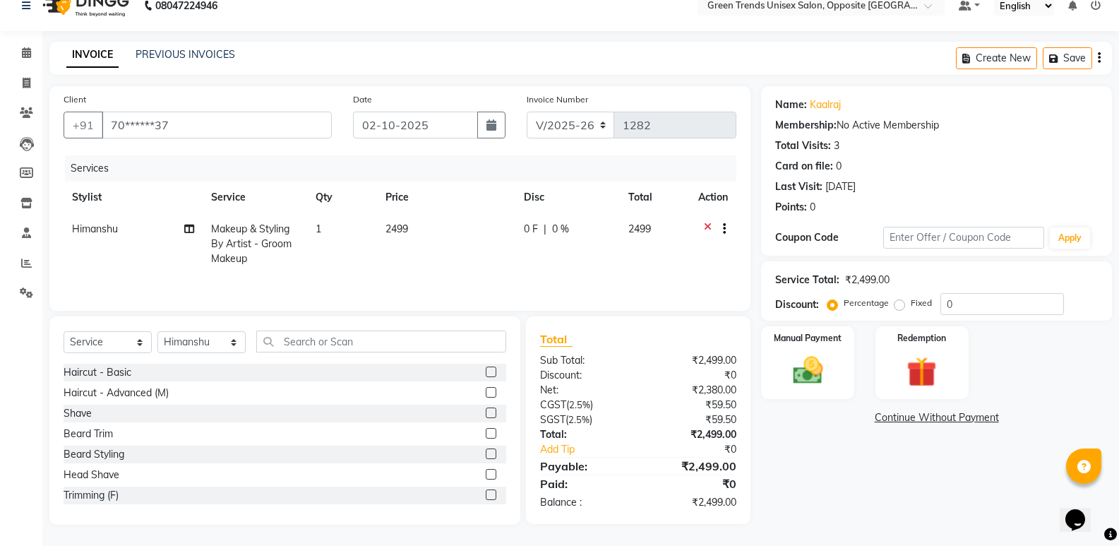
click at [849, 484] on div "Name: Kaalraj Membership: No Active Membership Total Visits: 3 Card on file: 0 …" at bounding box center [942, 305] width 362 height 438
click at [343, 347] on input "text" at bounding box center [381, 341] width 250 height 22
click at [196, 349] on select "Select Stylist [PERSON_NAME] [PERSON_NAME] [PERSON_NAME] [PERSON_NAME] [PERSON_…" at bounding box center [201, 342] width 88 height 22
select select "77089"
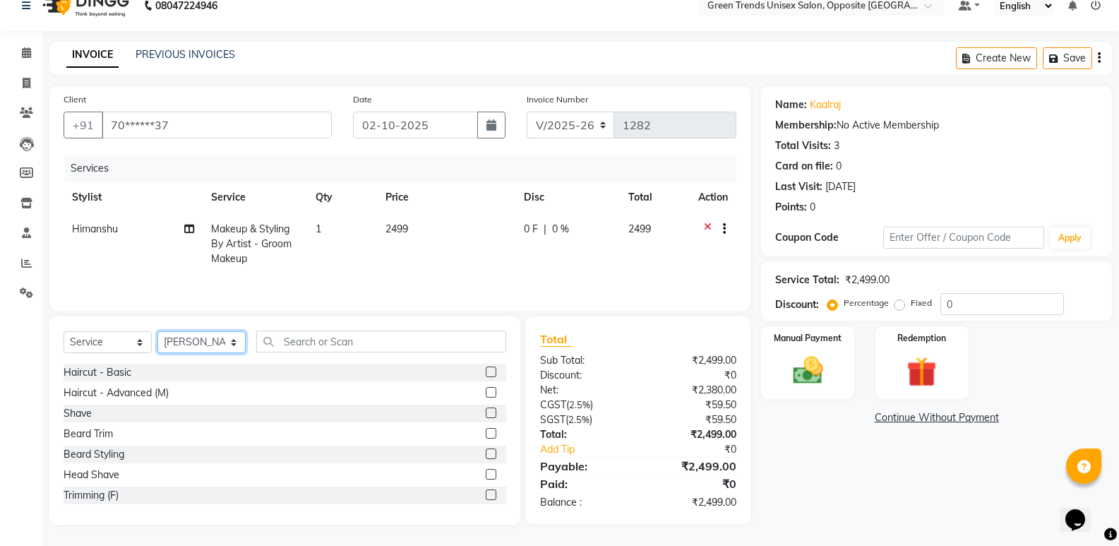
click at [157, 331] on select "Select Stylist [PERSON_NAME] [PERSON_NAME] [PERSON_NAME] [PERSON_NAME] [PERSON_…" at bounding box center [201, 342] width 88 height 22
click at [191, 515] on div "Select Service Product Membership Package Voucher Prepaid Gift Card Select Styl…" at bounding box center [284, 420] width 471 height 208
click at [331, 347] on input "text" at bounding box center [381, 341] width 250 height 22
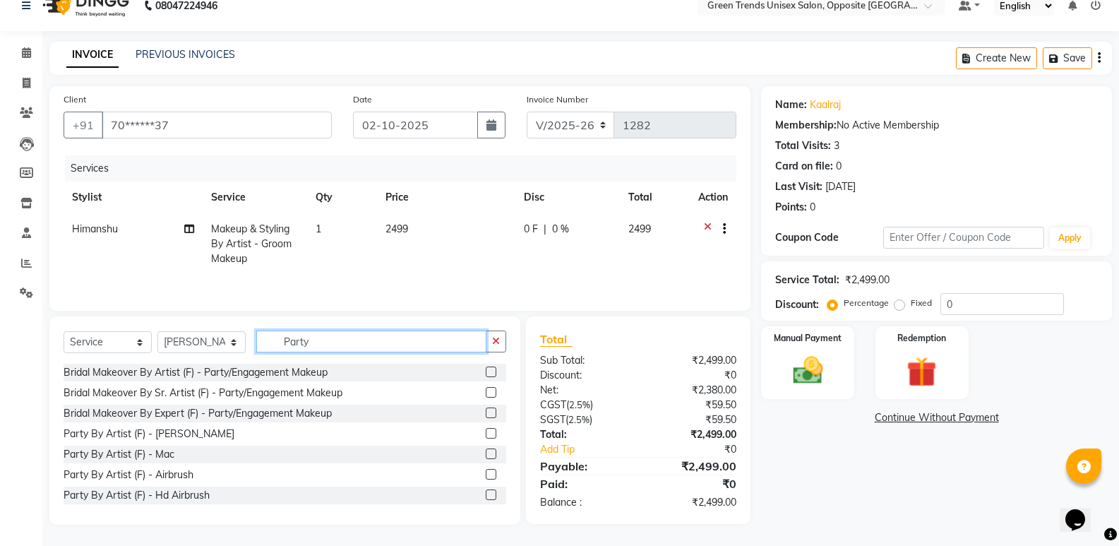
type input "Party"
click at [486, 433] on label at bounding box center [491, 433] width 11 height 11
click at [486, 433] on input "checkbox" at bounding box center [490, 433] width 9 height 9
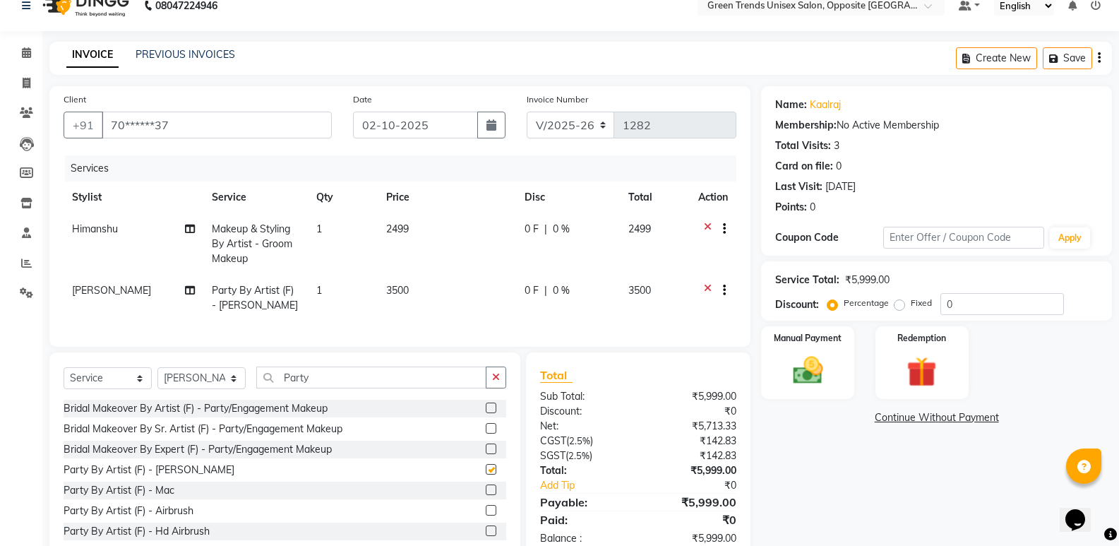
checkbox input "false"
click at [426, 232] on td "2499" at bounding box center [447, 243] width 138 height 61
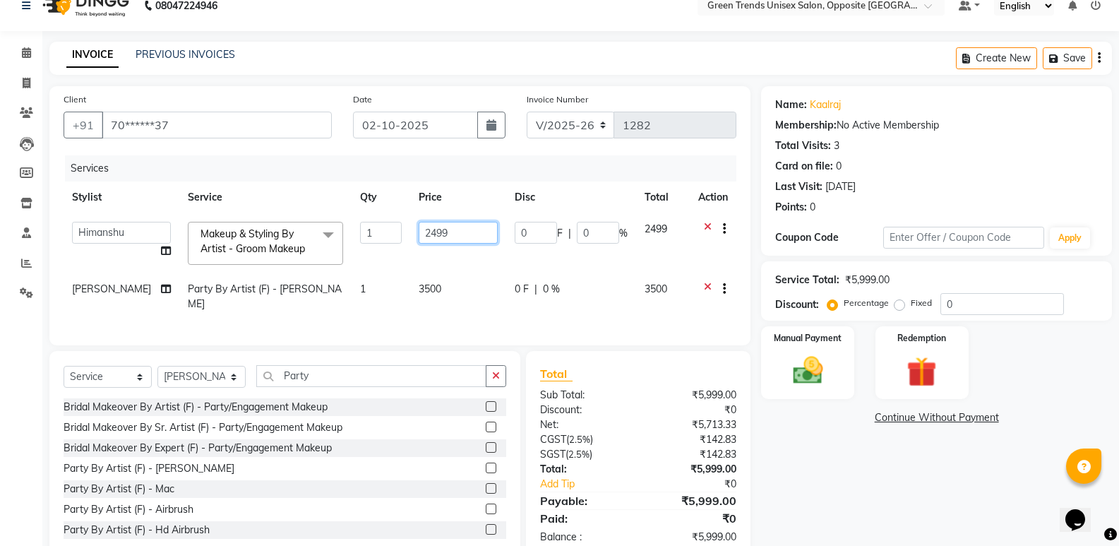
drag, startPoint x: 447, startPoint y: 234, endPoint x: 400, endPoint y: 241, distance: 47.2
click at [410, 241] on td "2499" at bounding box center [458, 243] width 96 height 60
type input "1250"
click at [426, 284] on td "3500" at bounding box center [458, 296] width 96 height 47
select select "77089"
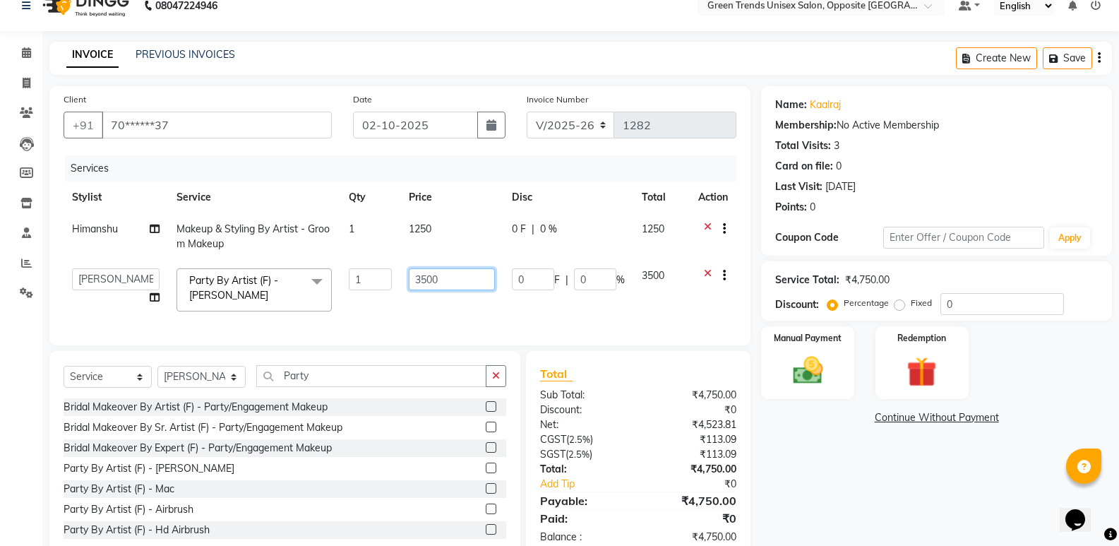
drag, startPoint x: 455, startPoint y: 285, endPoint x: 376, endPoint y: 298, distance: 79.5
click at [376, 298] on tr "[PERSON_NAME] [PERSON_NAME] [PERSON_NAME] [PERSON_NAME] [PERSON_NAME] Party By …" at bounding box center [400, 290] width 673 height 60
type input "1250"
click at [376, 294] on td "1" at bounding box center [370, 290] width 60 height 60
select select "77089"
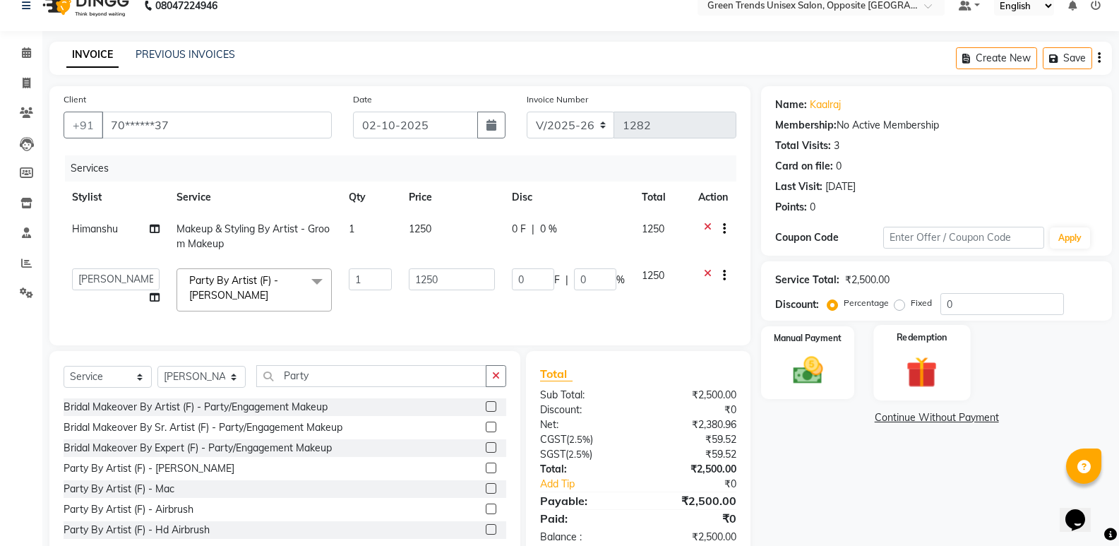
scroll to position [65, 0]
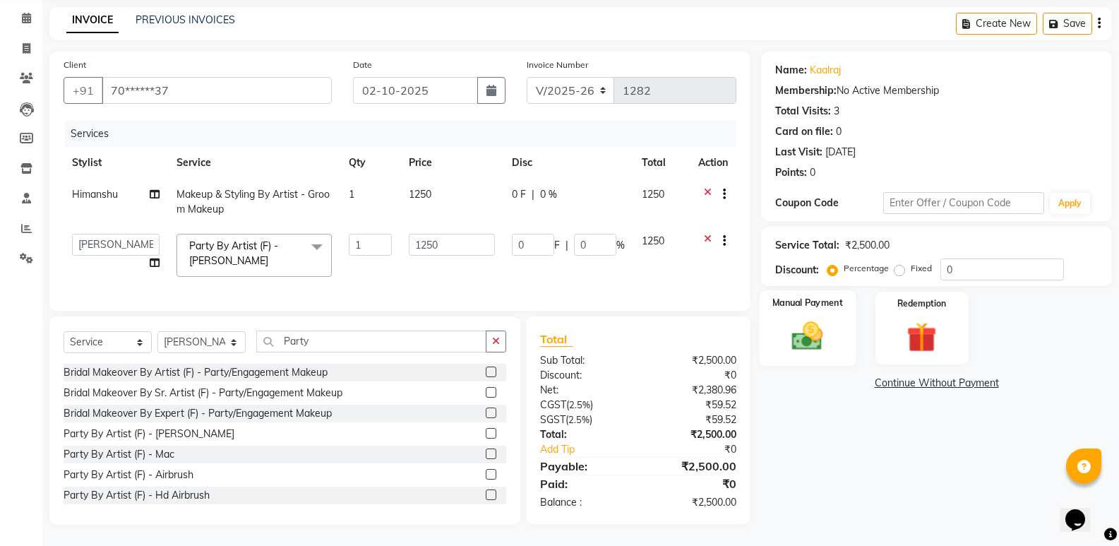
click at [825, 343] on img at bounding box center [807, 336] width 50 height 36
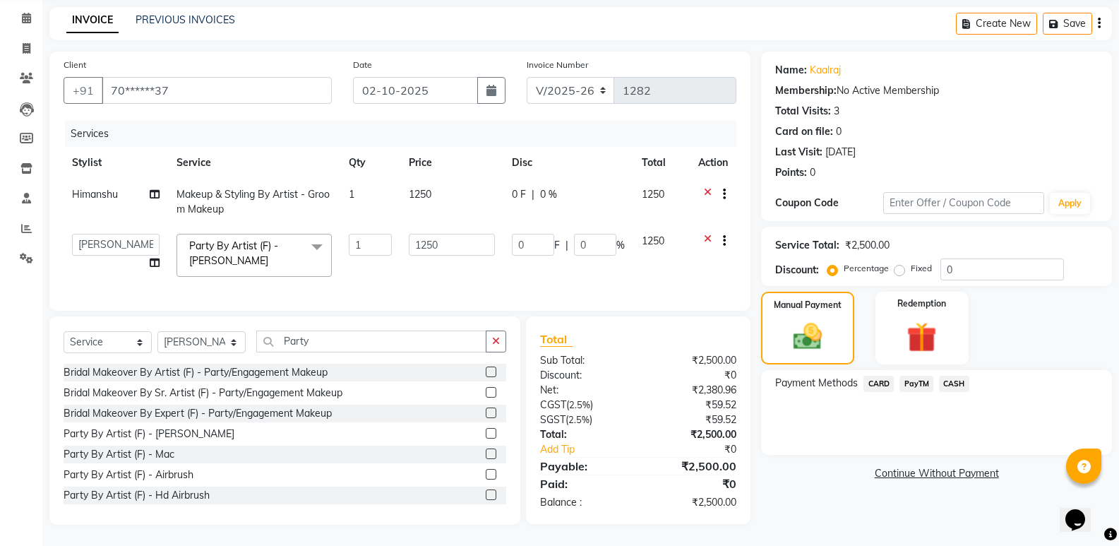
click at [912, 376] on span "PayTM" at bounding box center [917, 384] width 34 height 16
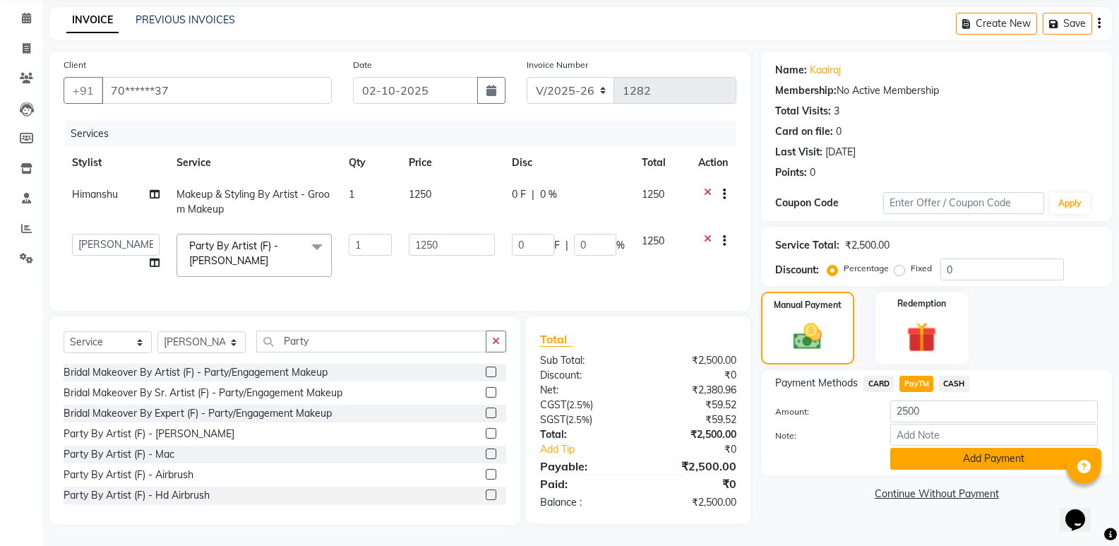
click at [960, 448] on button "Add Payment" at bounding box center [994, 459] width 208 height 22
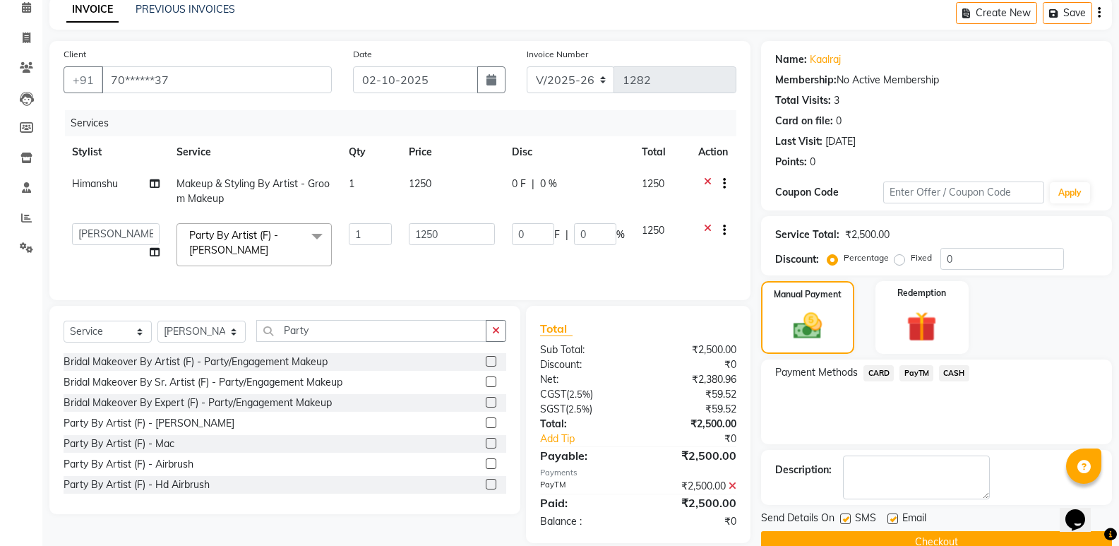
scroll to position [94, 0]
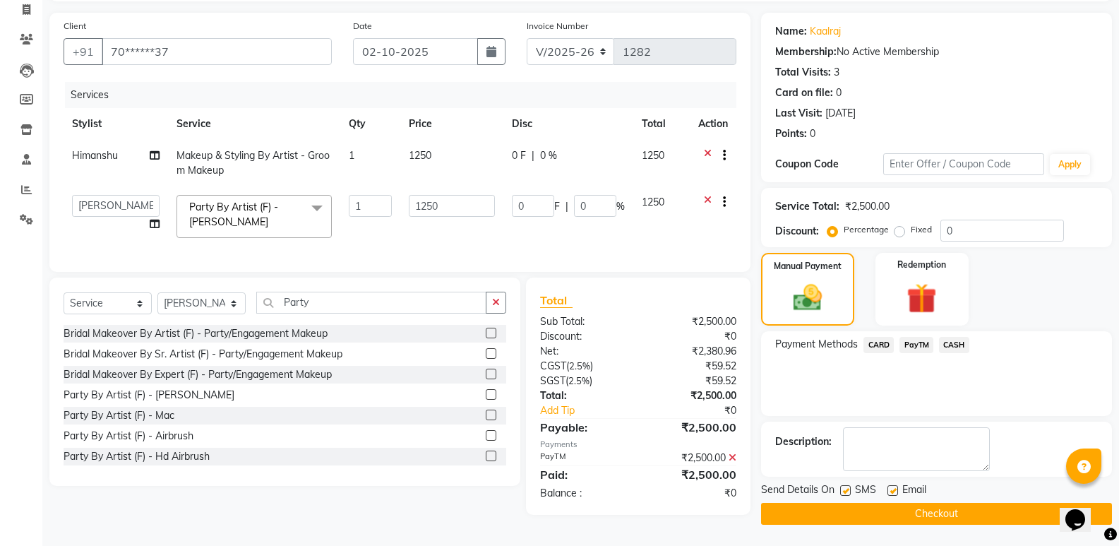
click at [844, 489] on label at bounding box center [845, 490] width 11 height 11
click at [844, 489] on input "checkbox" at bounding box center [844, 491] width 9 height 9
checkbox input "false"
click at [892, 489] on label at bounding box center [893, 490] width 11 height 11
click at [892, 489] on input "checkbox" at bounding box center [892, 491] width 9 height 9
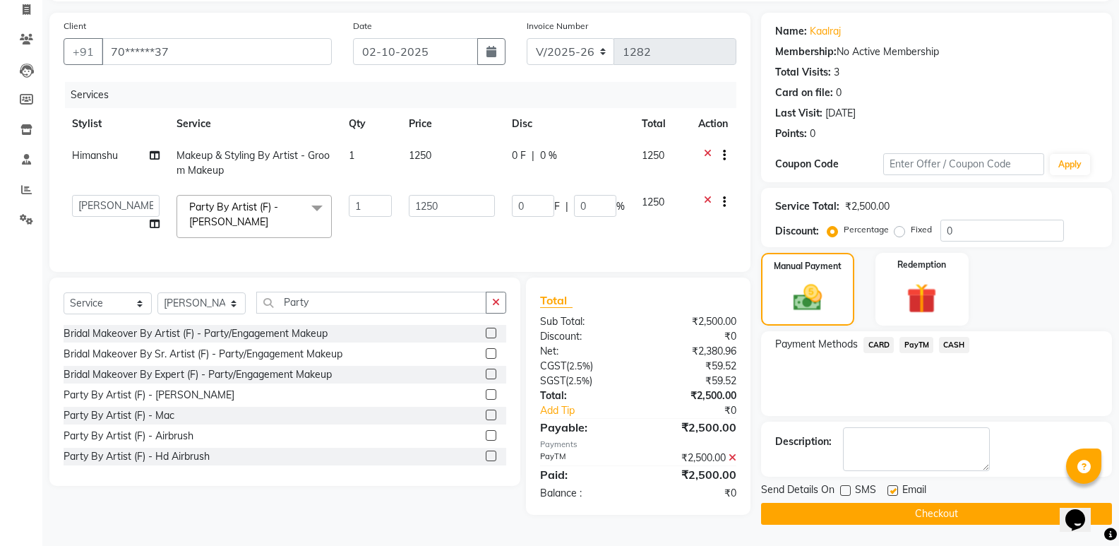
checkbox input "false"
click at [890, 513] on button "Checkout" at bounding box center [936, 514] width 351 height 22
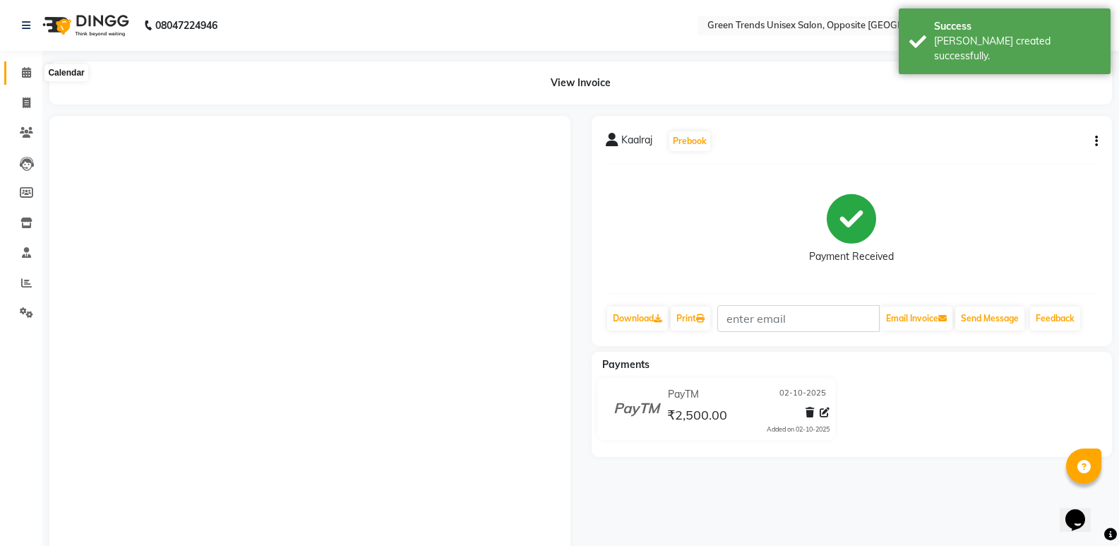
click at [31, 70] on icon at bounding box center [26, 72] width 9 height 11
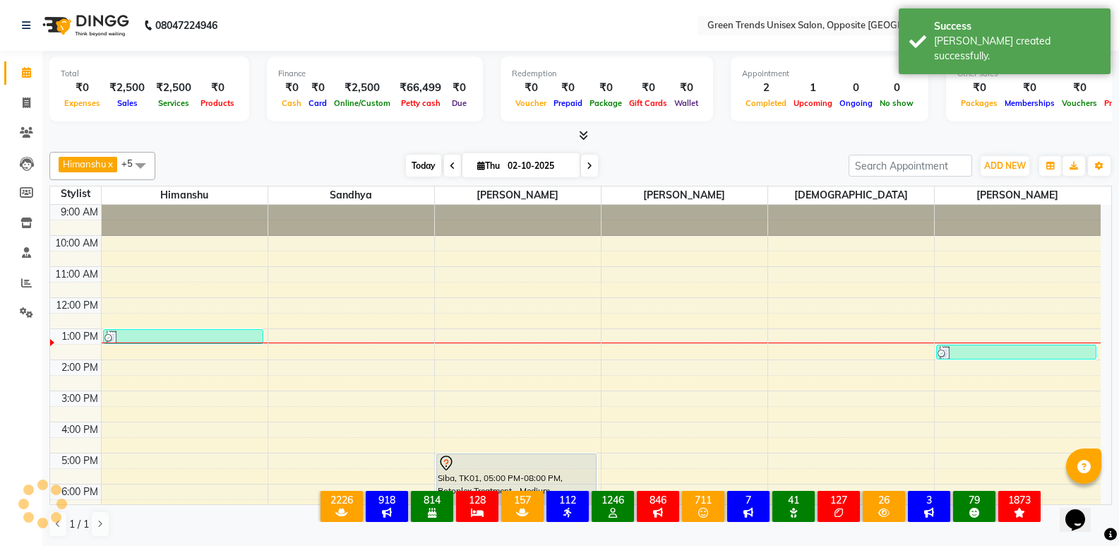
click at [431, 173] on span "Today" at bounding box center [423, 166] width 35 height 22
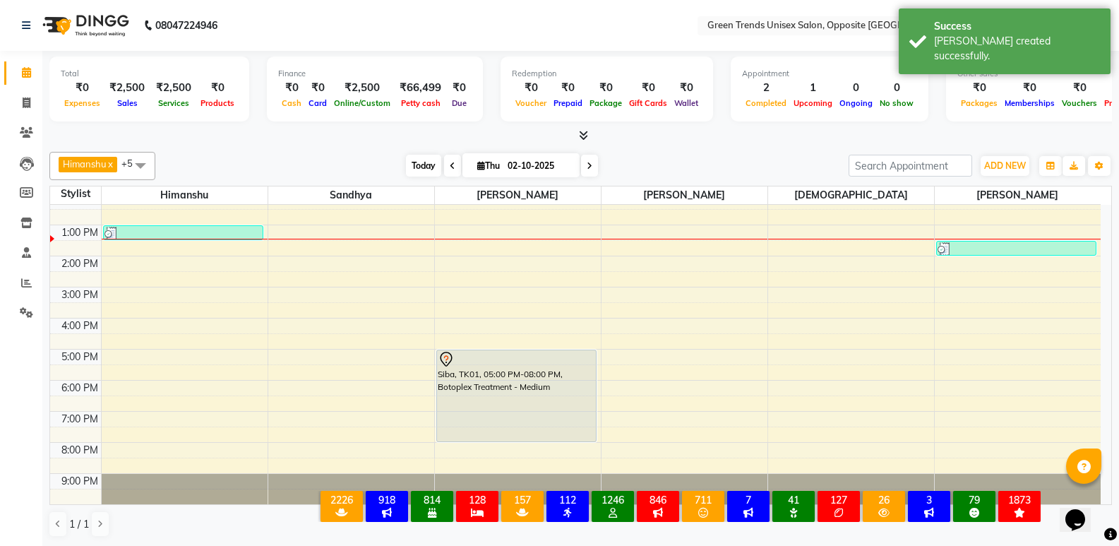
click at [414, 155] on span "Today" at bounding box center [423, 166] width 35 height 22
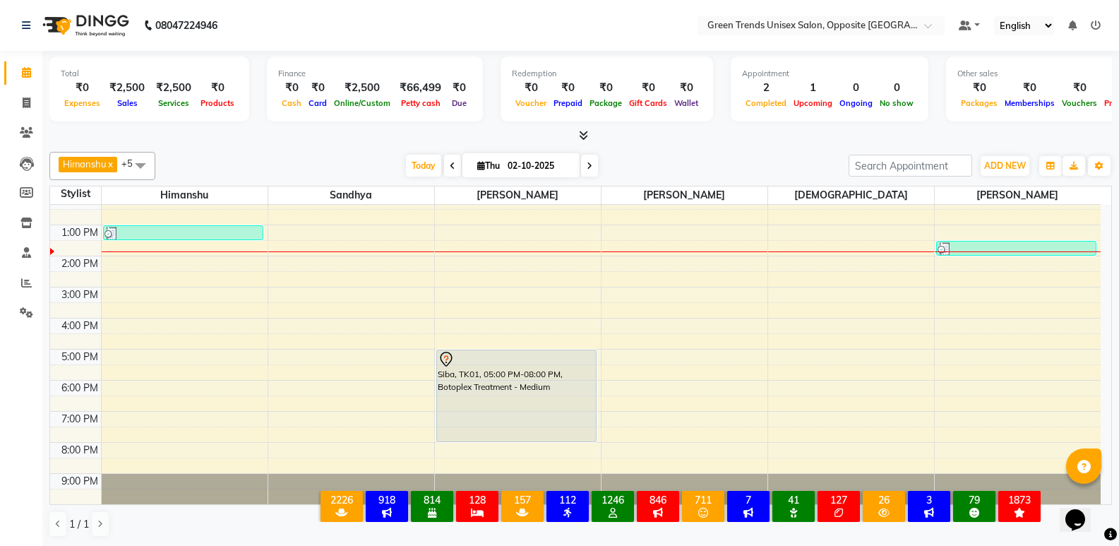
scroll to position [1, 0]
click at [417, 154] on span "Today" at bounding box center [423, 165] width 35 height 22
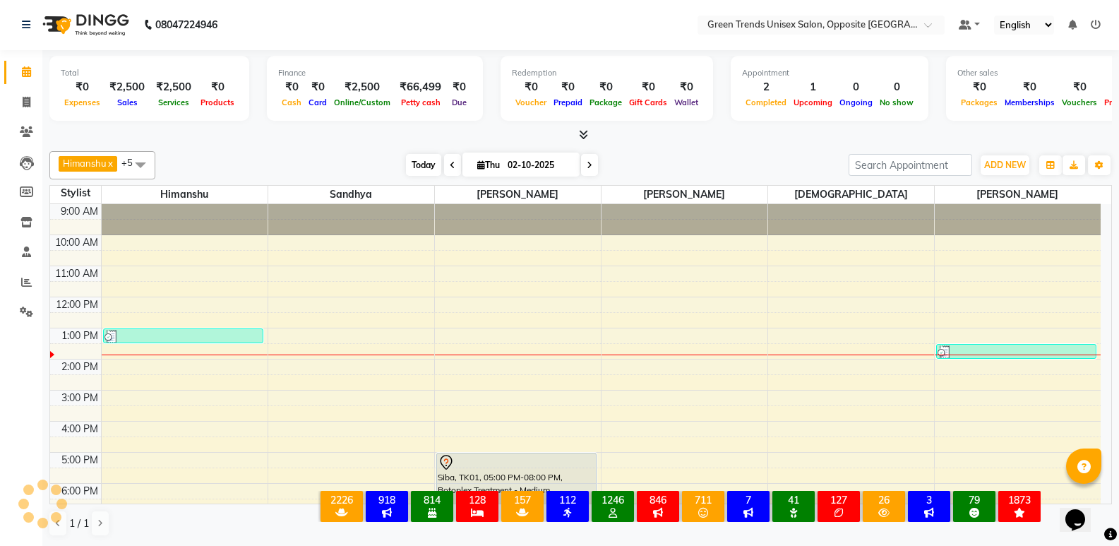
scroll to position [104, 0]
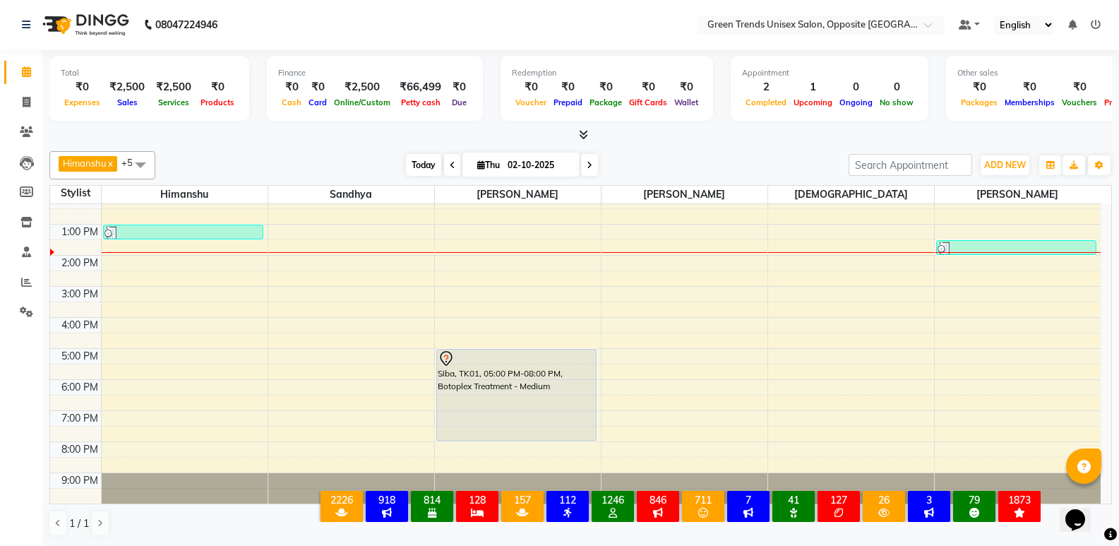
click at [408, 154] on span "Today" at bounding box center [423, 165] width 35 height 22
click at [422, 171] on span "Today" at bounding box center [423, 165] width 35 height 22
click at [363, 167] on div "Today Thu 02-10-2025" at bounding box center [501, 165] width 679 height 21
click at [422, 164] on span "Today" at bounding box center [423, 165] width 35 height 22
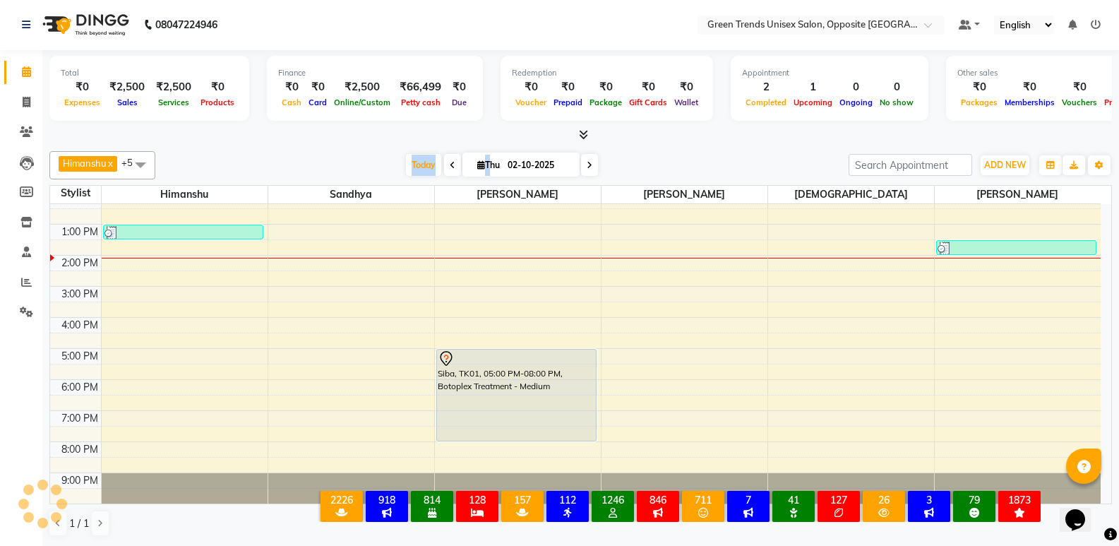
click at [347, 162] on div "Today Thu 02-10-2025" at bounding box center [501, 165] width 679 height 21
click at [417, 168] on span "Today" at bounding box center [423, 165] width 35 height 22
click at [423, 166] on span "Today" at bounding box center [423, 165] width 35 height 22
drag, startPoint x: 56, startPoint y: 524, endPoint x: 205, endPoint y: 148, distance: 403.9
click at [203, 147] on div "[PERSON_NAME] x [PERSON_NAME] x [PERSON_NAME] x [PERSON_NAME] x +5 Select All […" at bounding box center [580, 343] width 1063 height 397
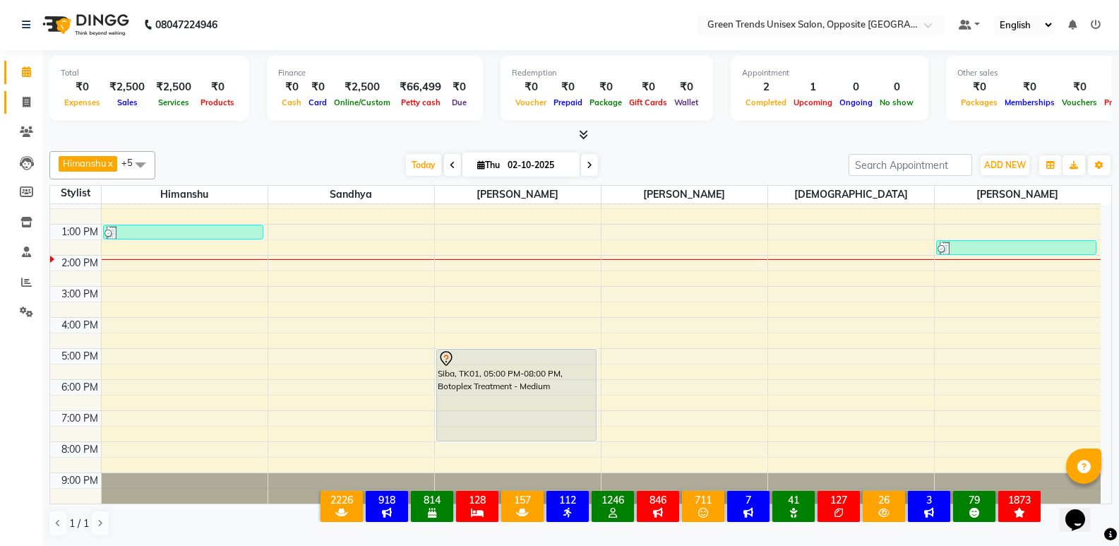
click at [27, 93] on link "Invoice" at bounding box center [21, 102] width 34 height 23
select select "service"
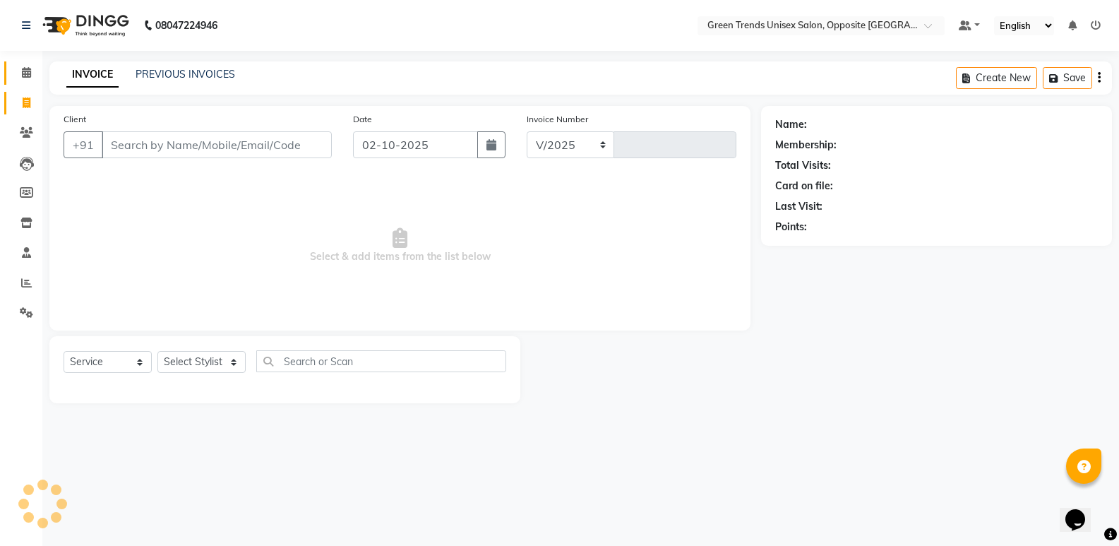
select select "5225"
type input "1283"
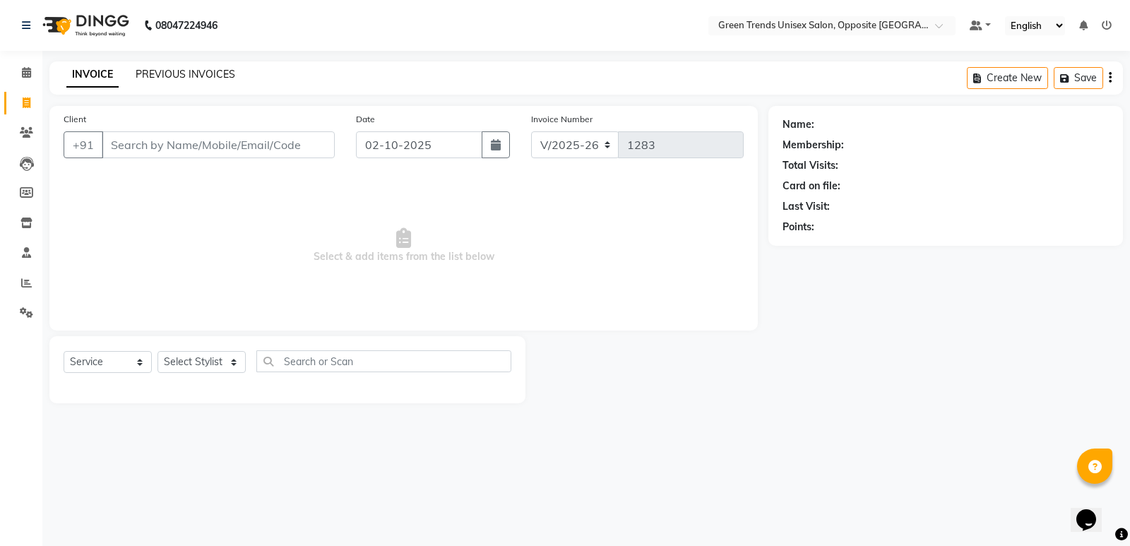
click at [180, 71] on link "PREVIOUS INVOICES" at bounding box center [186, 74] width 100 height 13
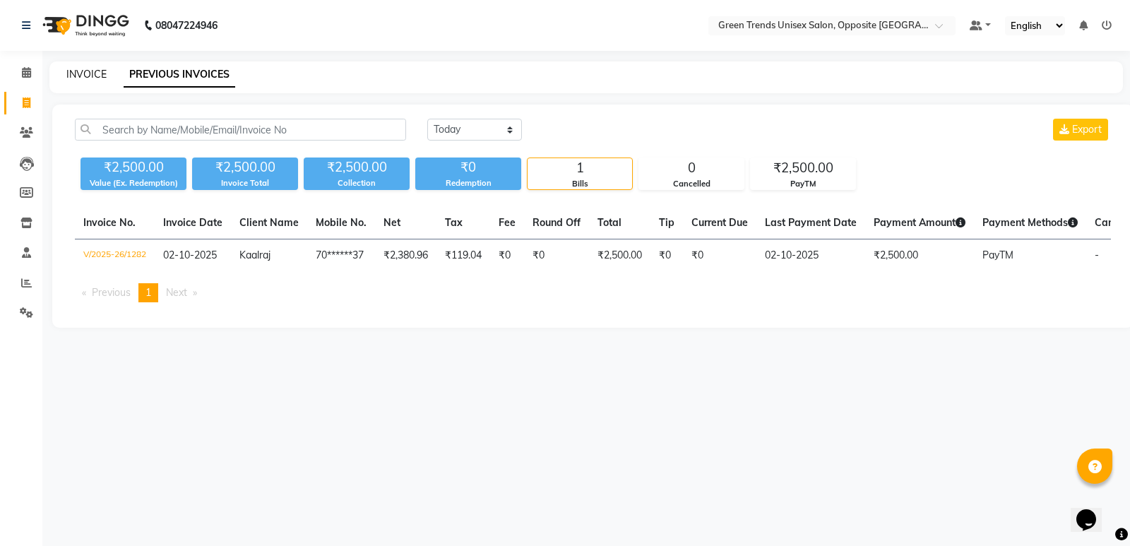
click at [92, 71] on link "INVOICE" at bounding box center [86, 74] width 40 height 13
select select "5225"
select select "service"
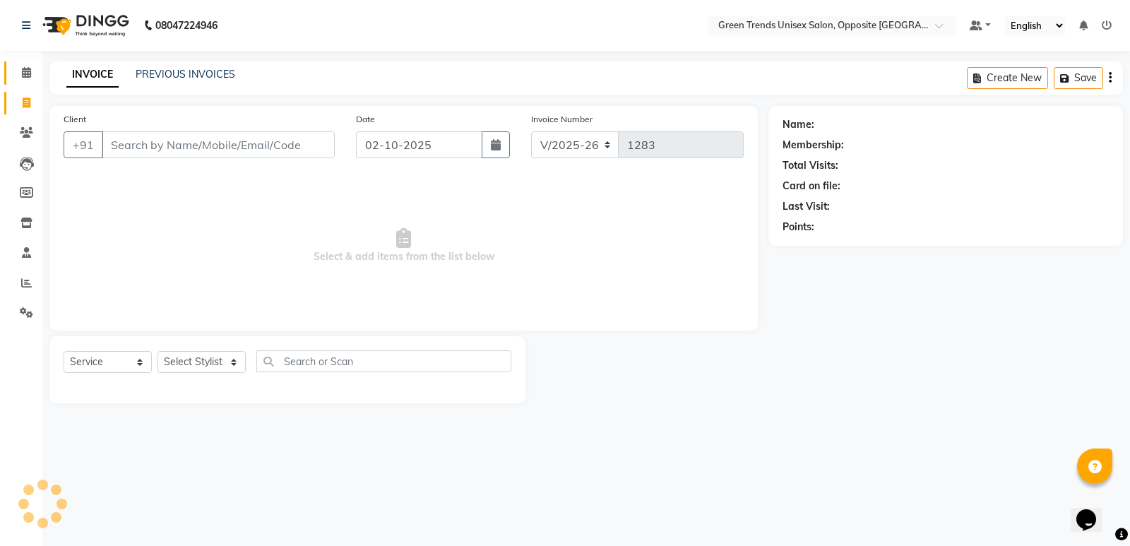
click at [23, 73] on icon at bounding box center [26, 72] width 9 height 11
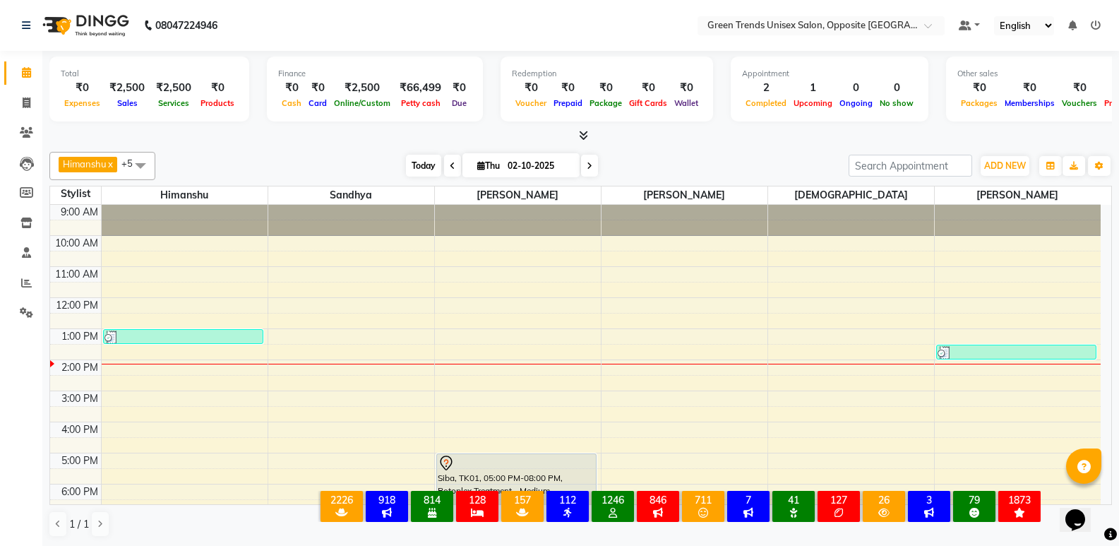
click at [410, 155] on span "Today" at bounding box center [423, 166] width 35 height 22
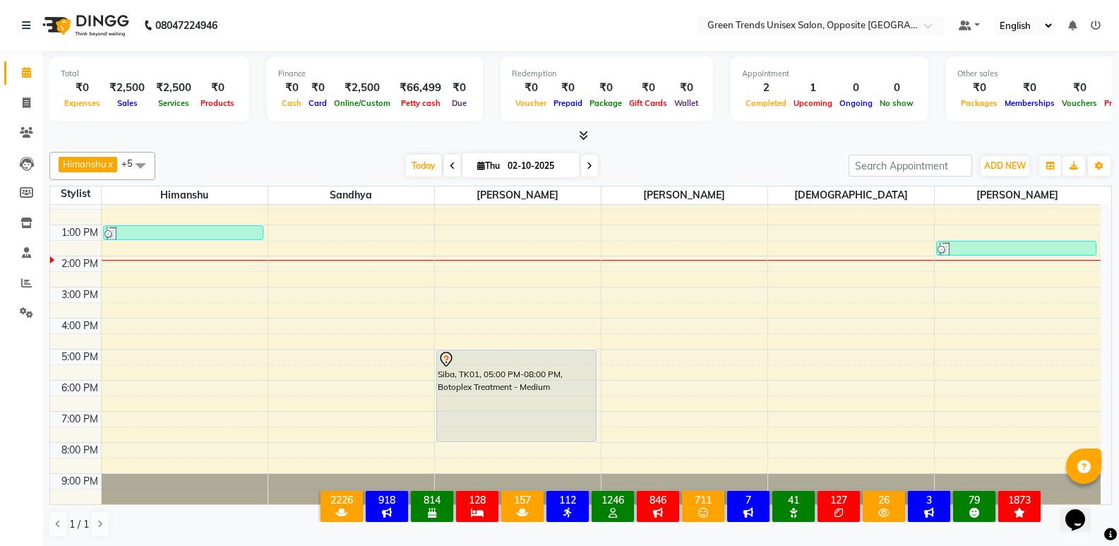
click at [352, 162] on div "Today Thu 02-10-2025" at bounding box center [501, 165] width 679 height 21
click at [25, 103] on icon at bounding box center [27, 102] width 8 height 11
select select "service"
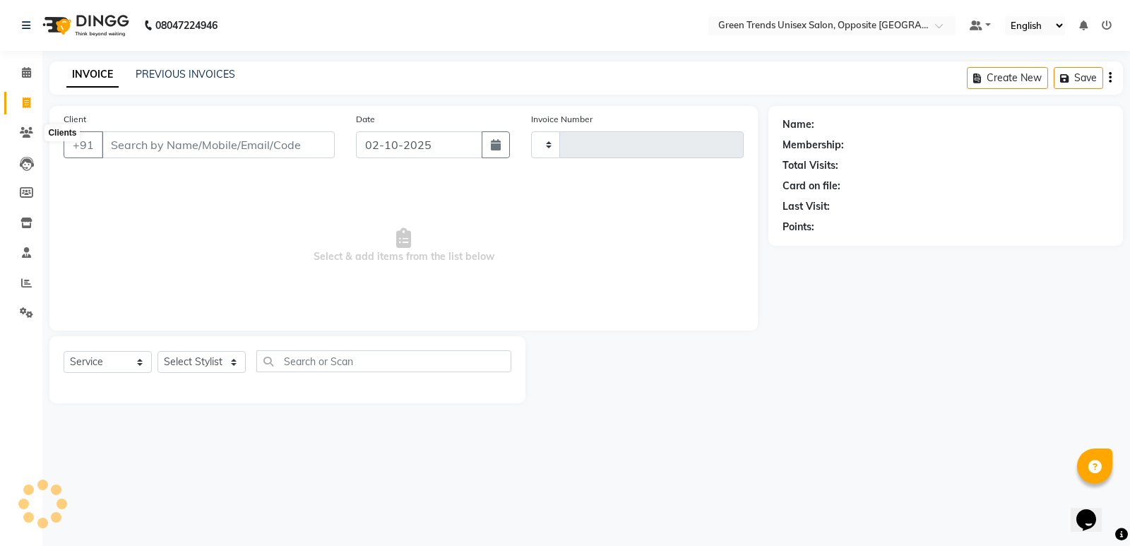
type input "1283"
select select "5225"
click at [28, 128] on icon at bounding box center [26, 132] width 13 height 11
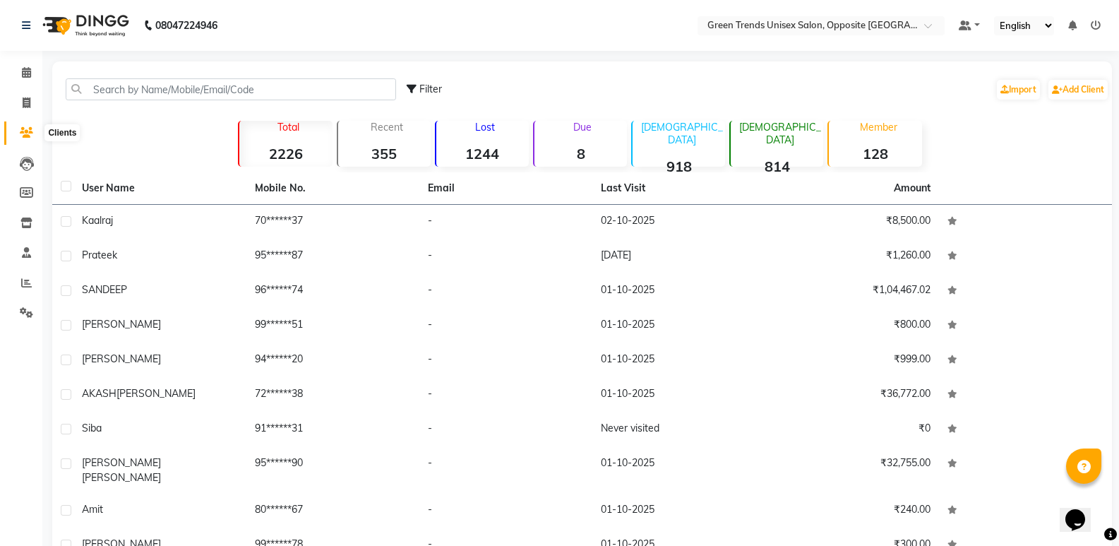
click at [25, 129] on icon at bounding box center [26, 132] width 13 height 11
click at [22, 69] on icon at bounding box center [26, 72] width 9 height 11
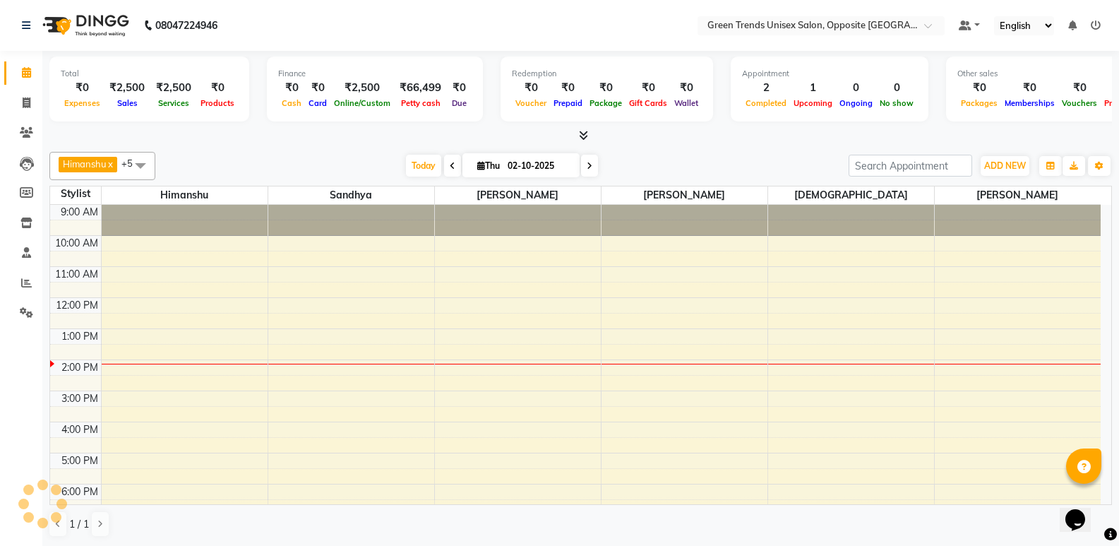
scroll to position [77, 0]
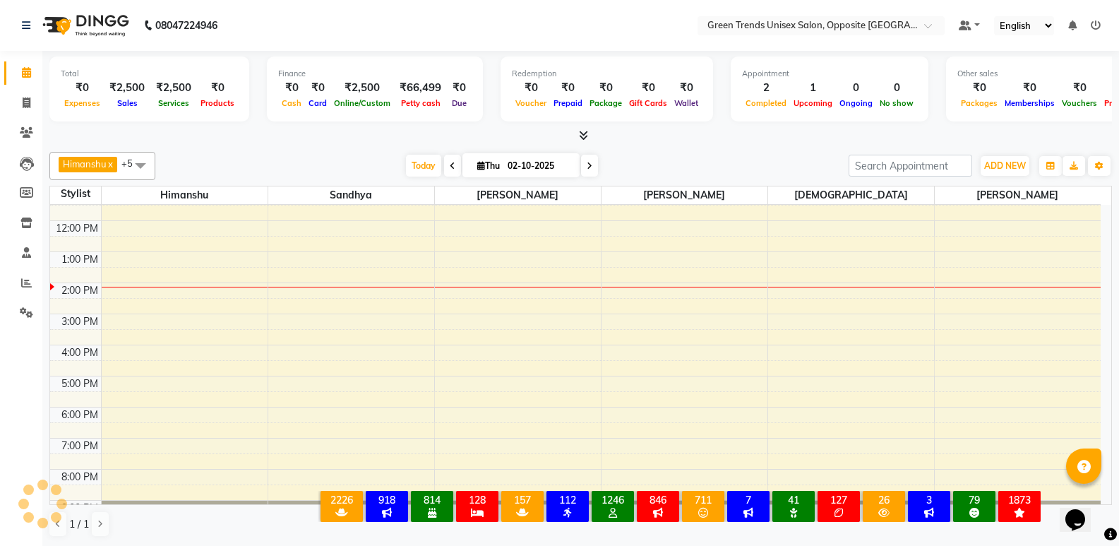
click at [250, 160] on div "Today Thu 02-10-2025" at bounding box center [501, 165] width 679 height 21
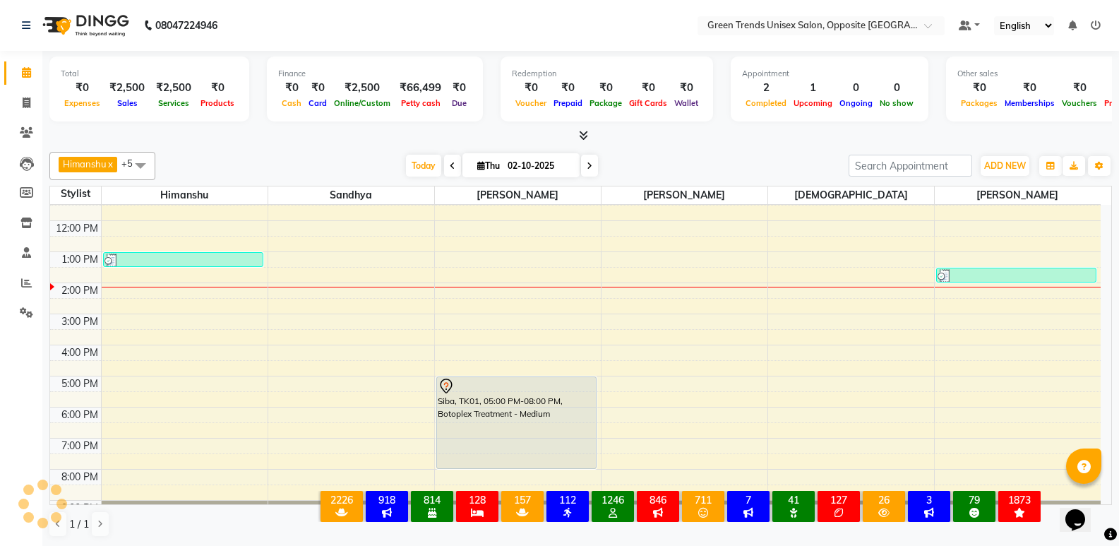
click at [406, 162] on span "Today" at bounding box center [423, 166] width 35 height 22
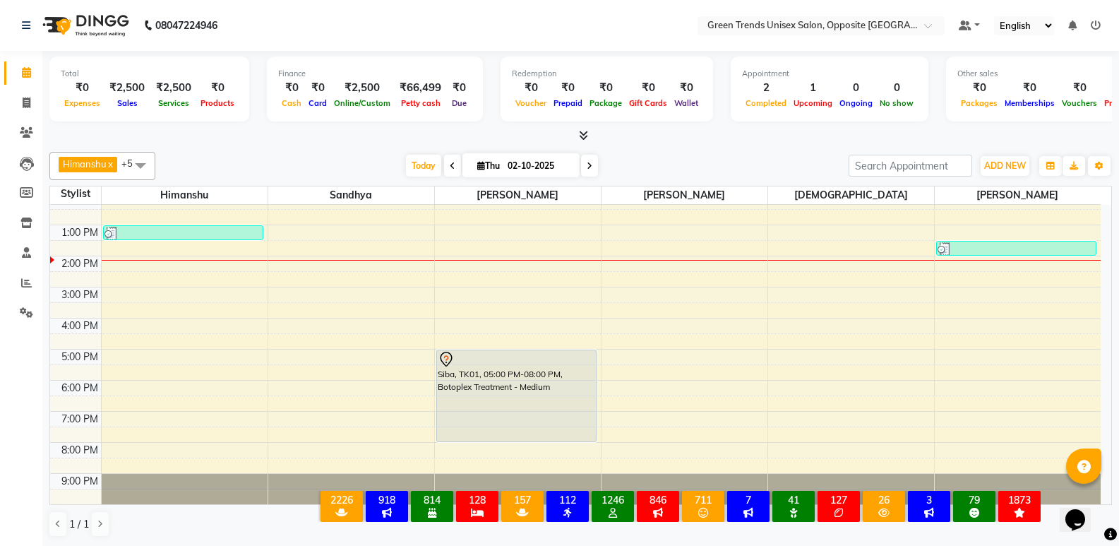
click at [313, 164] on div "Today Thu 02-10-2025" at bounding box center [501, 165] width 679 height 21
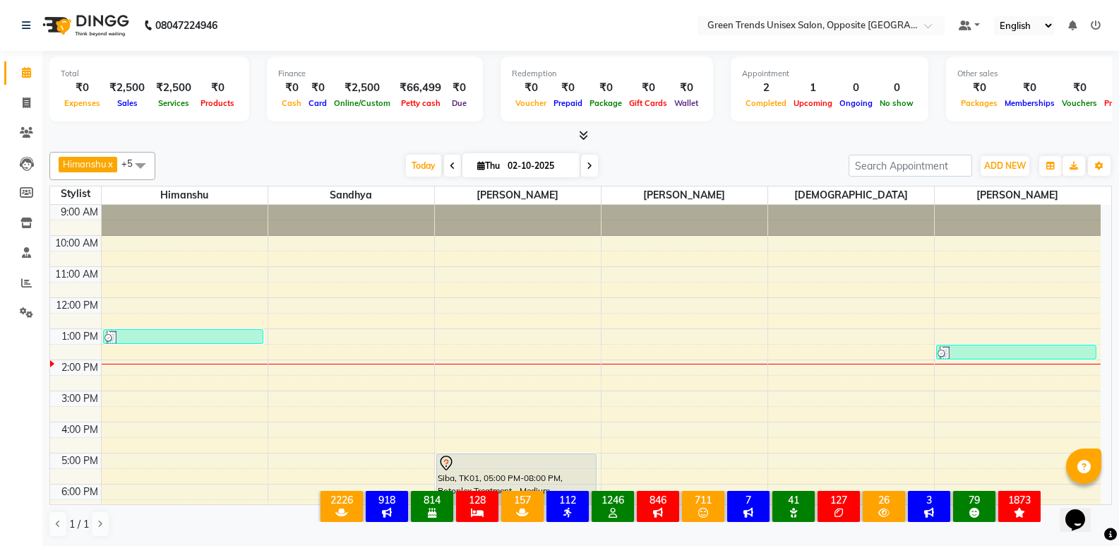
click at [342, 174] on div "Today Thu 02-10-2025" at bounding box center [501, 165] width 679 height 21
click at [424, 160] on span "Today" at bounding box center [423, 166] width 35 height 22
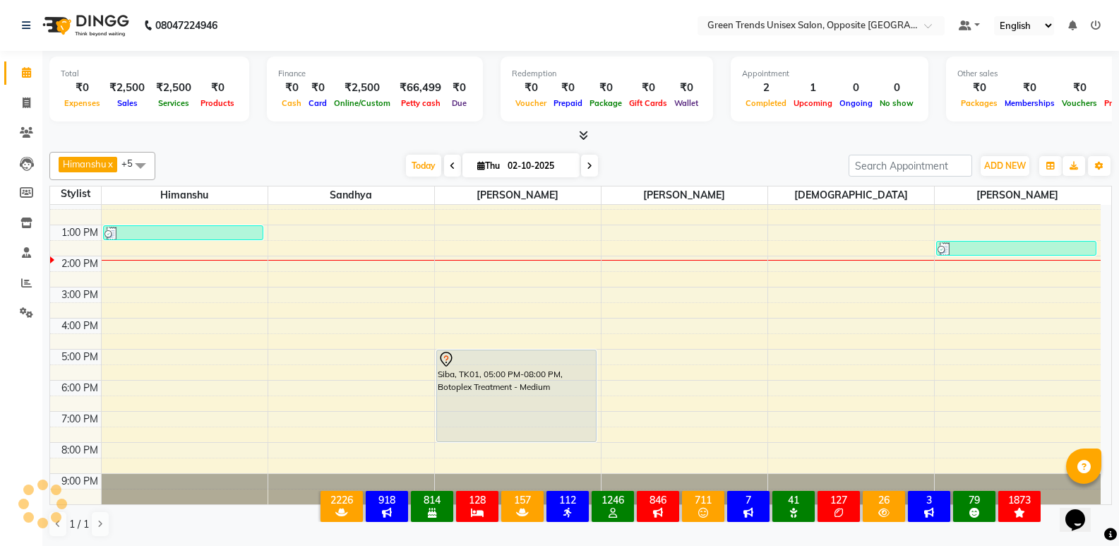
click at [366, 133] on div at bounding box center [580, 136] width 1063 height 15
click at [20, 97] on span at bounding box center [26, 103] width 25 height 16
select select "service"
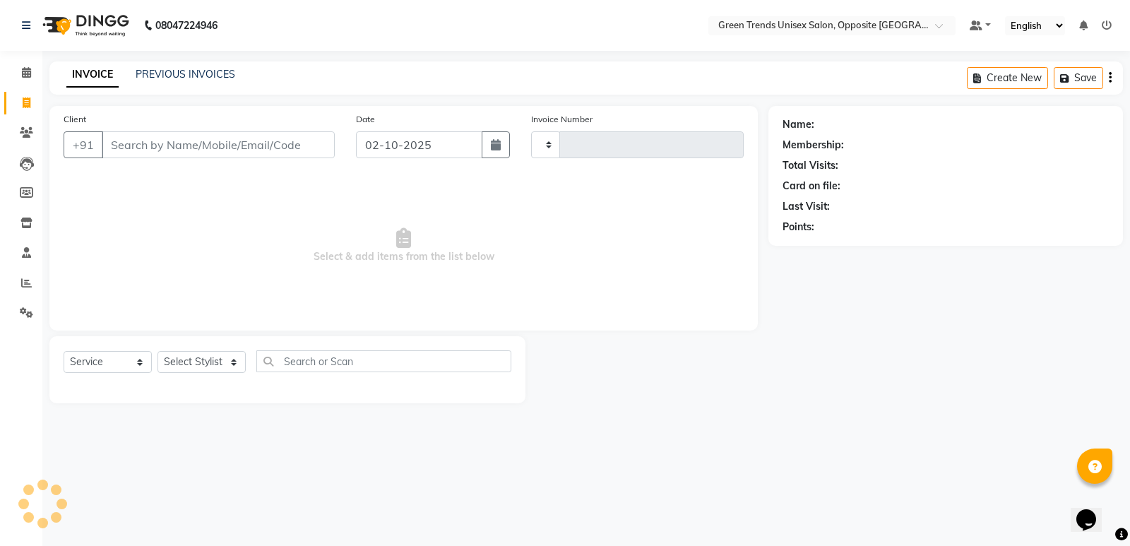
type input "1283"
select select "5225"
click at [159, 76] on link "PREVIOUS INVOICES" at bounding box center [186, 74] width 100 height 13
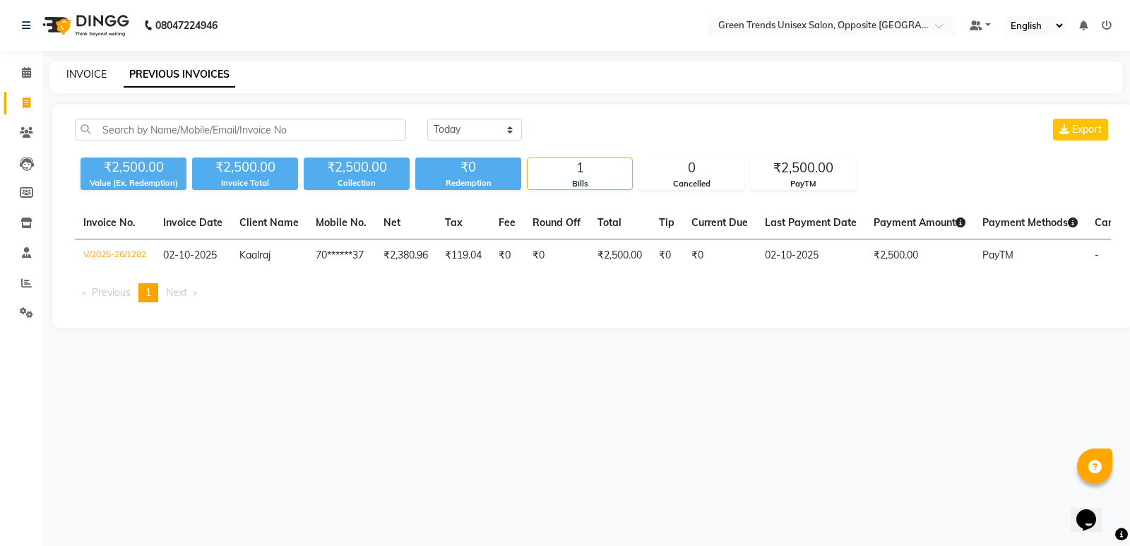
click at [105, 74] on link "INVOICE" at bounding box center [86, 74] width 40 height 13
select select "5225"
select select "service"
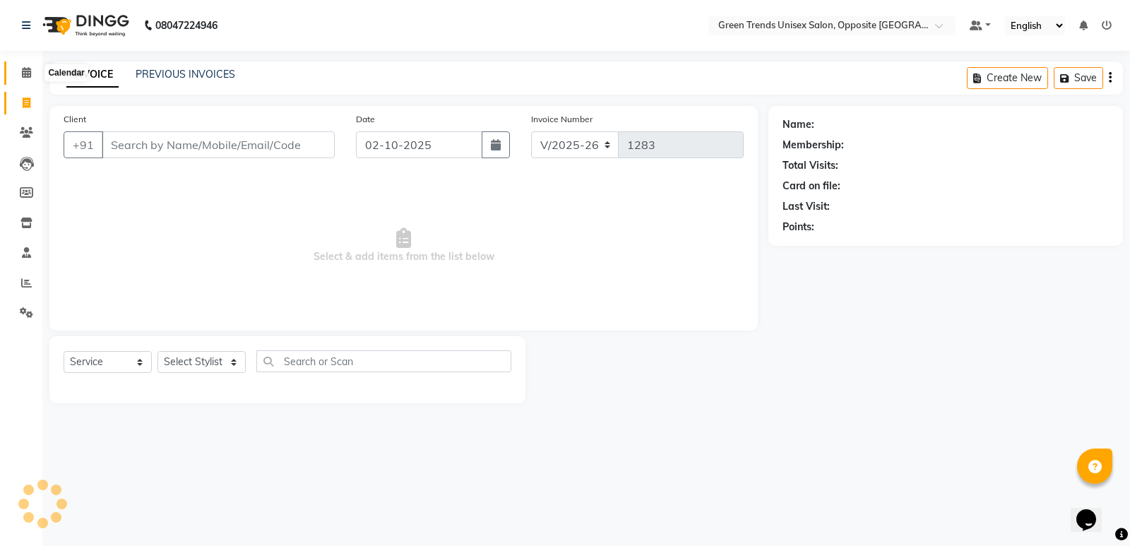
click at [26, 70] on icon at bounding box center [26, 72] width 9 height 11
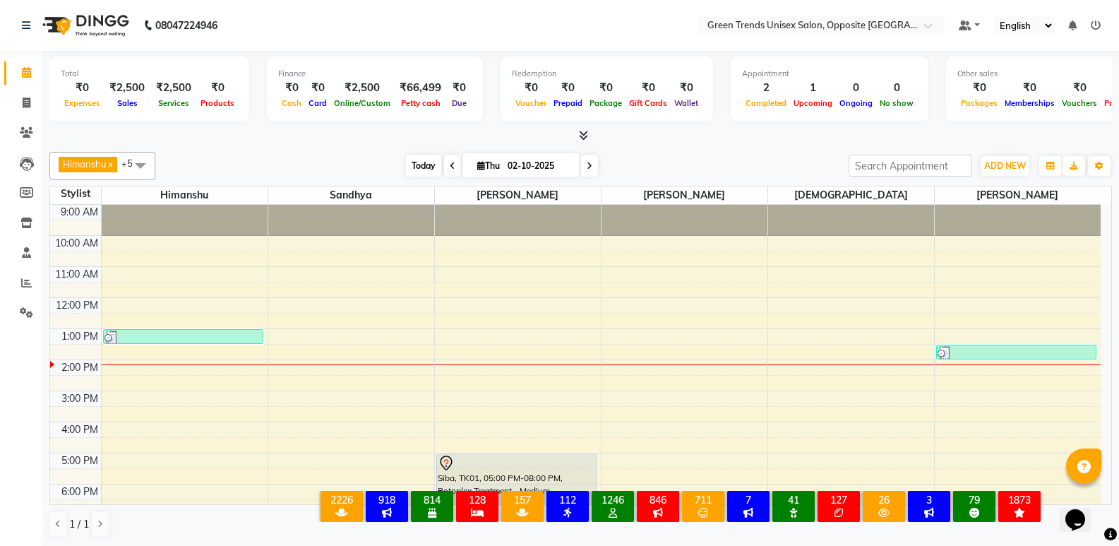
click at [418, 167] on span "Today" at bounding box center [423, 166] width 35 height 22
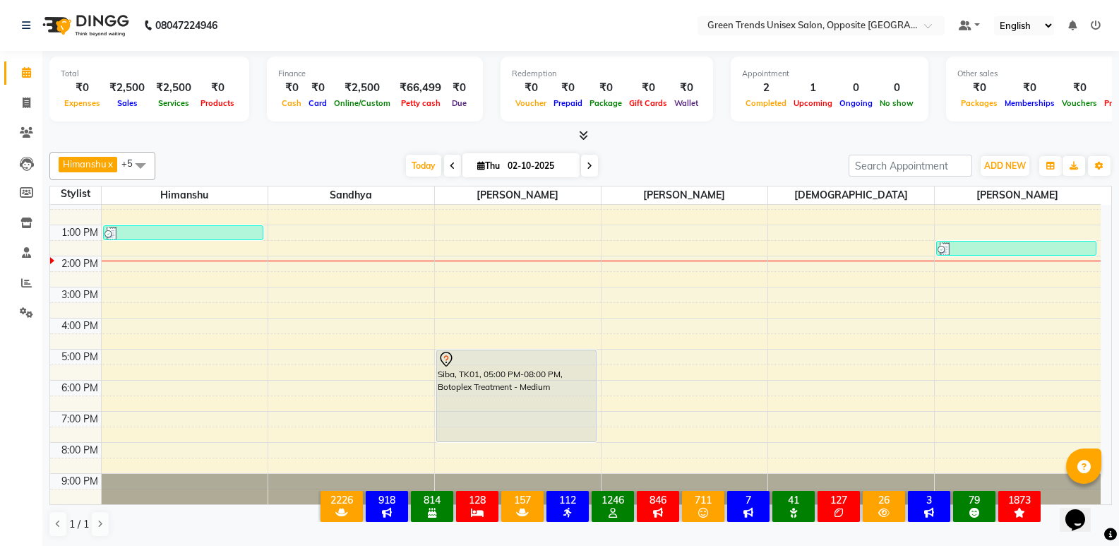
click at [374, 150] on div "[PERSON_NAME] x [PERSON_NAME] x [PERSON_NAME] x [PERSON_NAME] x +5 Select All […" at bounding box center [580, 344] width 1063 height 397
click at [420, 165] on span "Today" at bounding box center [423, 166] width 35 height 22
click at [389, 157] on div "Today Thu 02-10-2025" at bounding box center [501, 165] width 679 height 21
click at [421, 166] on span "Today" at bounding box center [423, 166] width 35 height 22
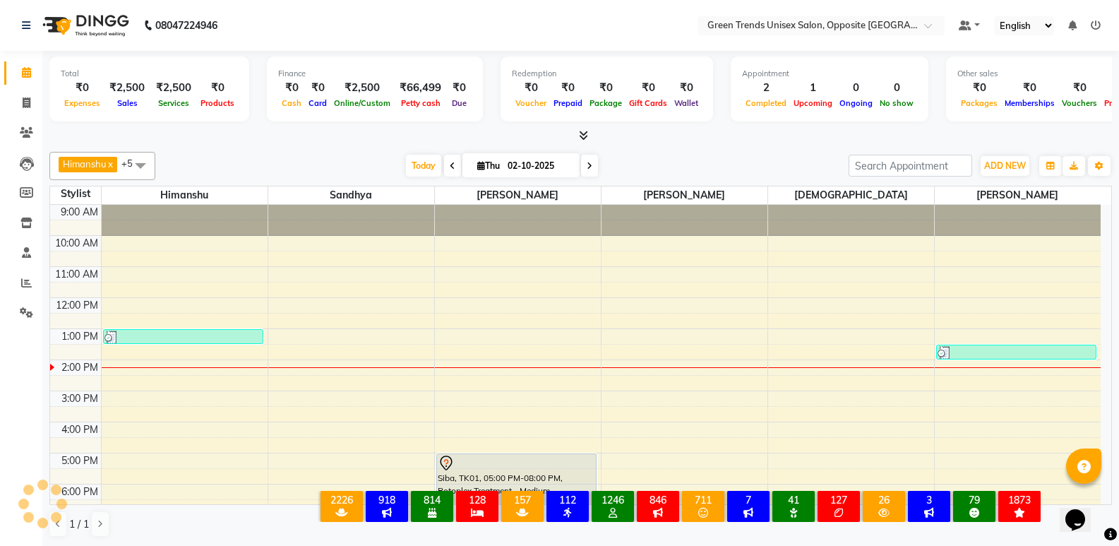
click at [371, 164] on div "Today Thu 02-10-2025" at bounding box center [501, 165] width 679 height 21
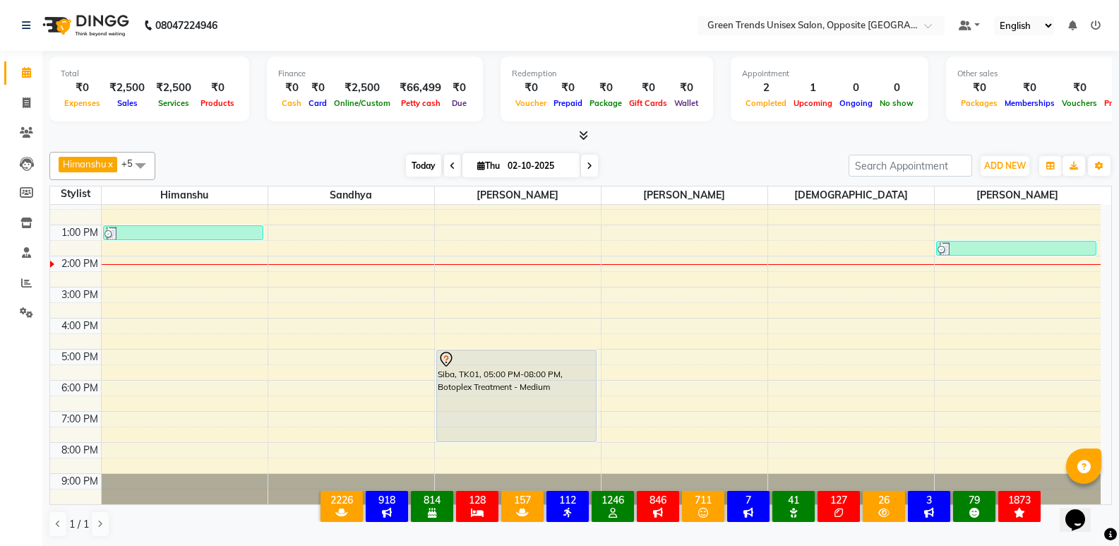
click at [426, 173] on span "Today" at bounding box center [423, 166] width 35 height 22
click at [425, 166] on span "Today" at bounding box center [423, 166] width 35 height 22
click at [338, 148] on div "[PERSON_NAME] x [PERSON_NAME] x [PERSON_NAME] x [PERSON_NAME] x +5 Select All […" at bounding box center [580, 344] width 1063 height 397
click at [30, 246] on span at bounding box center [26, 253] width 25 height 16
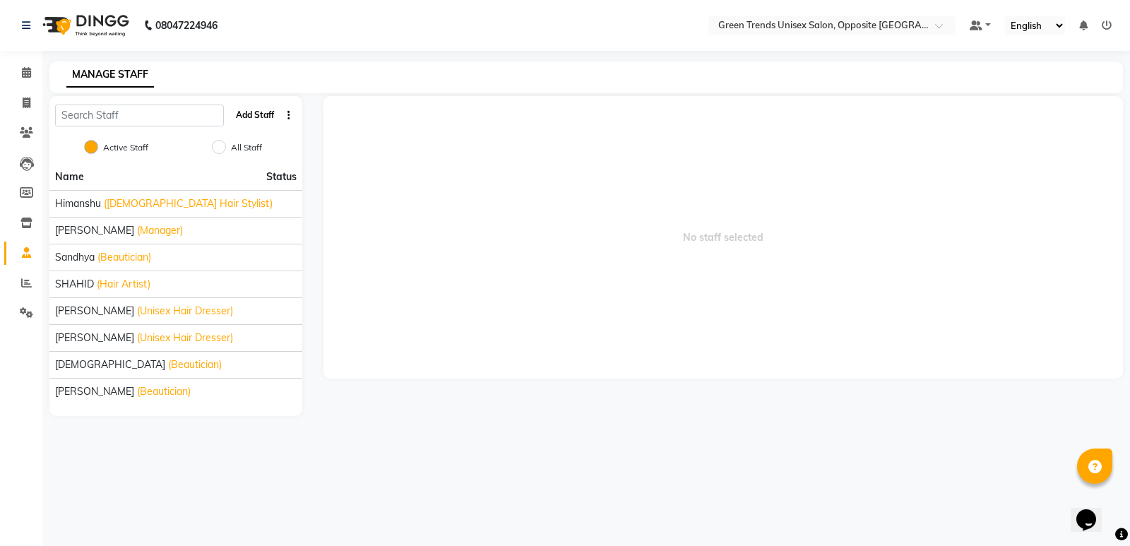
click at [249, 107] on button "Add Staff" at bounding box center [254, 115] width 49 height 24
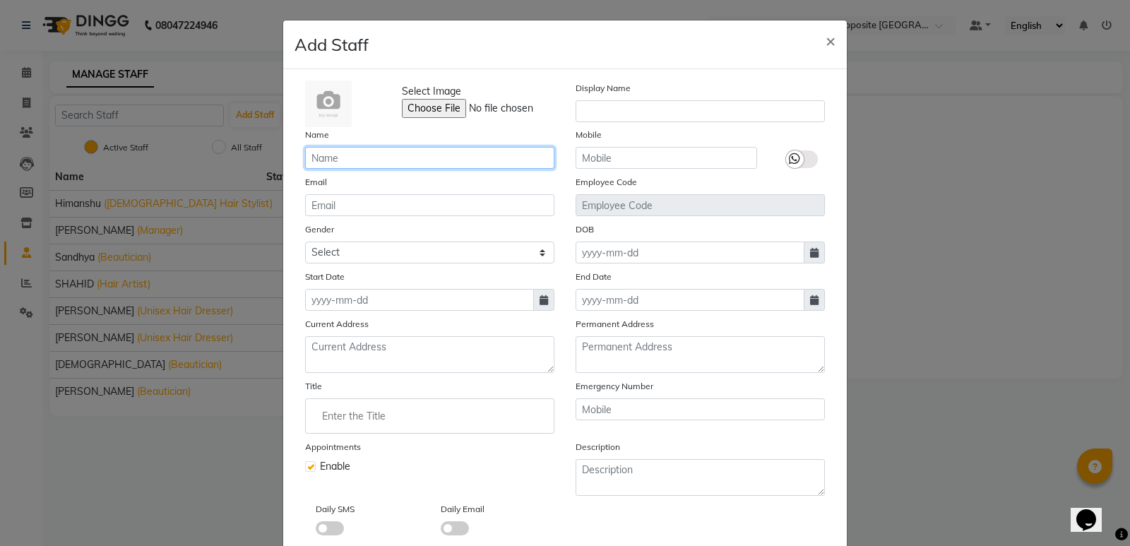
click at [424, 161] on input "text" at bounding box center [429, 158] width 249 height 22
type input "s"
type input "Seema"
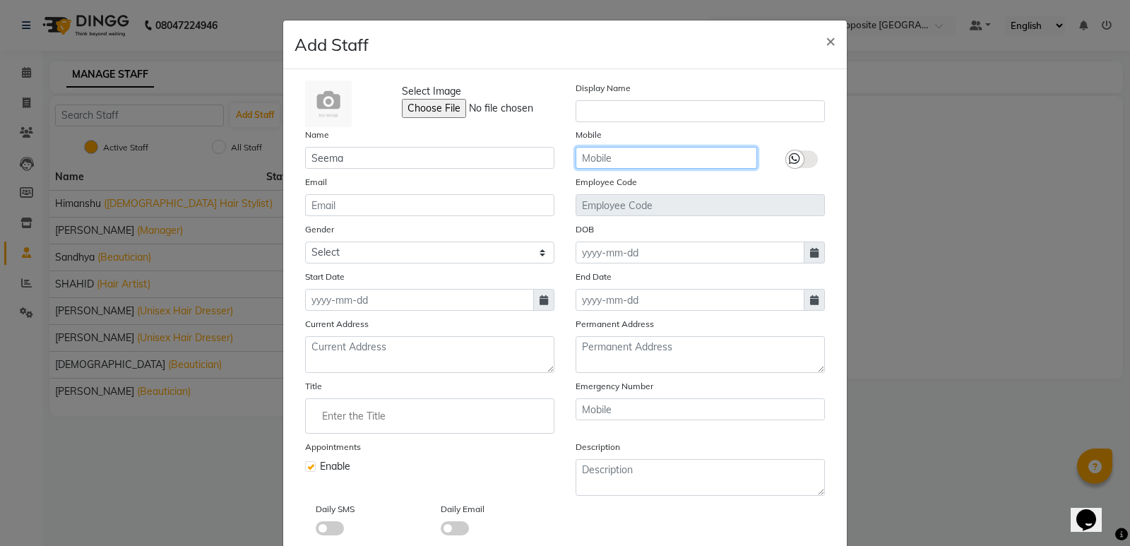
click at [647, 166] on input "text" at bounding box center [665, 158] width 181 height 22
click at [844, 47] on ngb-modal-window "Add Staff × Select Image Display Name Name Seema Mobile Email Employee Code Gen…" at bounding box center [565, 273] width 1130 height 546
click at [825, 37] on span "×" at bounding box center [830, 40] width 10 height 21
checkbox input "false"
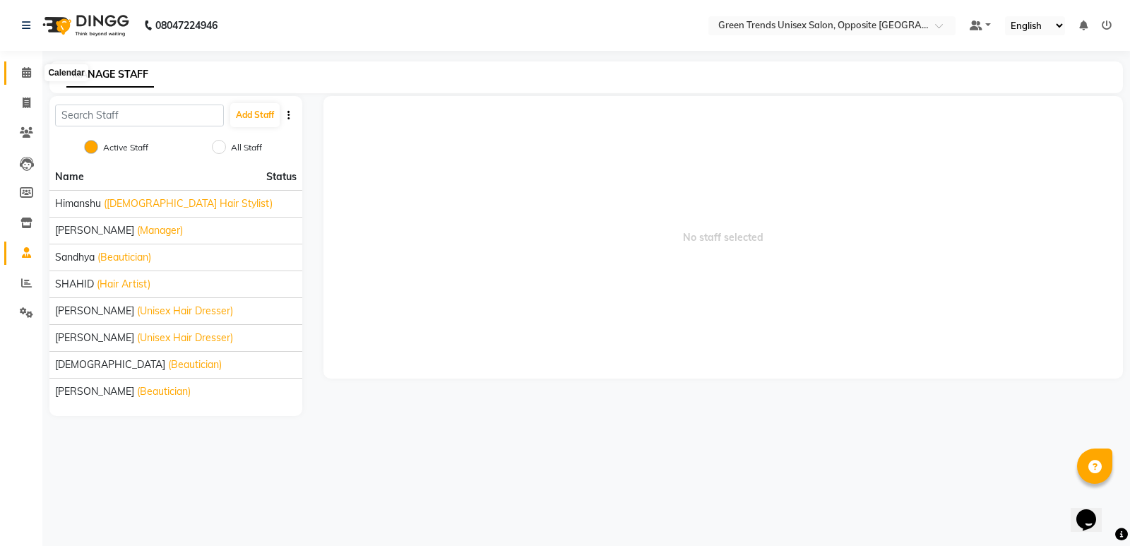
click at [28, 78] on span at bounding box center [26, 73] width 25 height 16
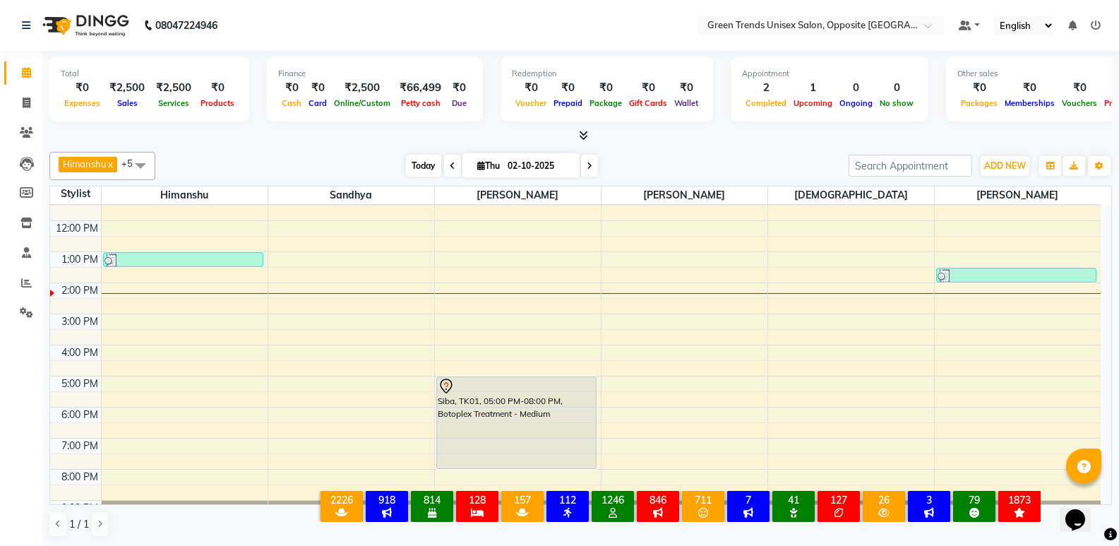
click at [426, 170] on span "Today" at bounding box center [423, 166] width 35 height 22
